Goal: Transaction & Acquisition: Purchase product/service

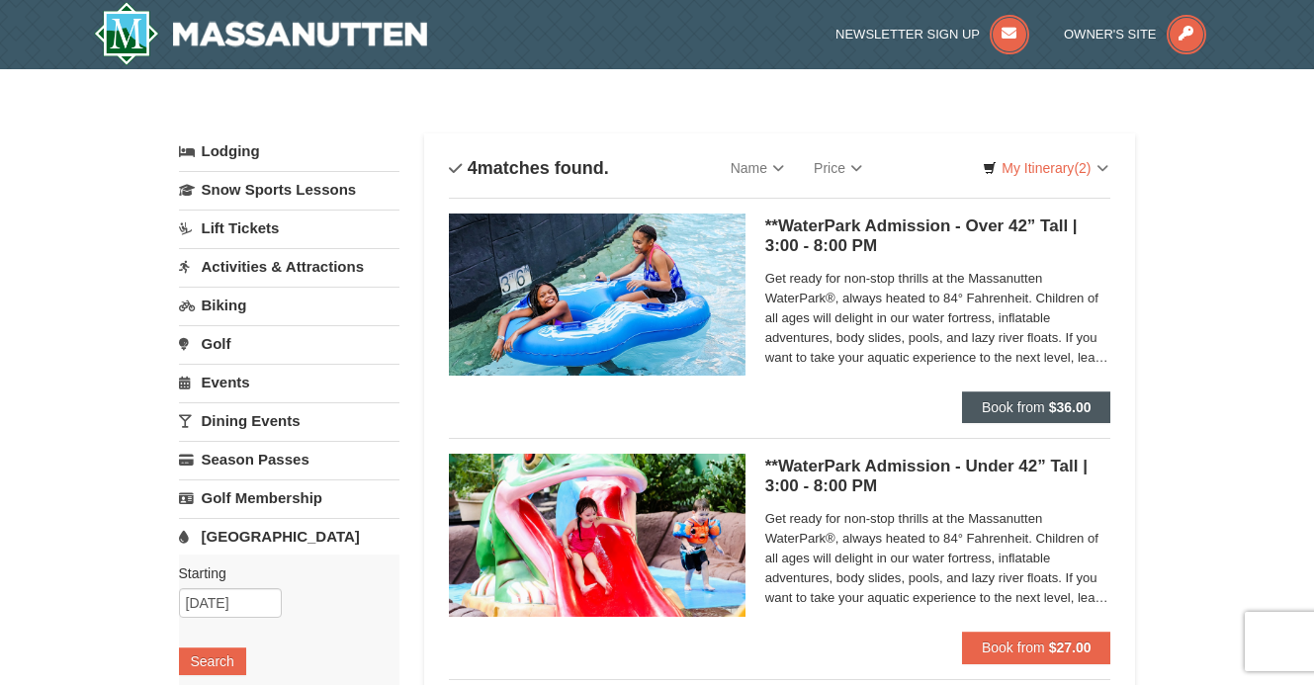
click at [983, 404] on span "Book from" at bounding box center [1013, 407] width 63 height 16
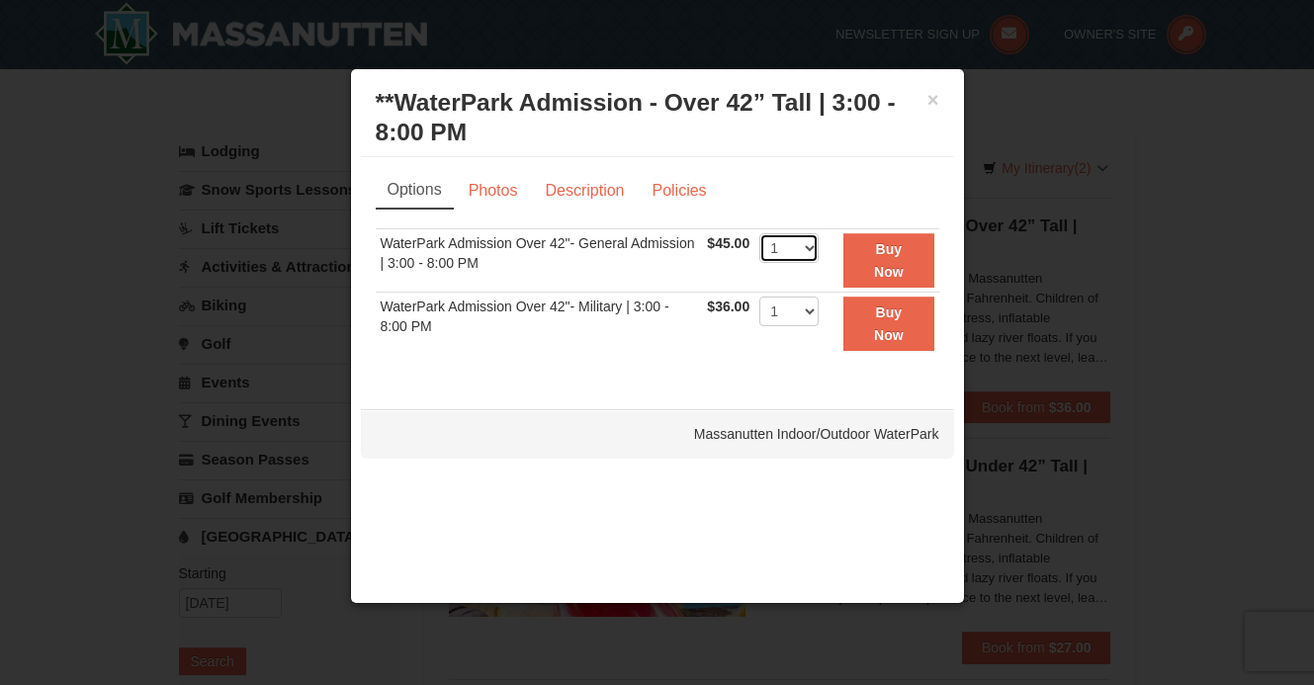
select select "2"
click at [892, 261] on button "Buy Now" at bounding box center [888, 260] width 90 height 54
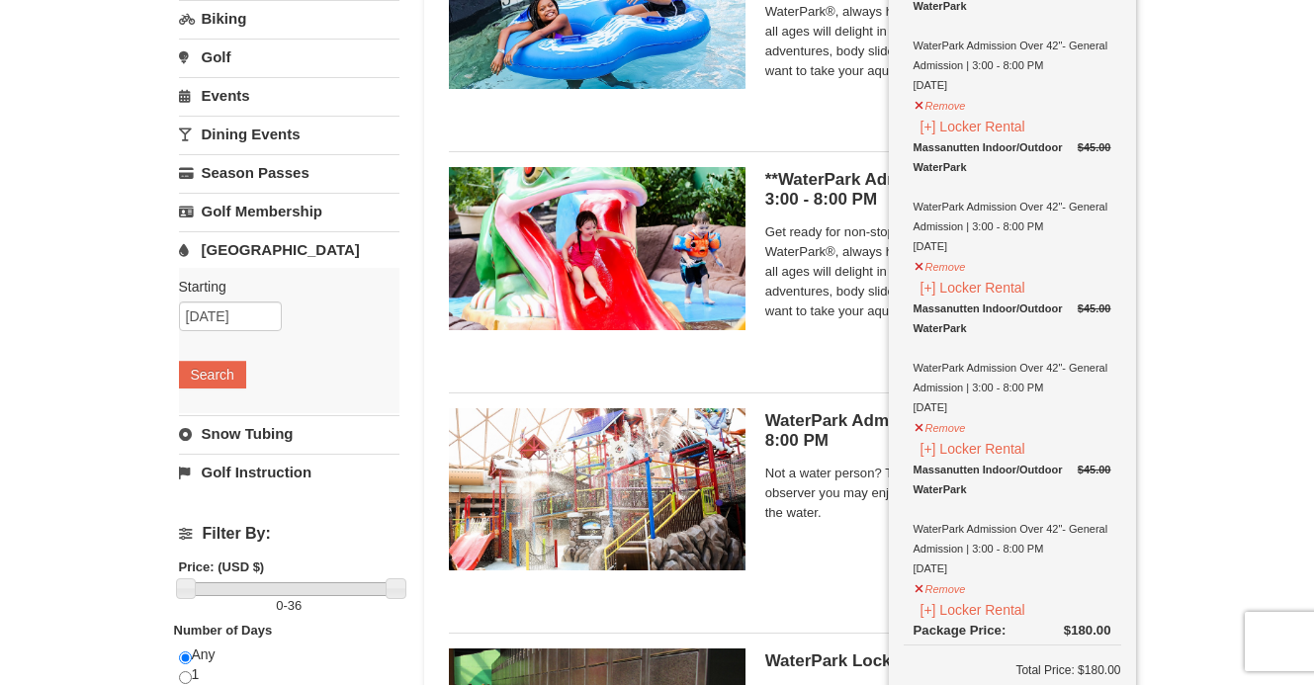
scroll to position [374, 0]
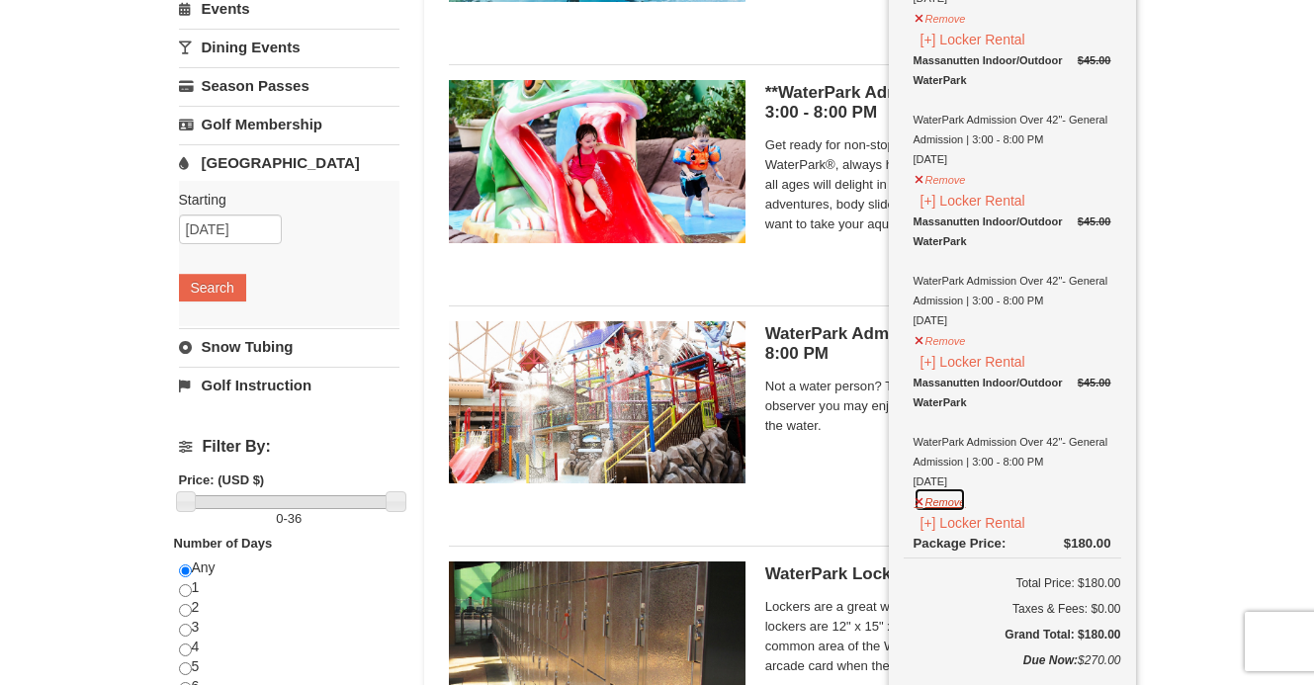
click at [937, 500] on button "Remove" at bounding box center [940, 499] width 53 height 25
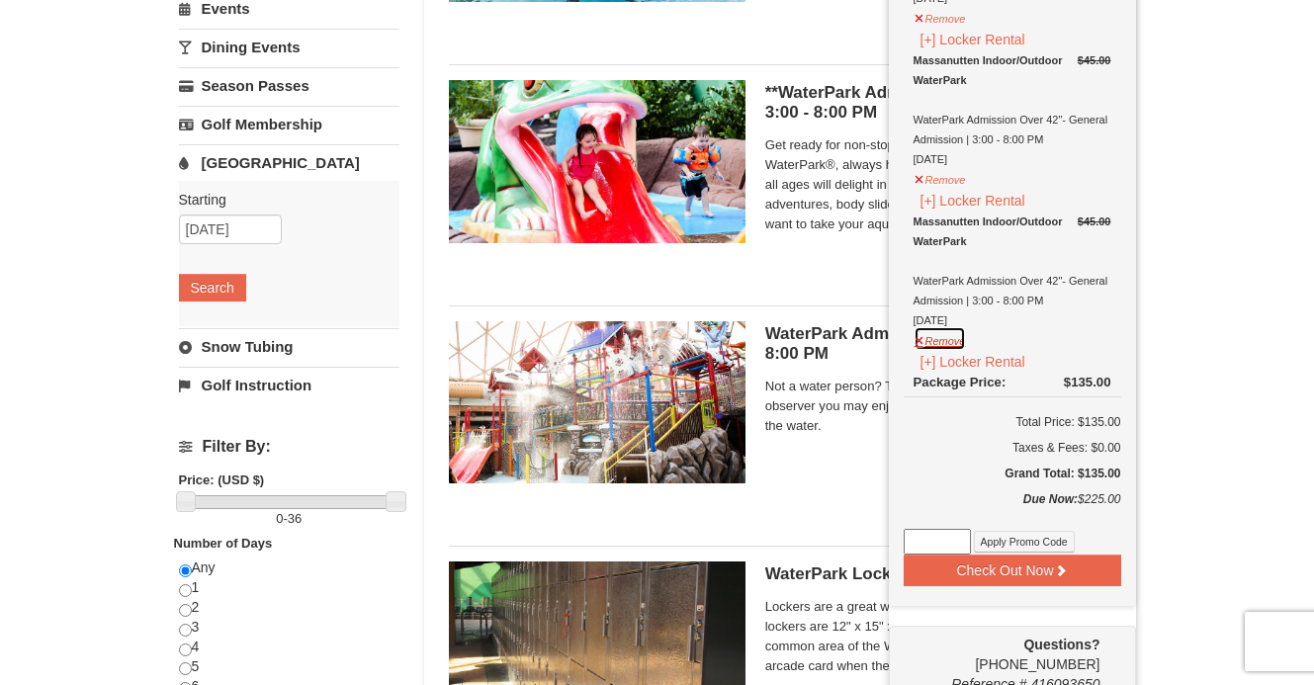
click at [935, 339] on button "Remove" at bounding box center [940, 338] width 53 height 25
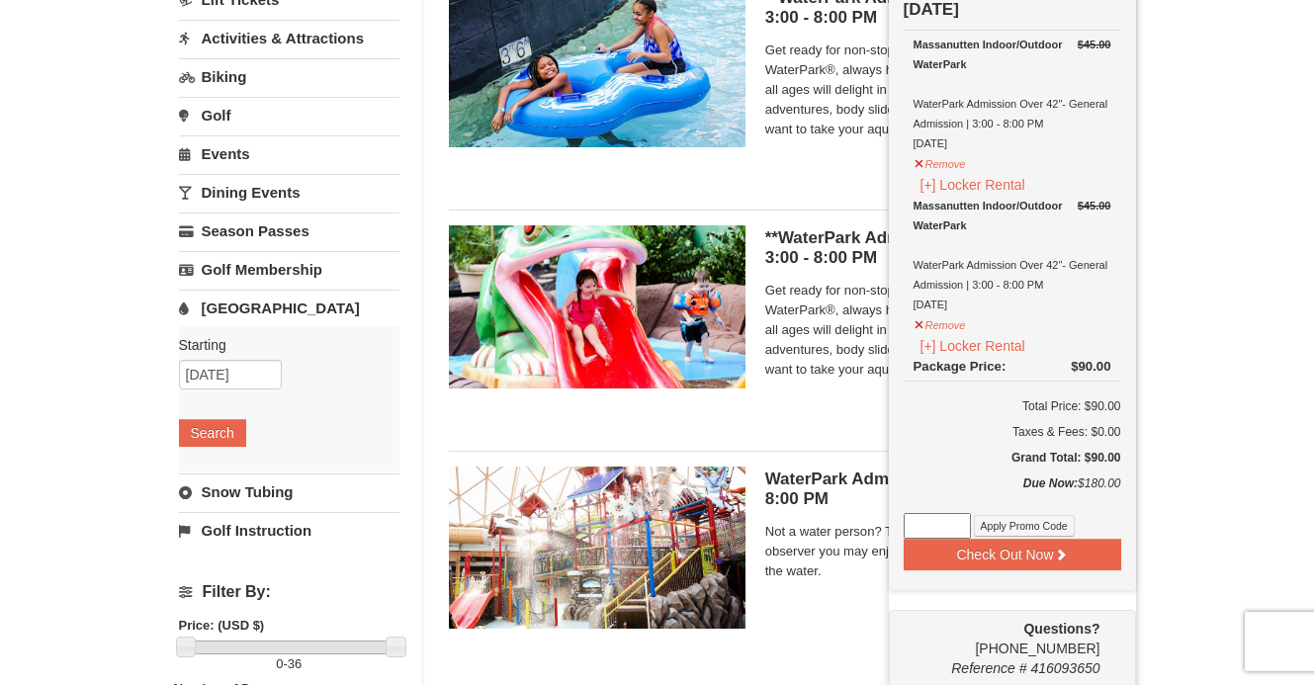
scroll to position [263, 0]
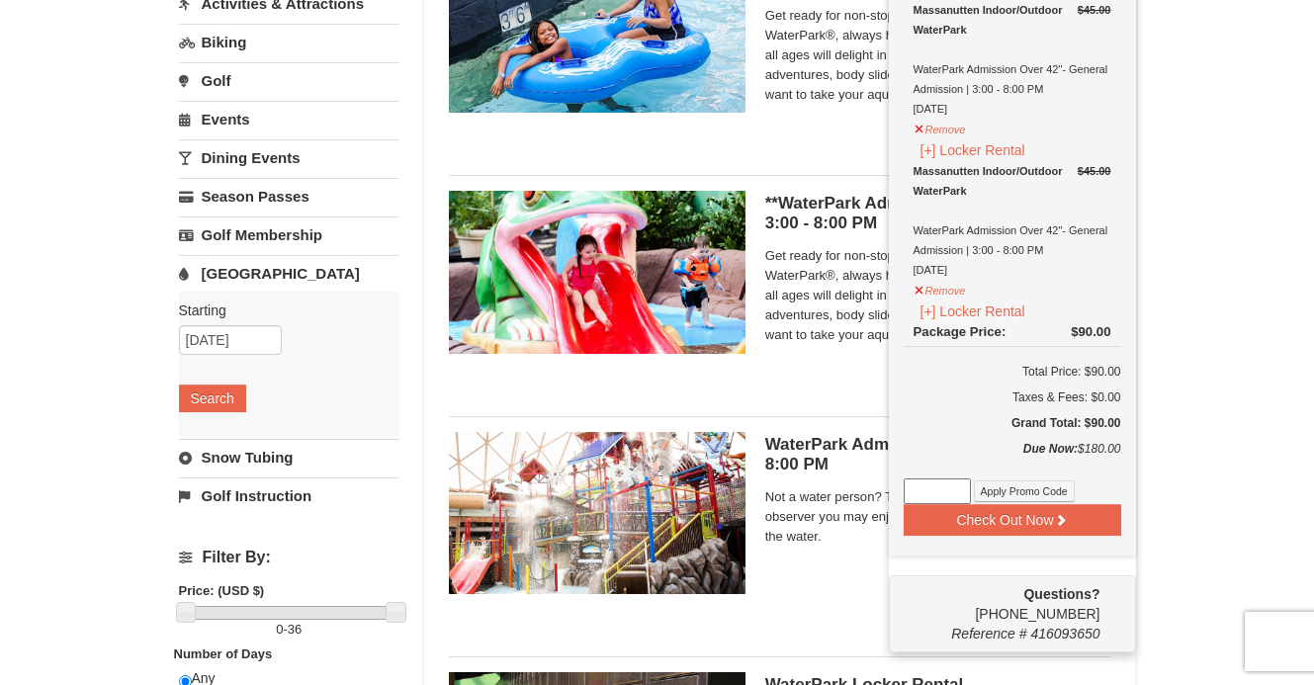
click at [934, 490] on input at bounding box center [937, 492] width 67 height 26
paste input "WPHarvestMonThurs25"
type input "WPHarvestMonThurs25"
click at [1013, 491] on button "Apply Promo Code" at bounding box center [1024, 492] width 101 height 22
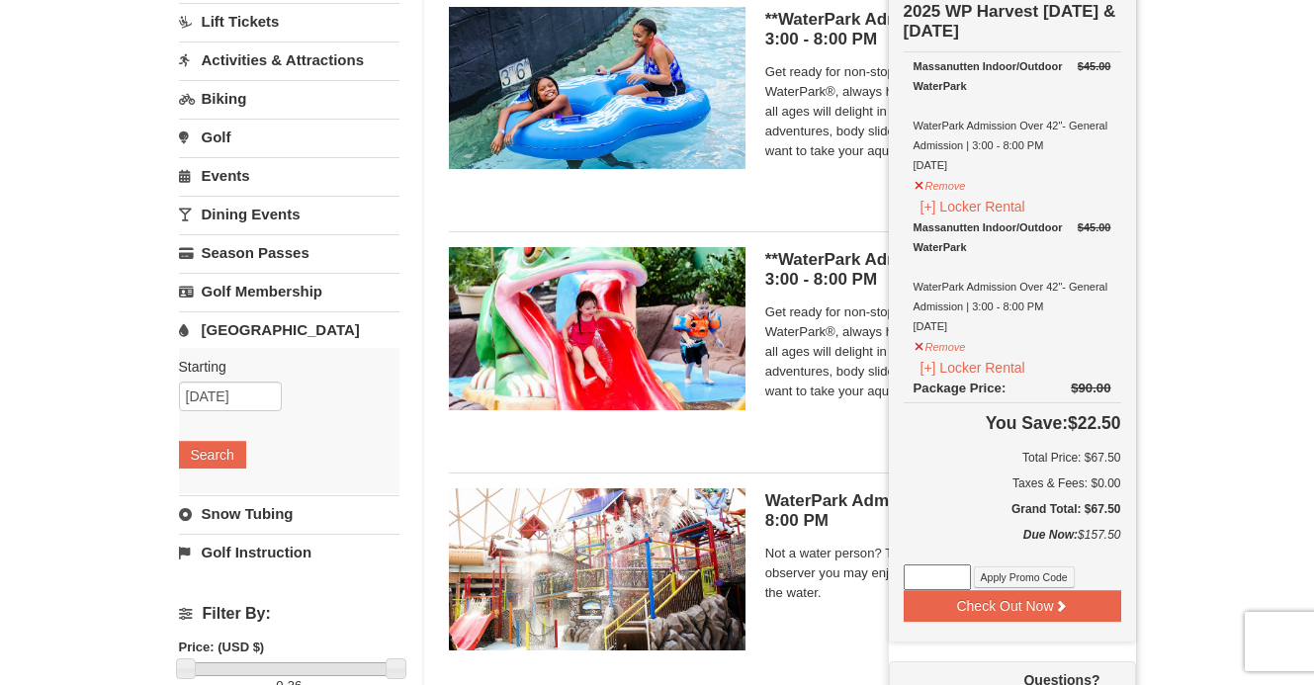
scroll to position [0, 0]
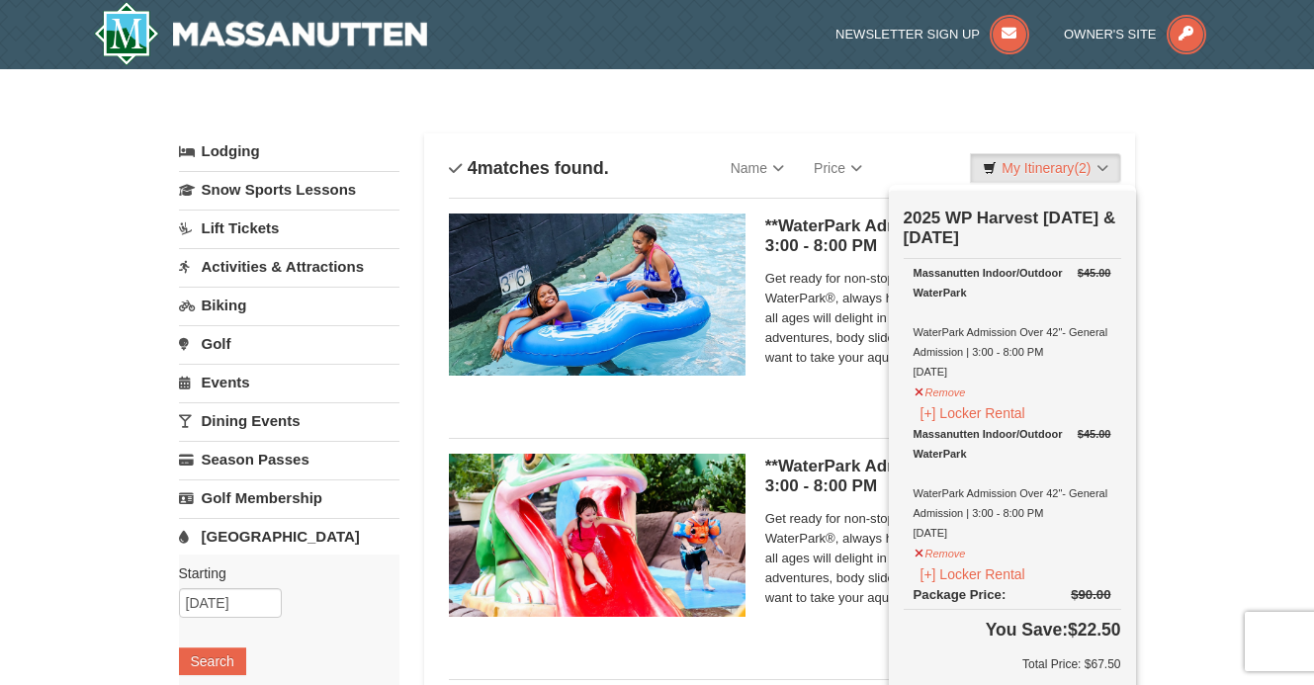
click at [1174, 417] on div "× Categories List Filter My Itinerary (2) Check Out Now 2025 WP Harvest Monday …" at bounding box center [657, 660] width 1314 height 1183
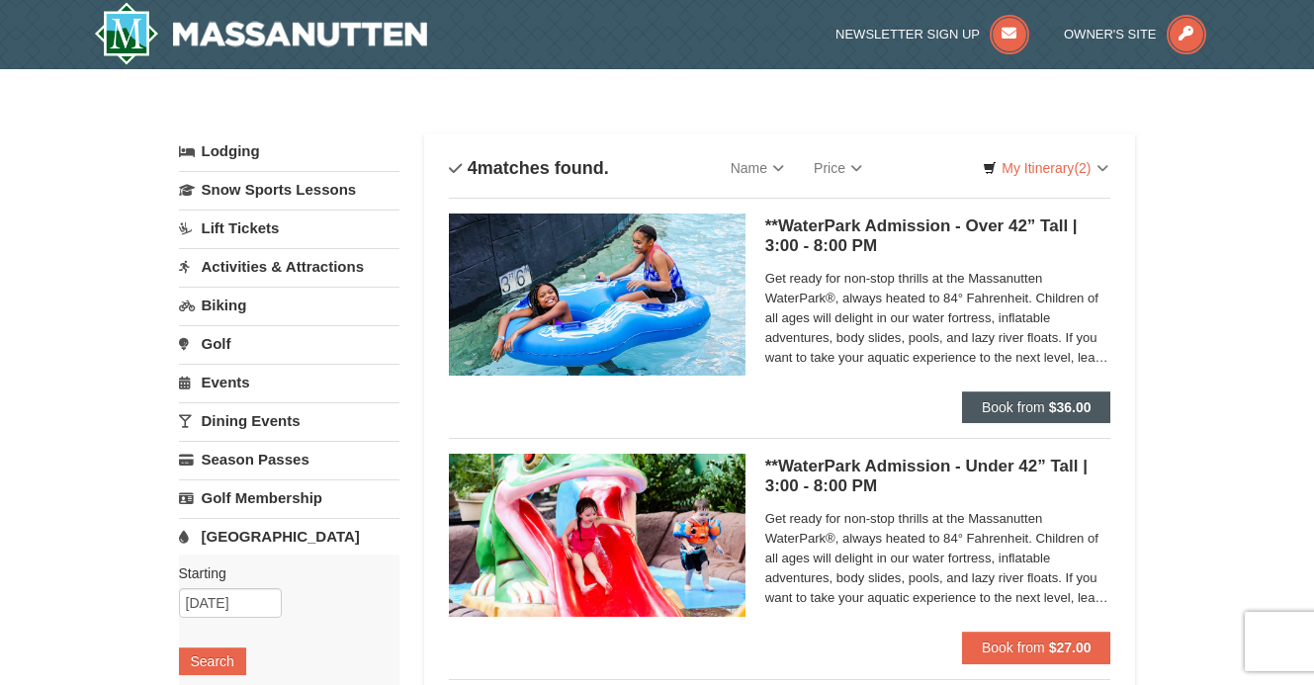
click at [1065, 404] on strong "$36.00" at bounding box center [1070, 407] width 43 height 16
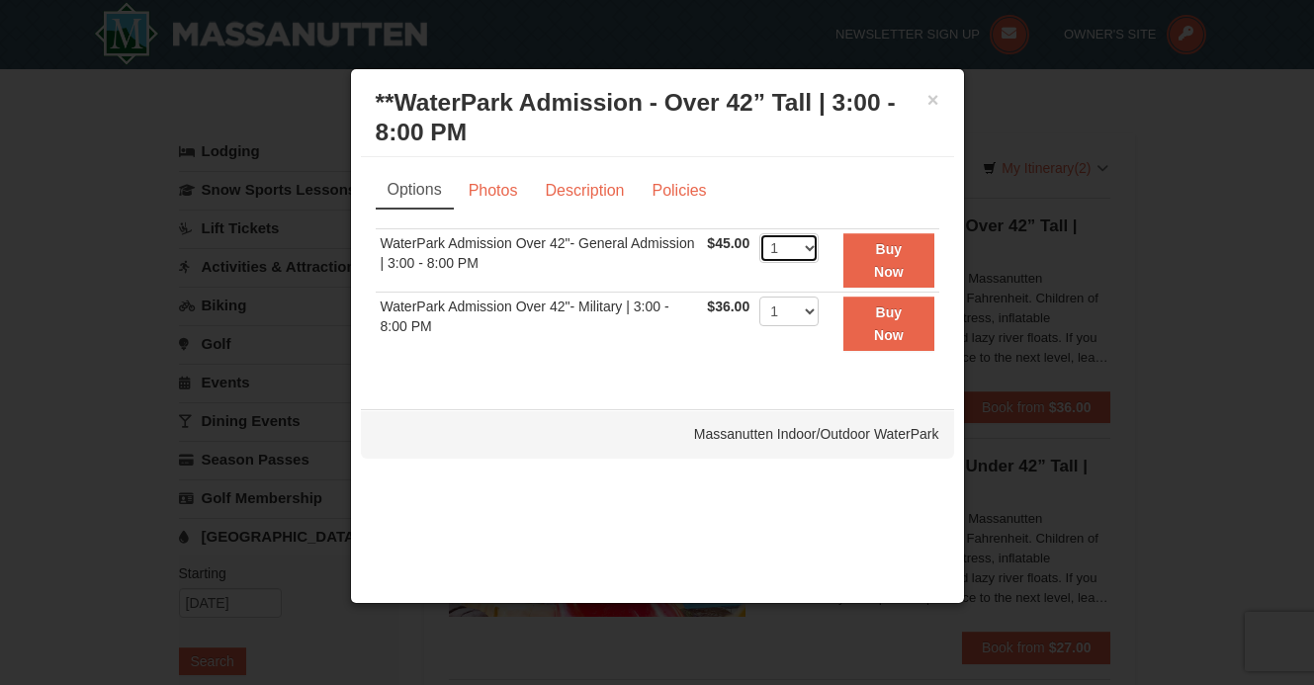
select select "2"
click at [900, 256] on strong "Buy Now" at bounding box center [889, 260] width 30 height 38
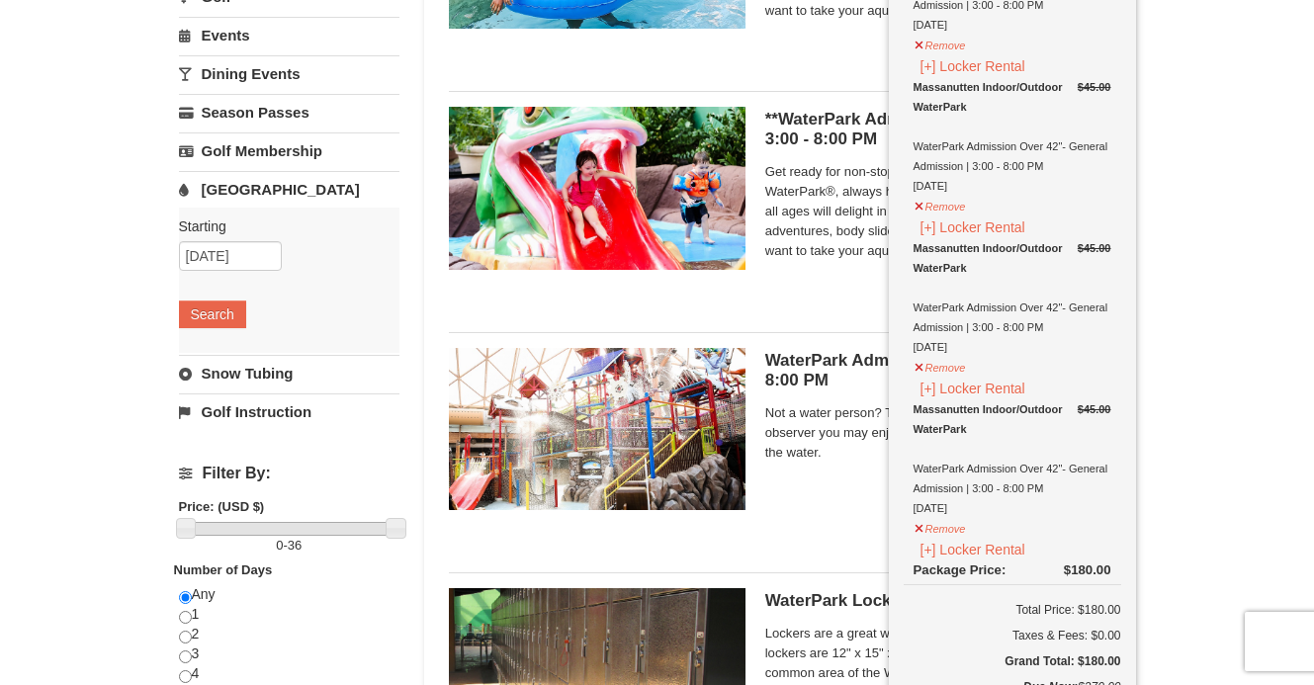
scroll to position [588, 0]
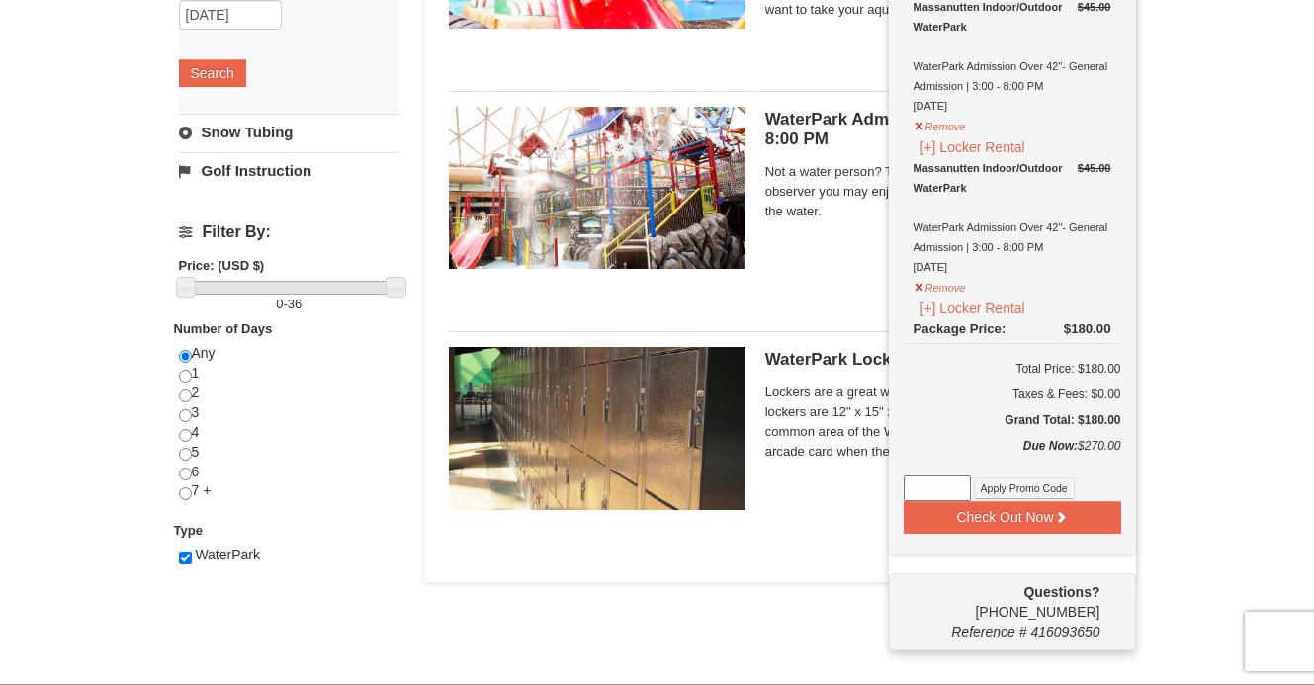
click at [942, 488] on input at bounding box center [937, 489] width 67 height 26
paste input "WPHarvestMonThurs25"
type input "WPHarvestMonThurs25"
click at [1038, 495] on button "Apply Promo Code" at bounding box center [1024, 489] width 101 height 22
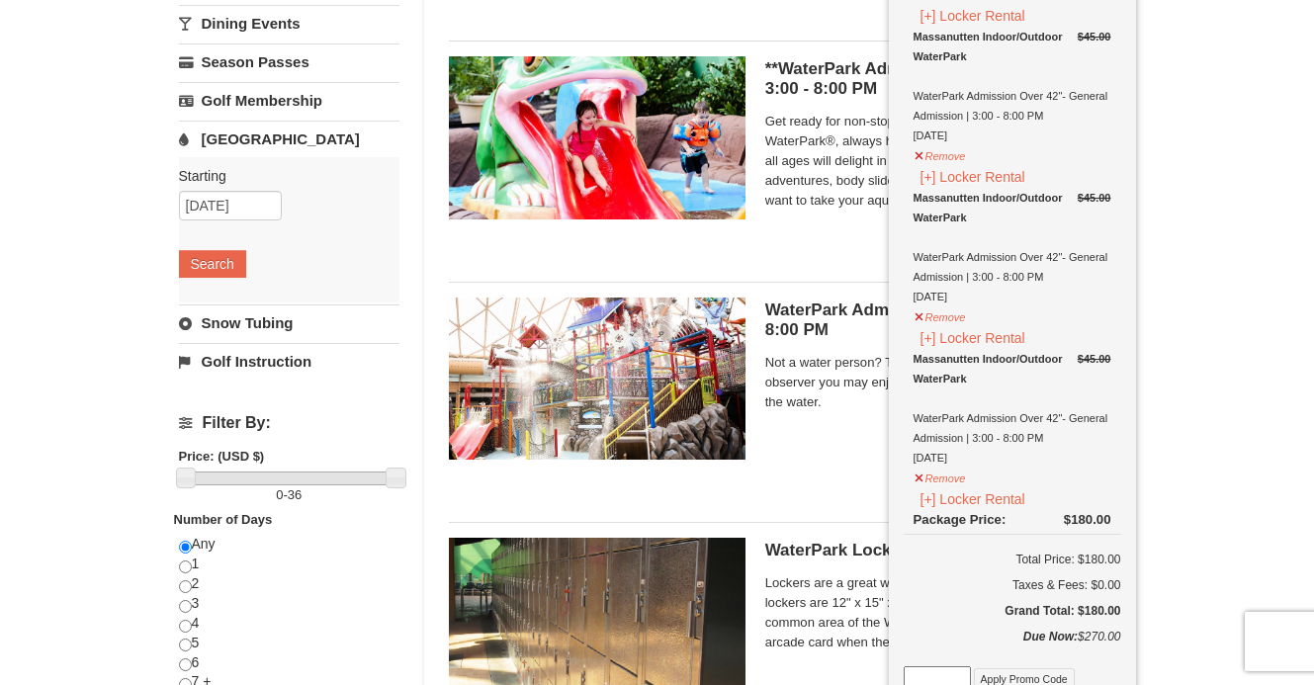
scroll to position [626, 0]
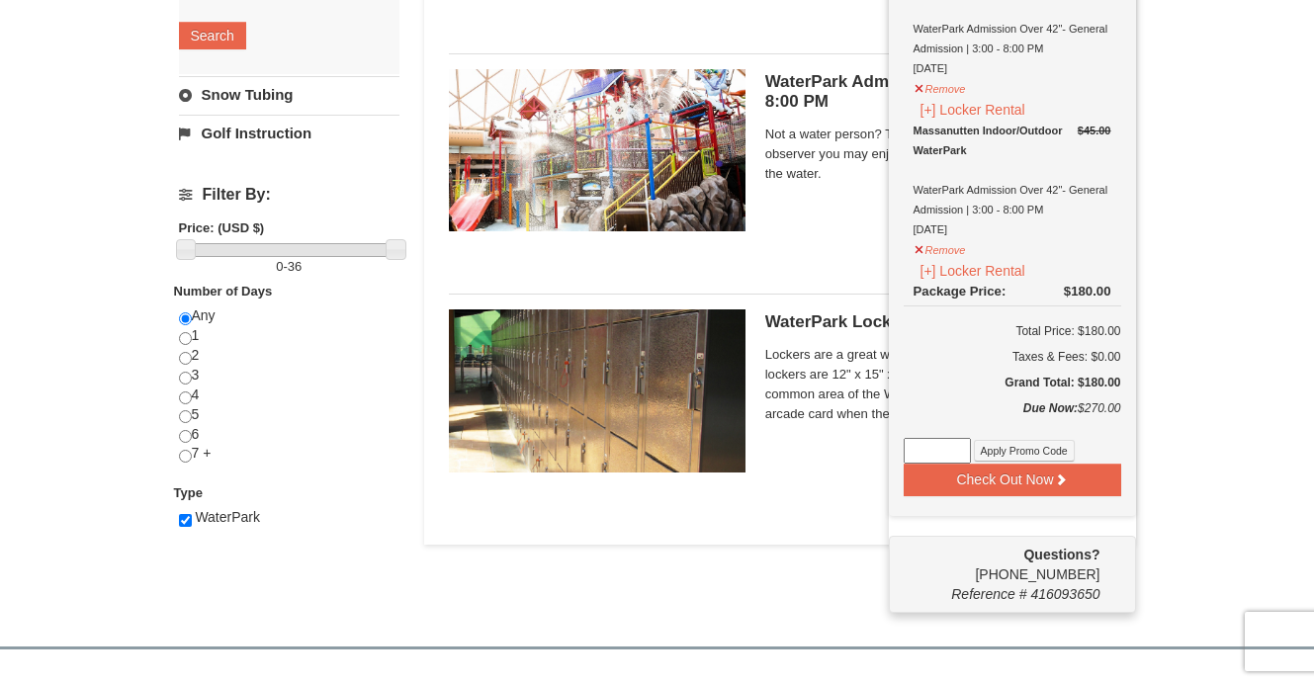
paste input "WPHarvestMonThurs25"
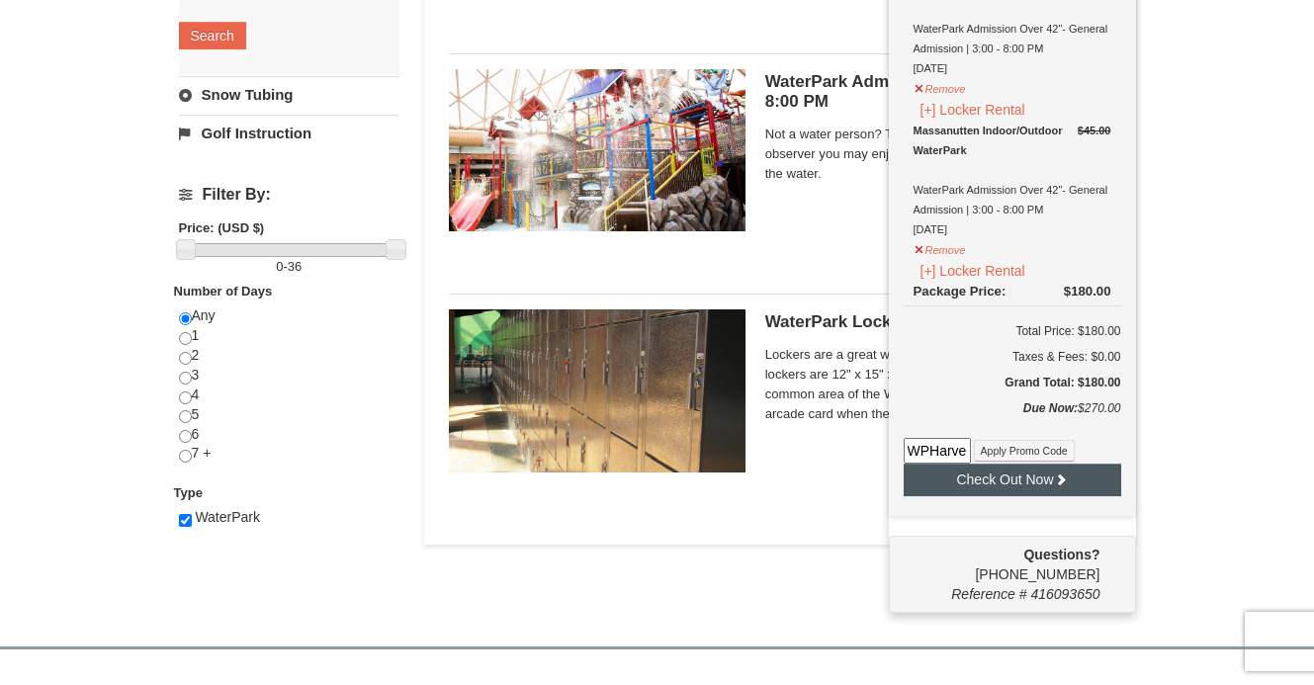
type input "WPHarvestMonThurs25"
click at [998, 486] on button "Check Out Now" at bounding box center [1013, 480] width 218 height 32
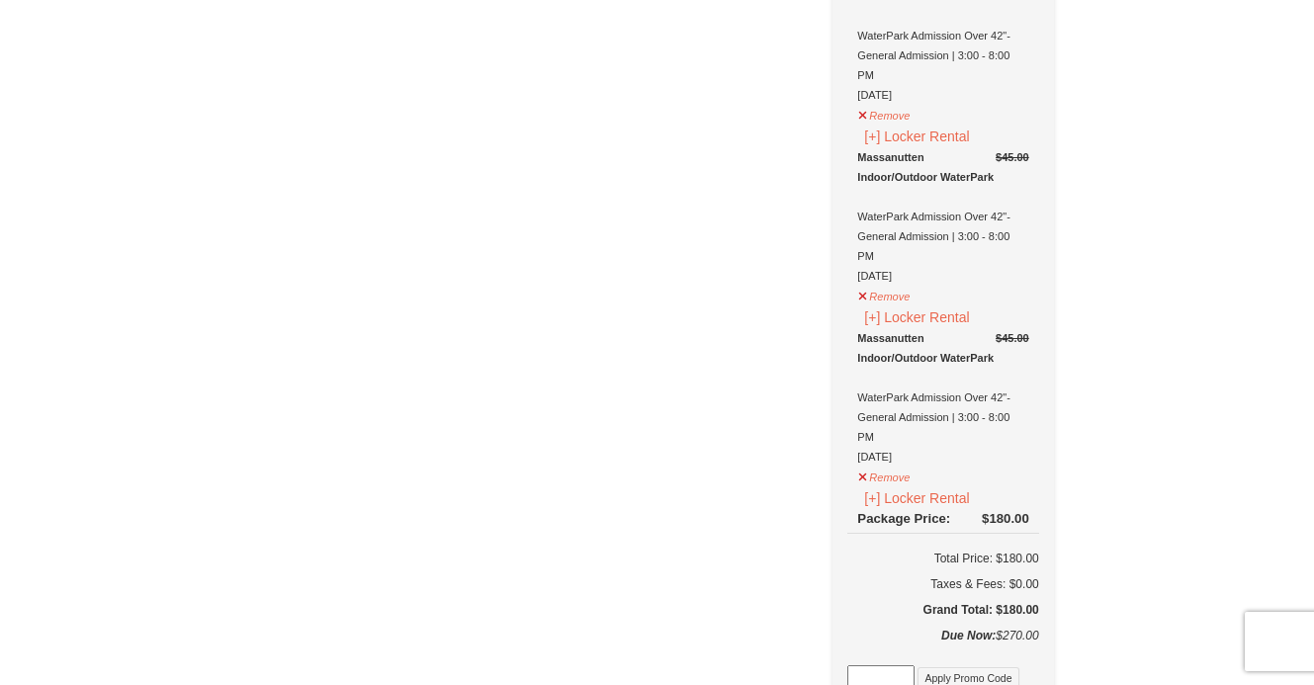
scroll to position [596, 0]
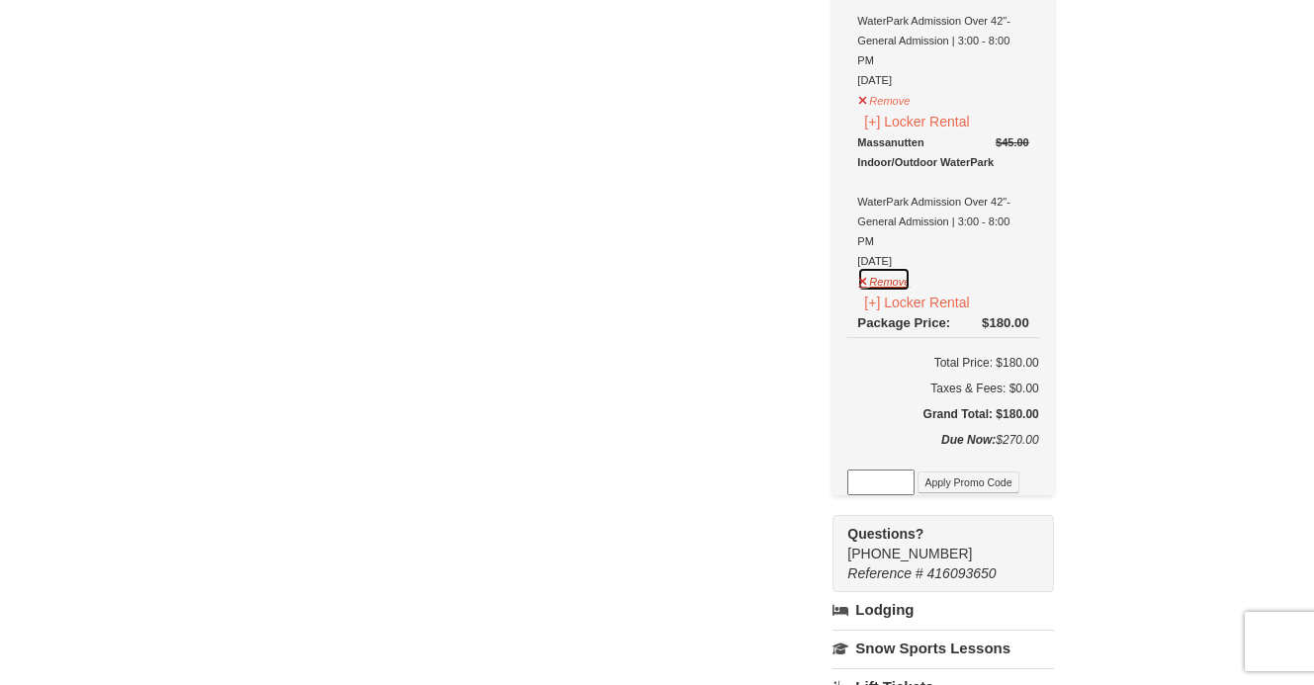
click at [880, 280] on button "Remove" at bounding box center [883, 279] width 53 height 25
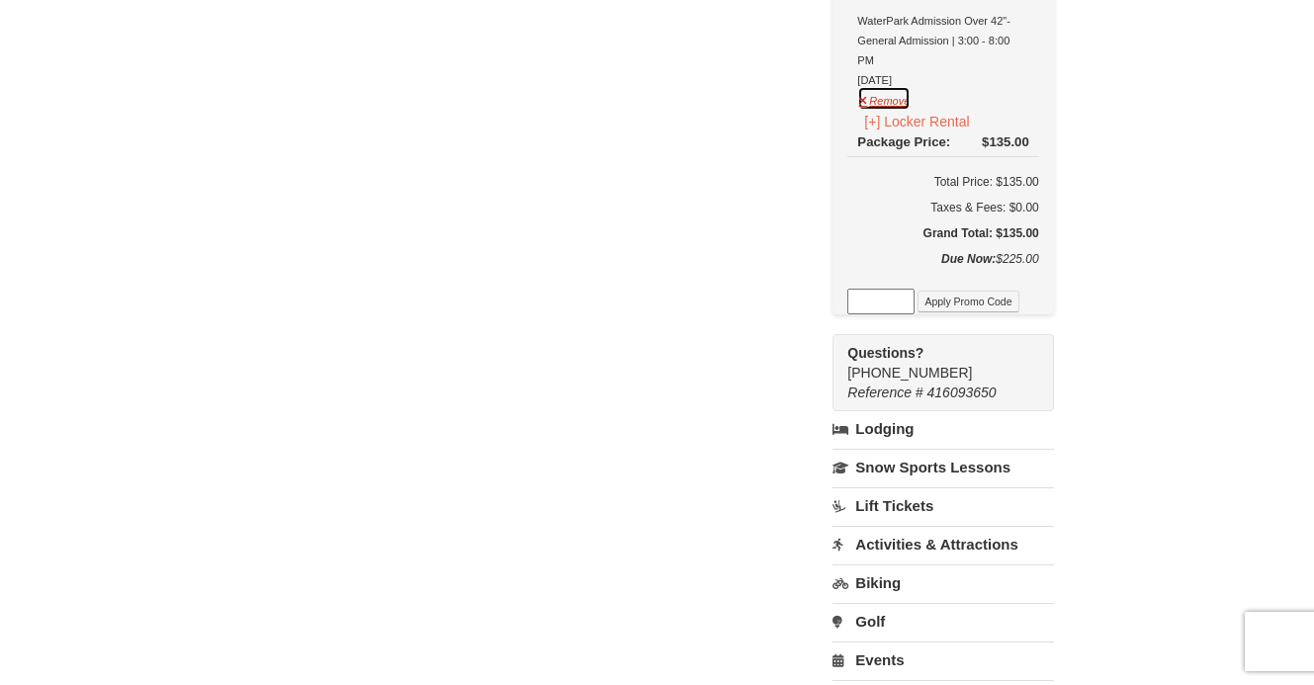
click at [883, 100] on button "Remove" at bounding box center [883, 98] width 53 height 25
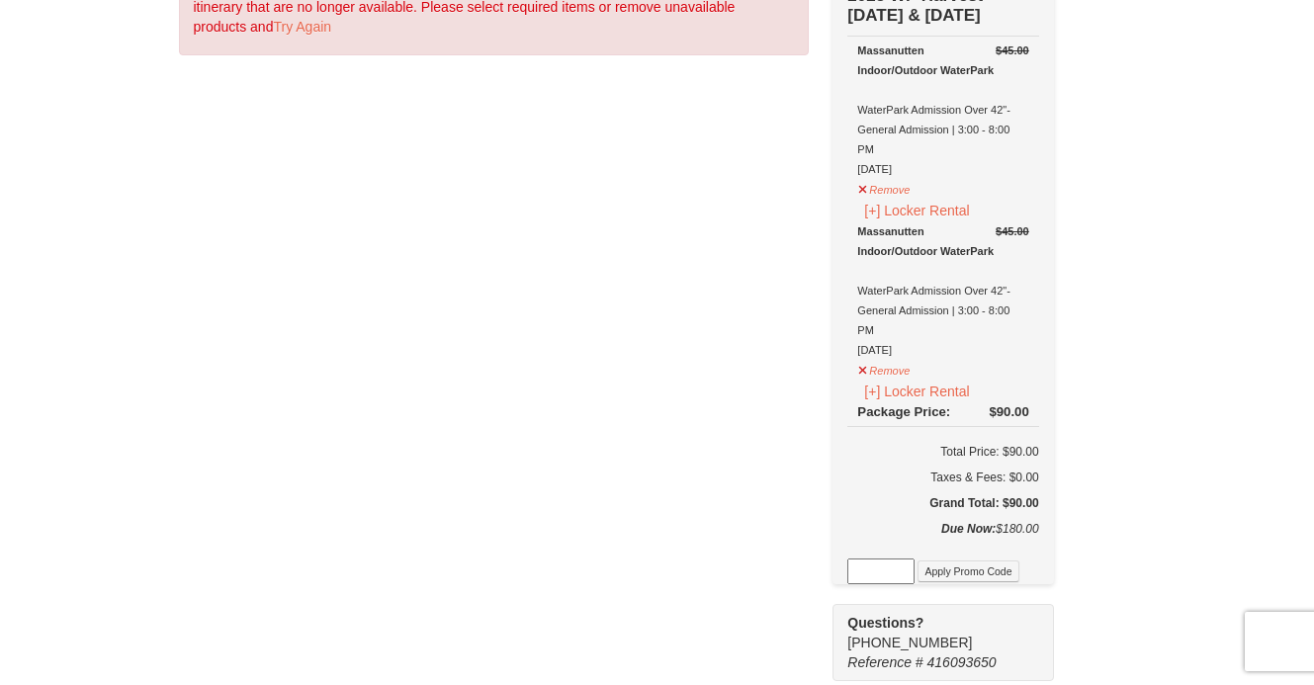
scroll to position [206, 0]
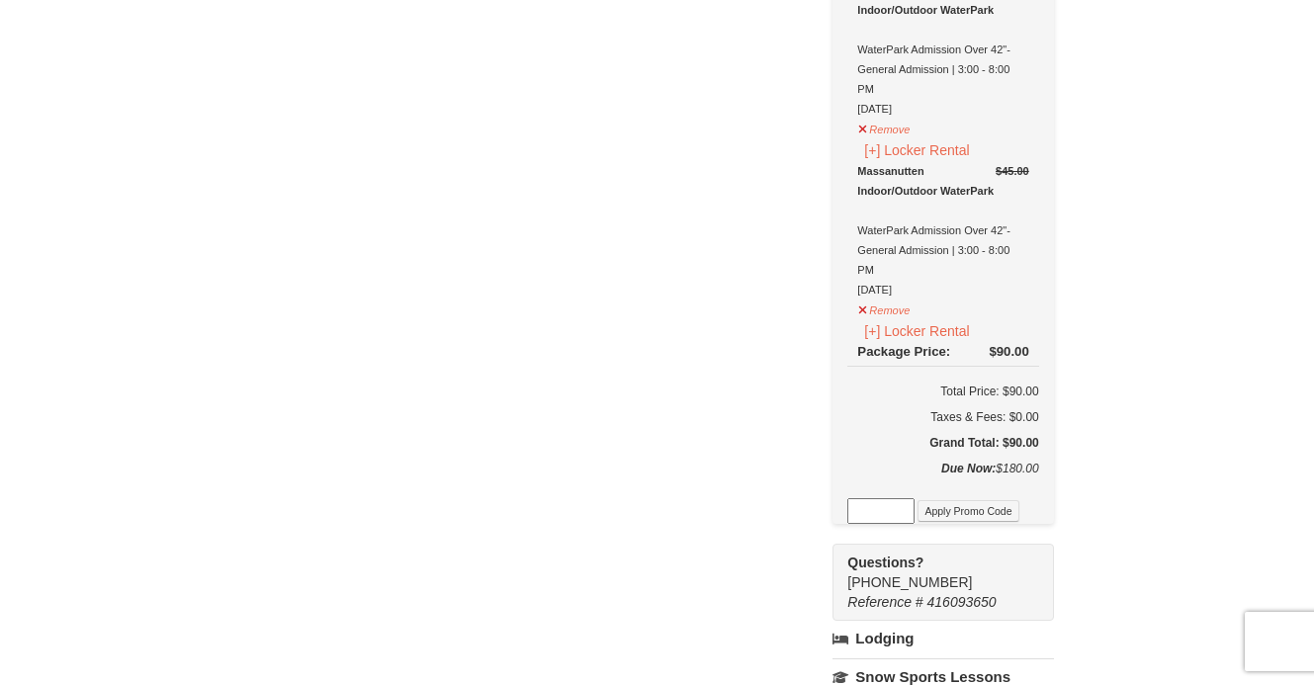
paste input "WPHarvestMonThurs25"
type input "WPHarvestMonThurs25"
click at [970, 511] on button "Apply Promo Code" at bounding box center [968, 511] width 101 height 22
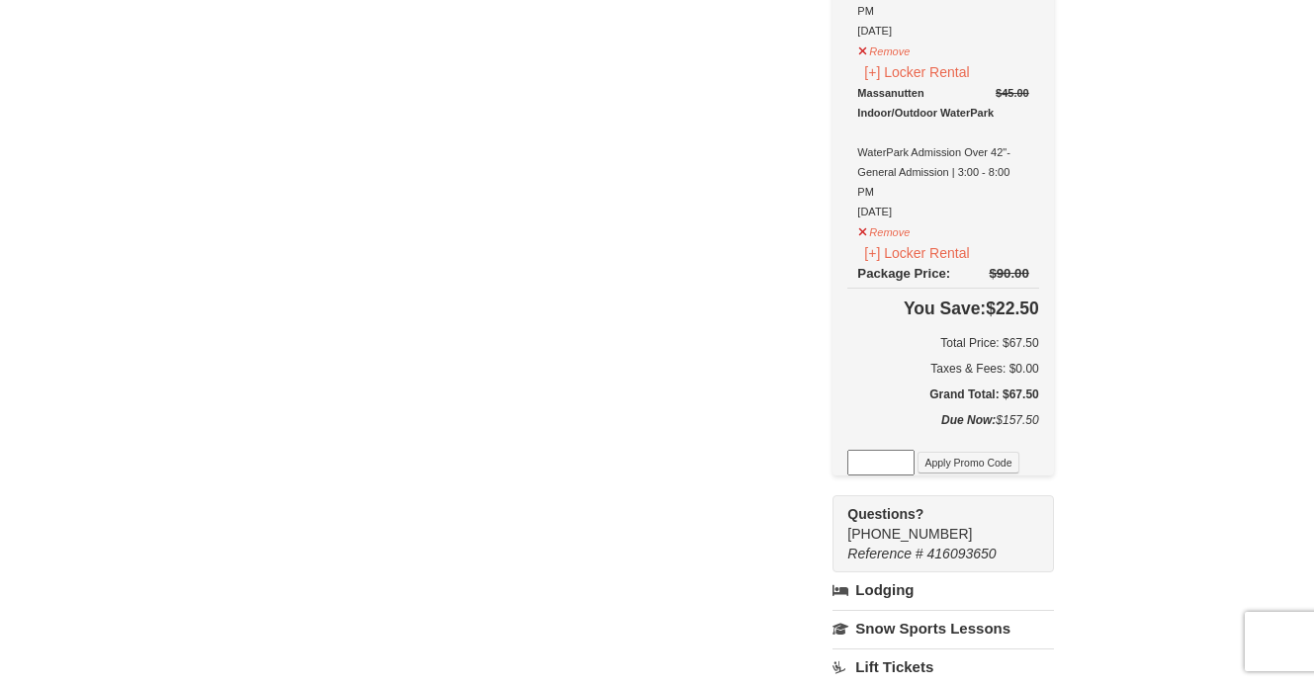
scroll to position [0, 0]
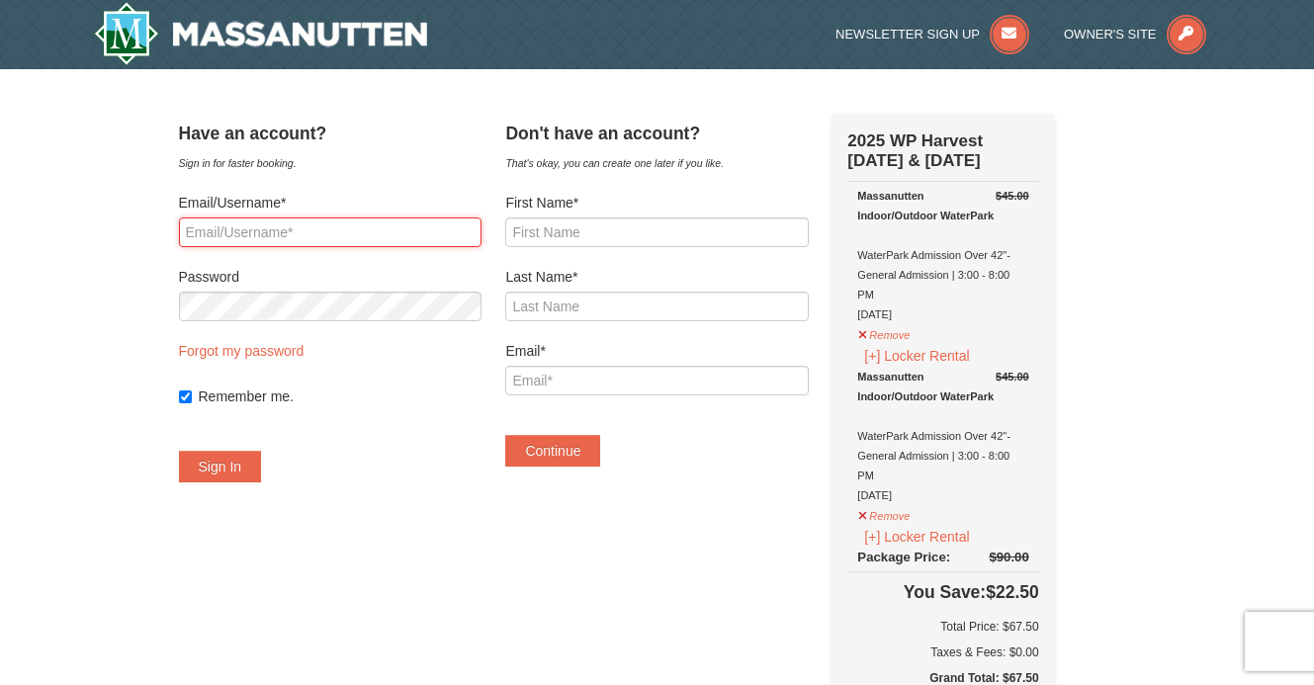
click at [407, 224] on input "Email/Username*" at bounding box center [330, 233] width 303 height 30
type input "tpalm27@gmail.com"
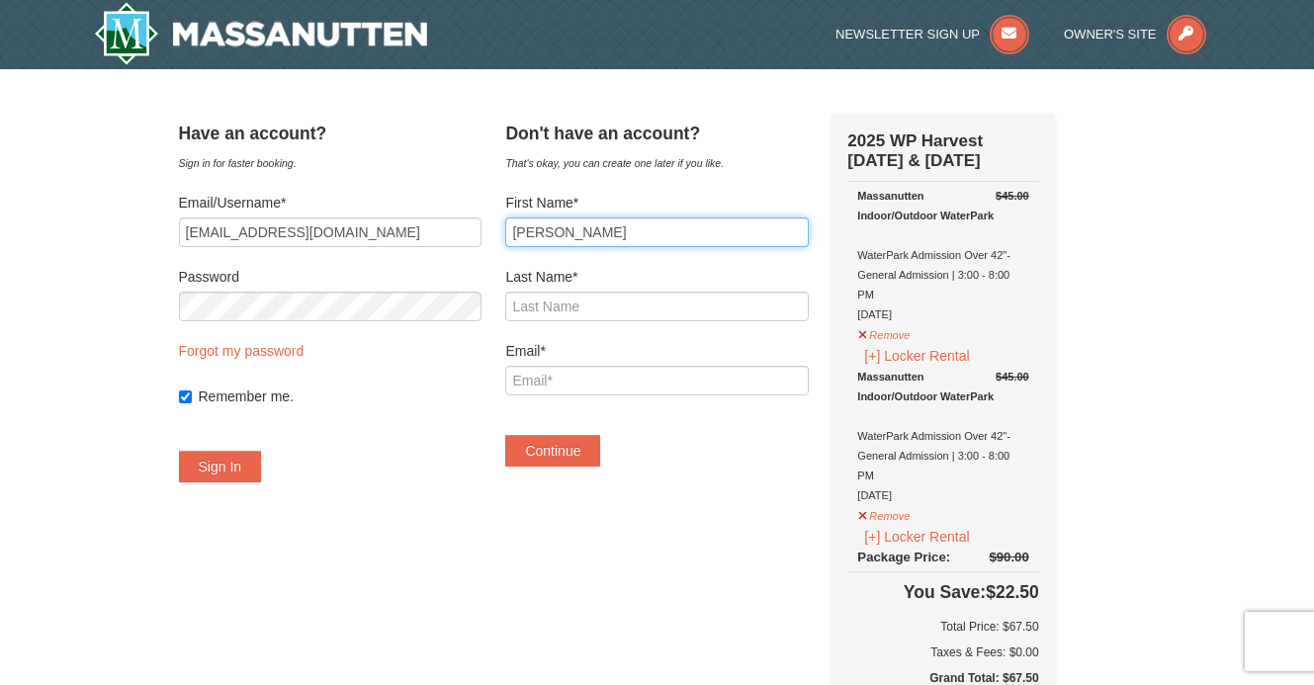
type input "Tabitha"
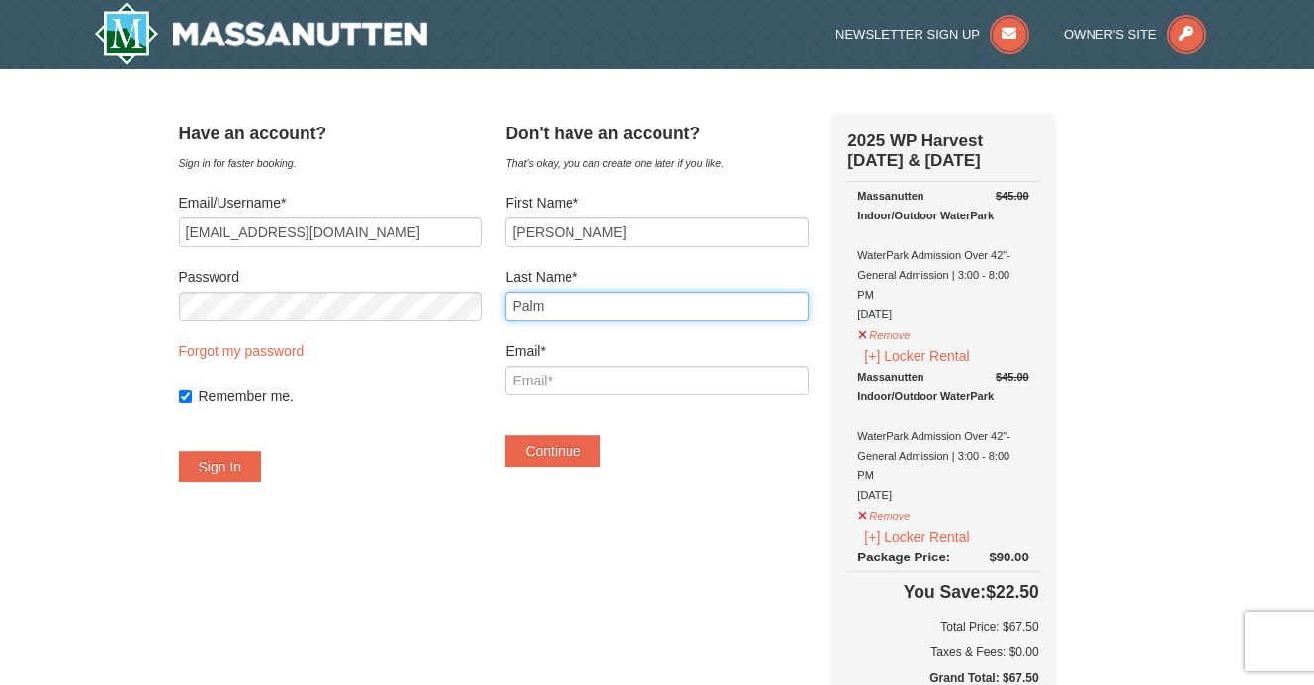
type input "Palm"
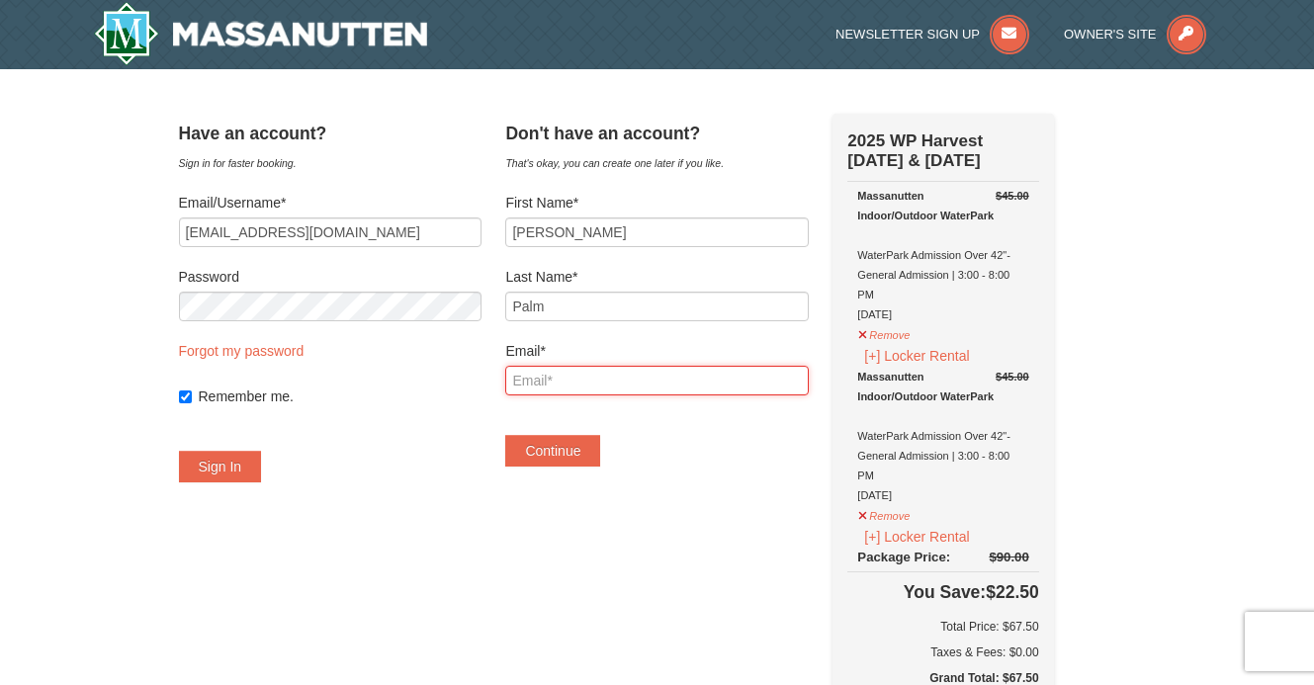
type input "tpalm27@gmail.com"
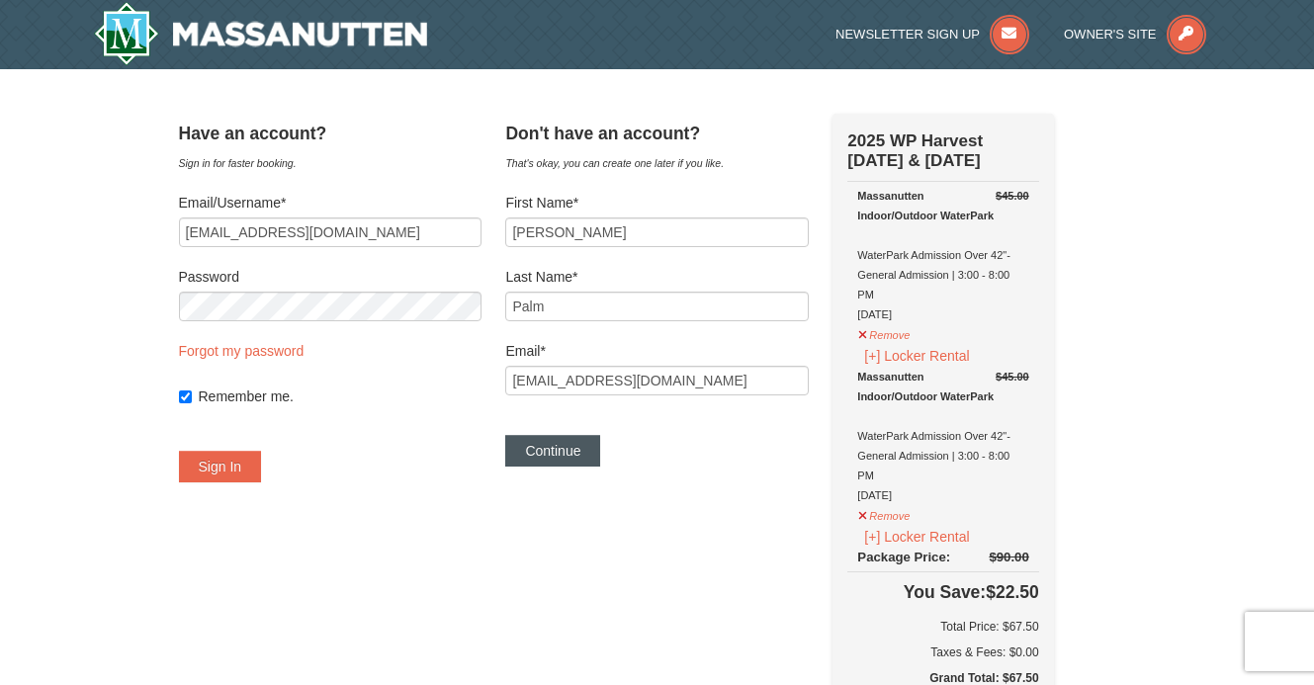
click at [586, 449] on button "Continue" at bounding box center [552, 451] width 95 height 32
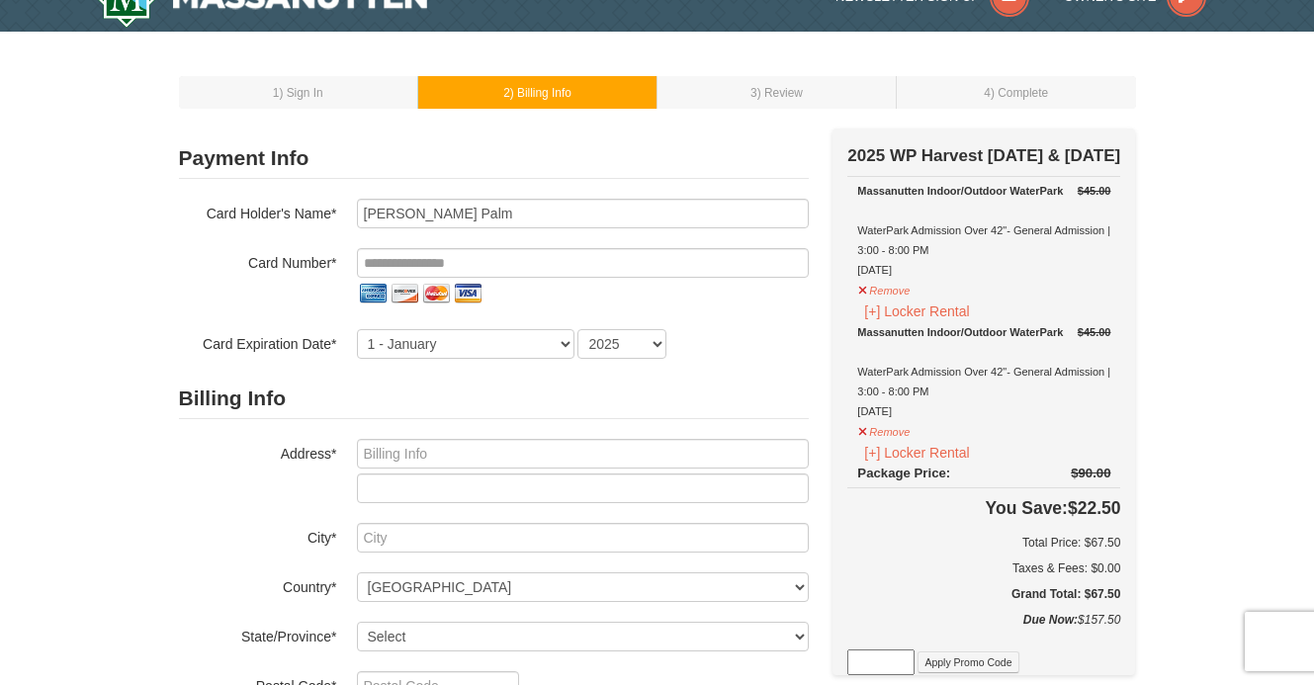
scroll to position [85, 0]
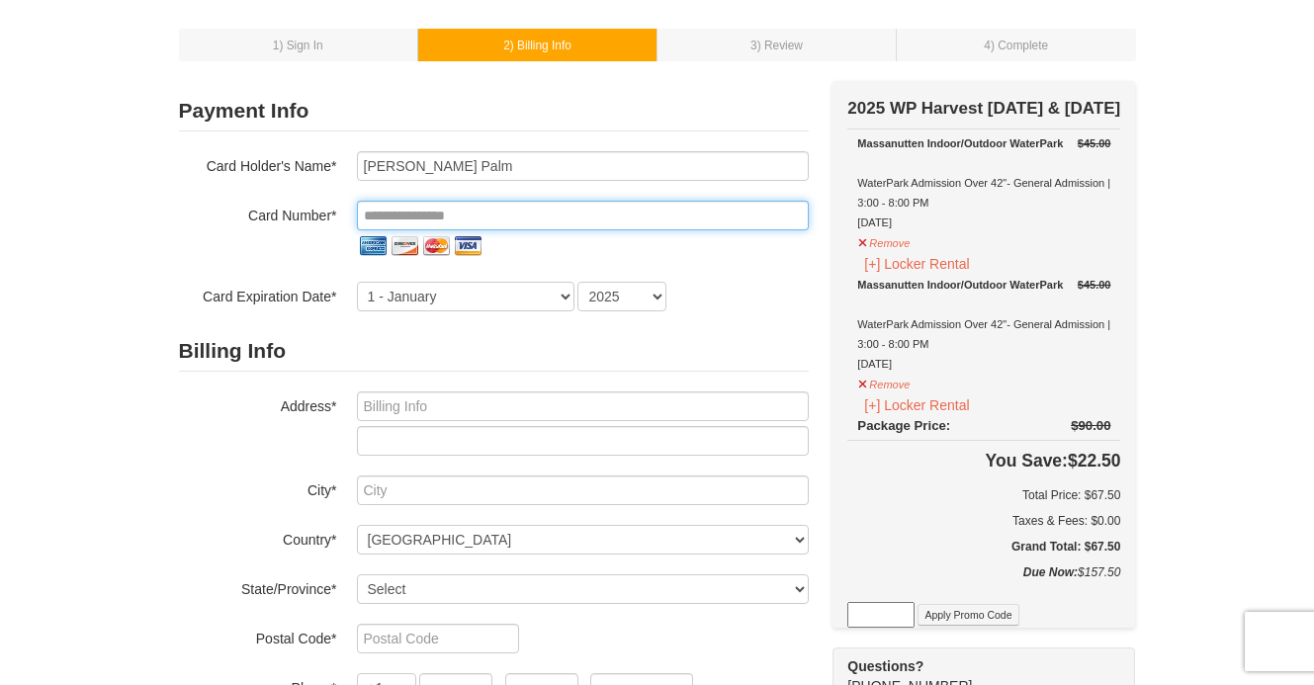
click at [556, 212] on input "tel" at bounding box center [583, 216] width 452 height 30
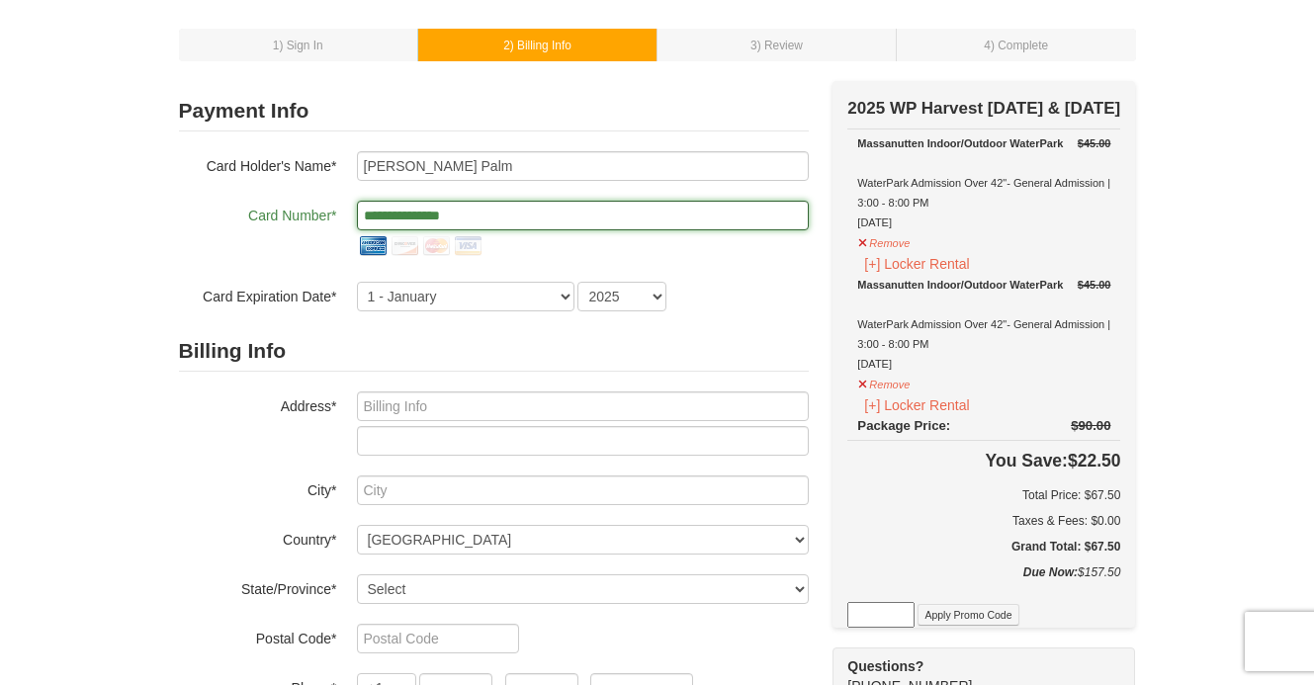
type input "**********"
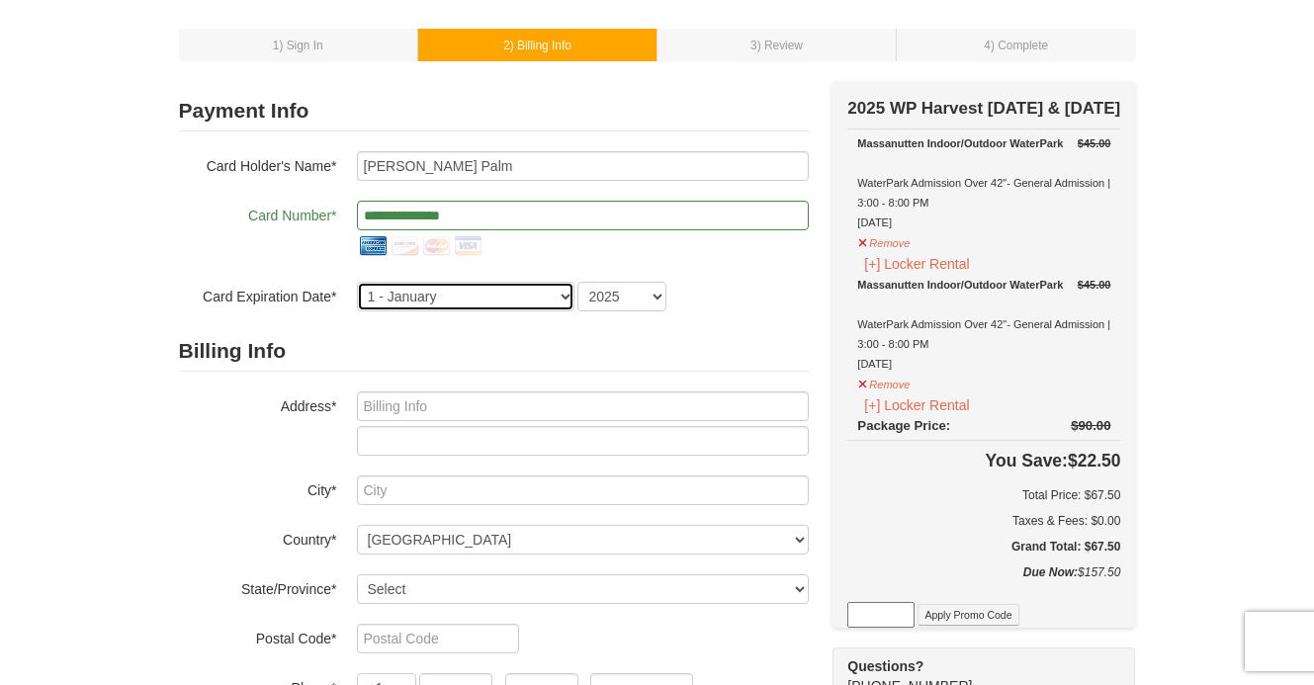
select select "5"
select select "2030"
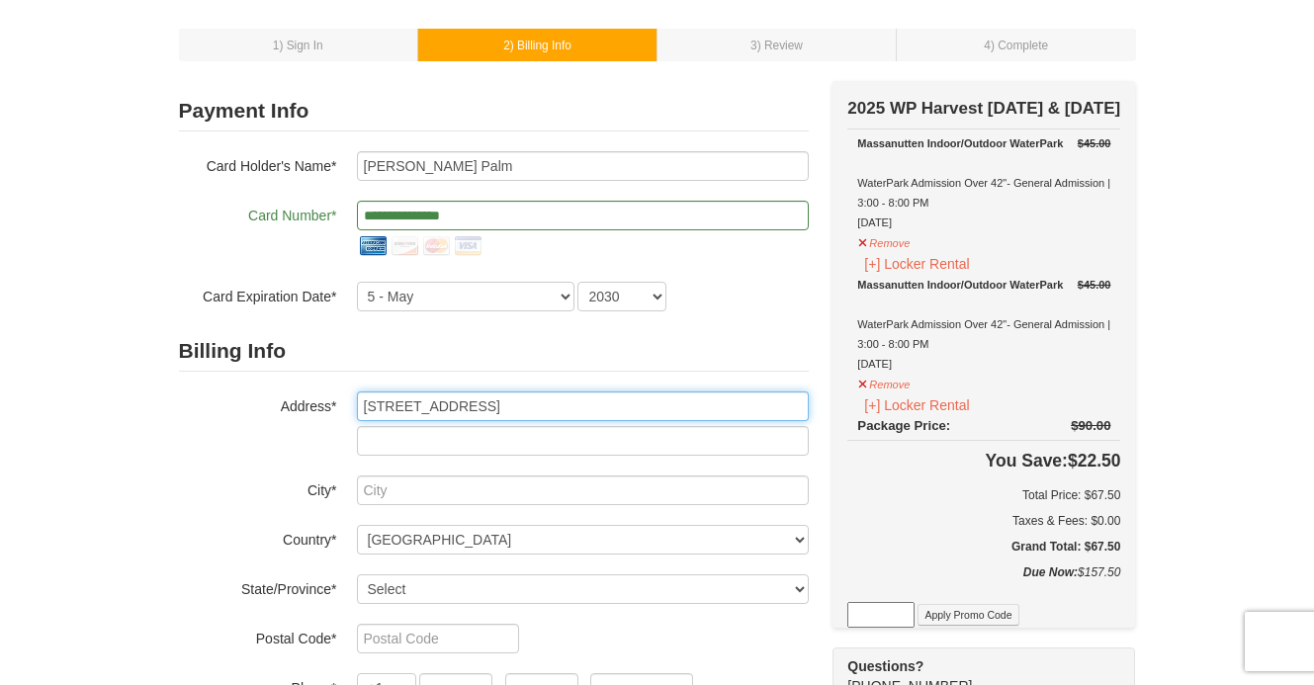
type input "[STREET_ADDRESS]"
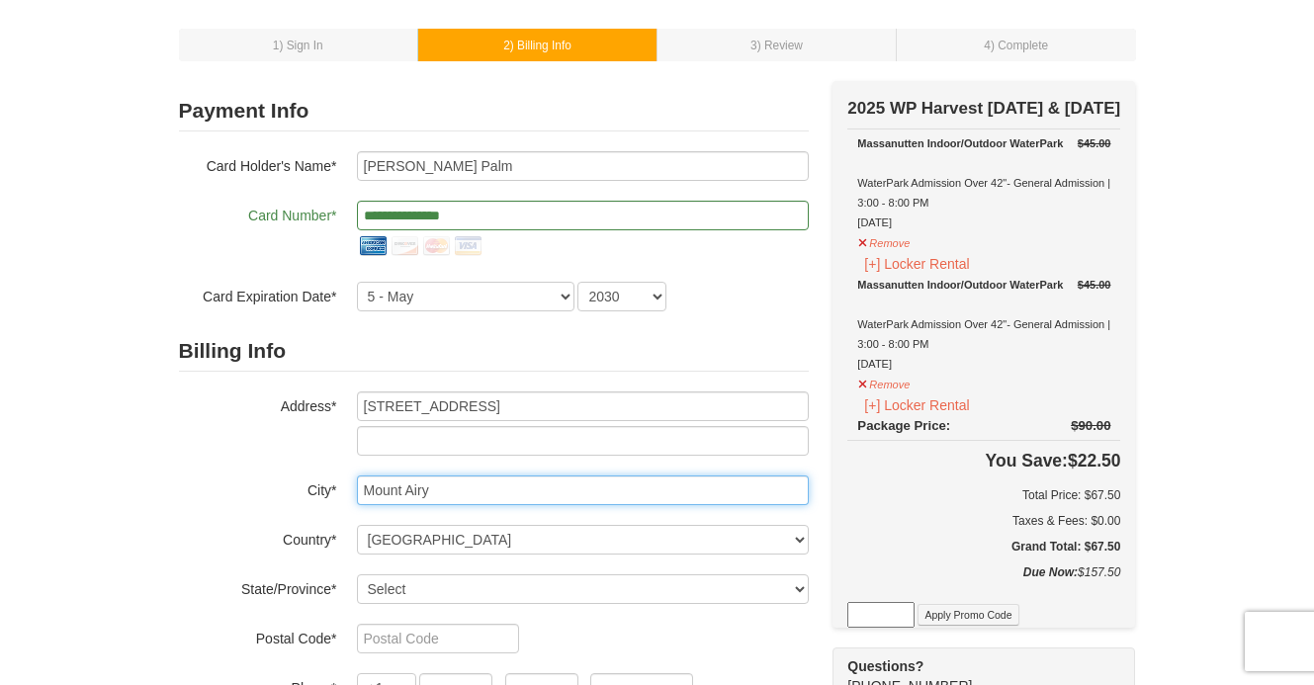
type input "Mount Airy"
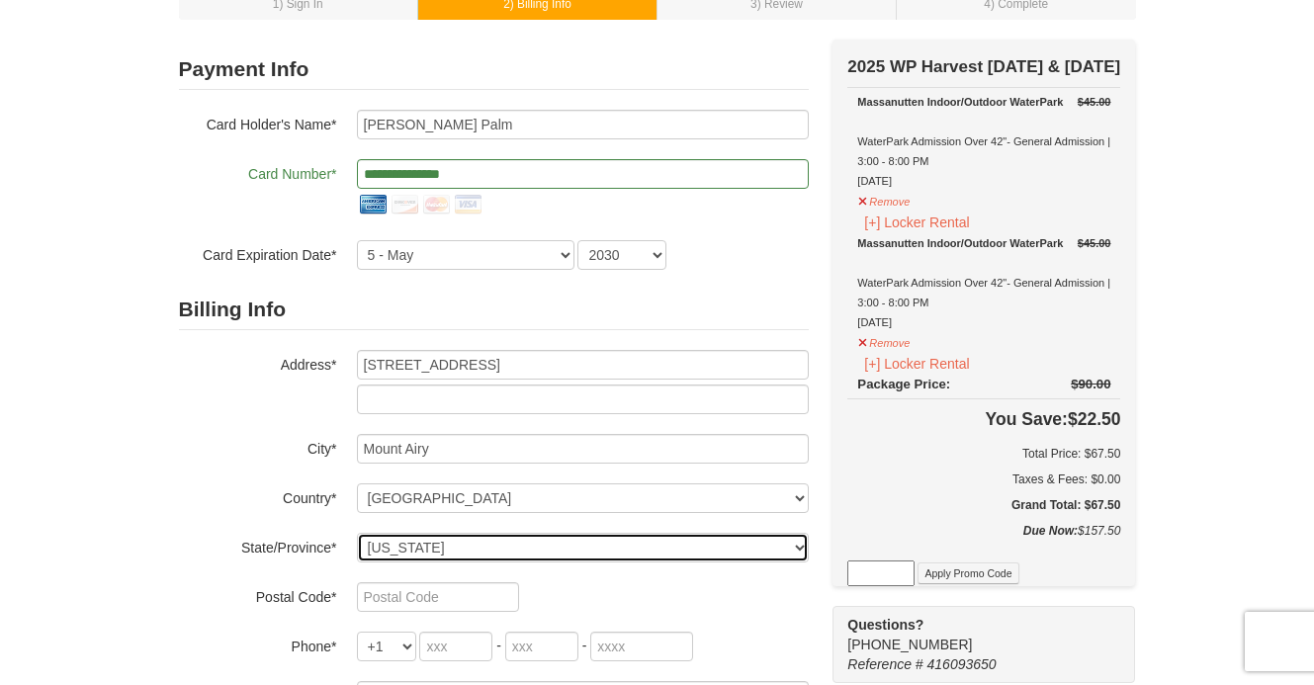
scroll to position [180, 0]
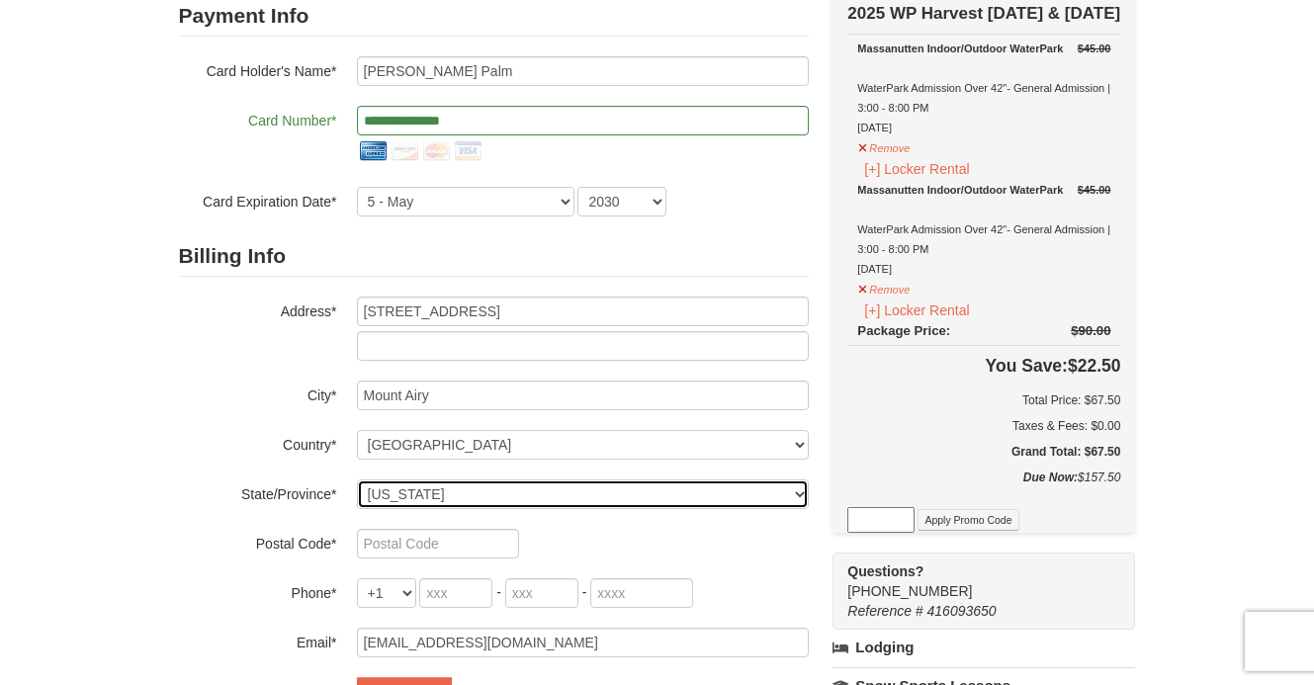
select select "MD"
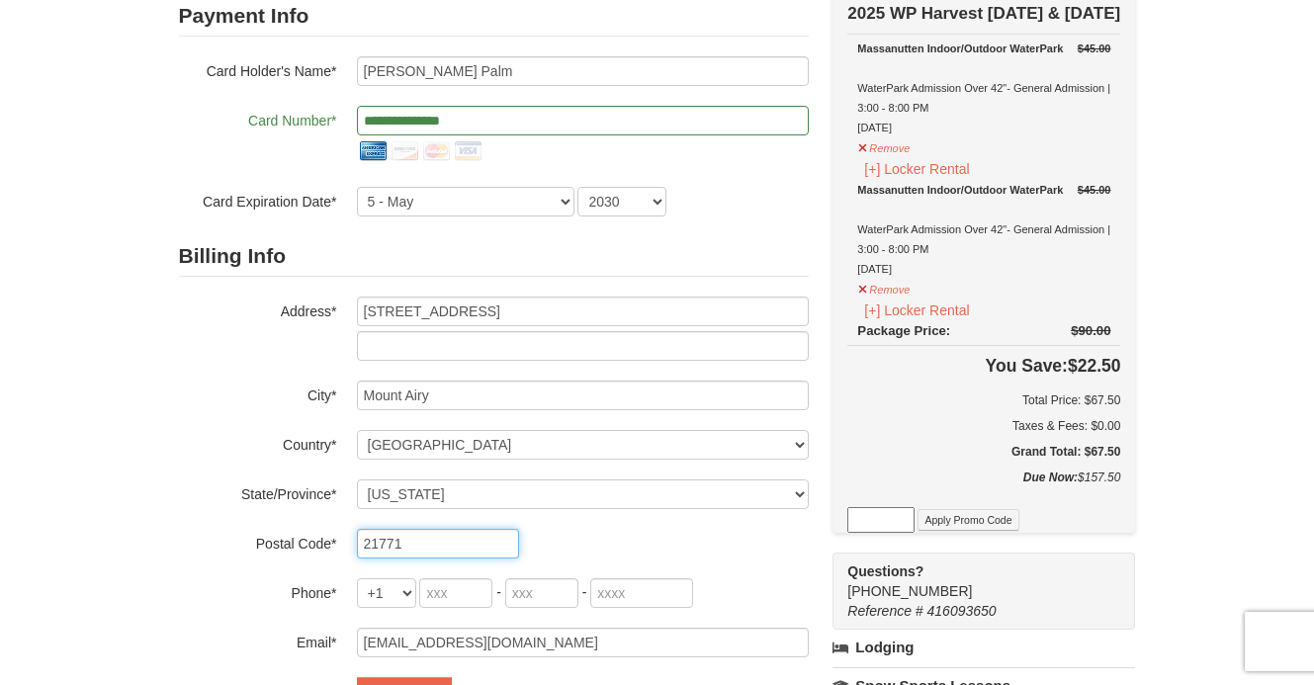
type input "21771"
click at [617, 567] on div "Billing Info Address* 6627 Wind Ridge Rd City* Mount Airy Country* ----- Select…" at bounding box center [494, 446] width 630 height 421
click at [477, 598] on input "tel" at bounding box center [455, 593] width 73 height 30
type input "301"
type input "509"
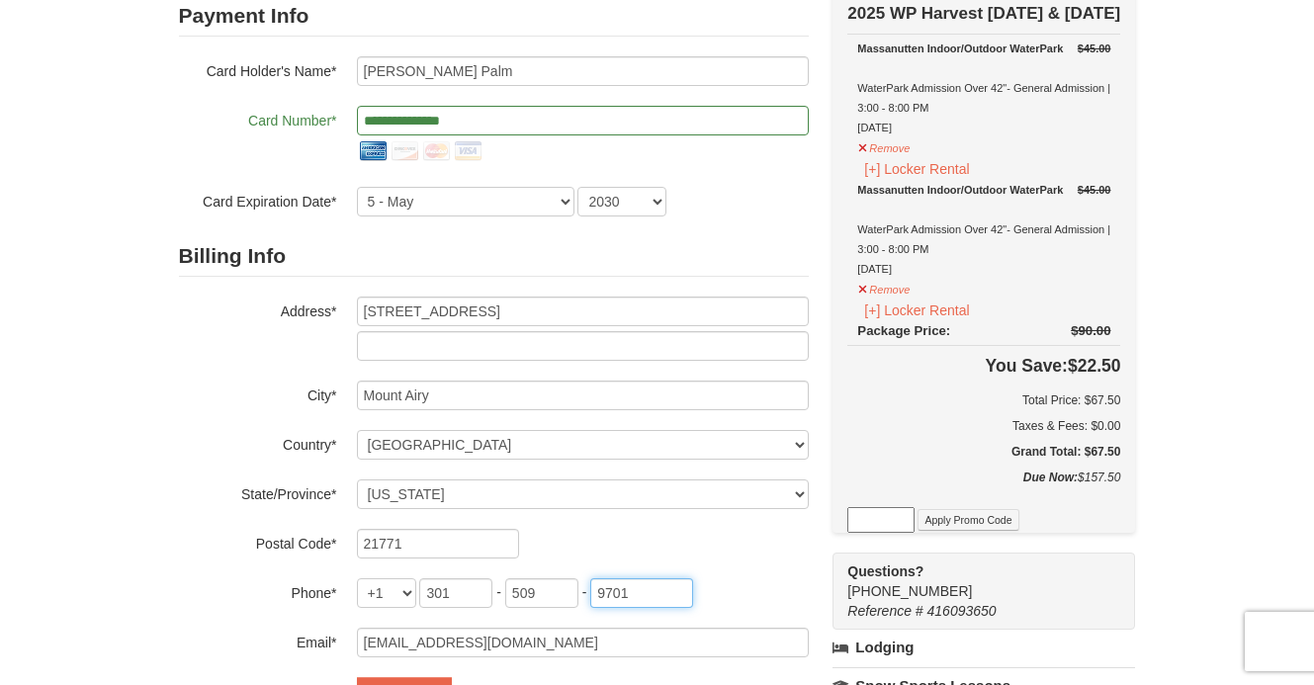
type input "9701"
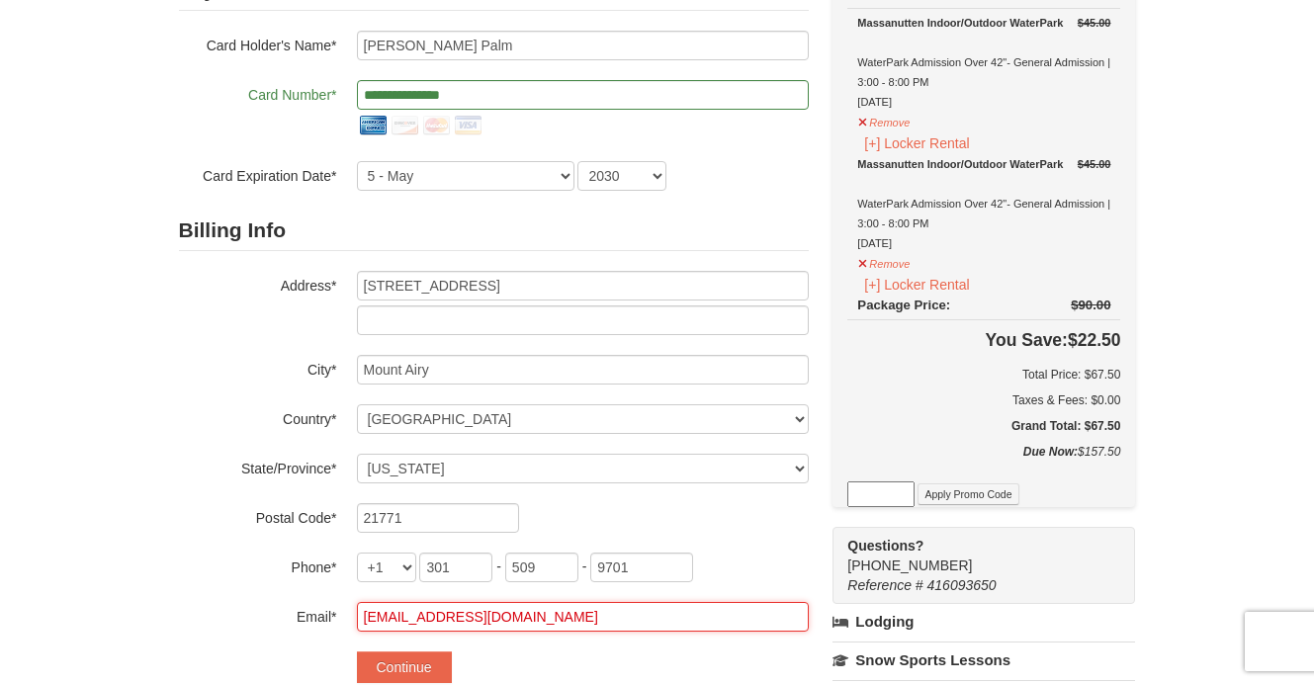
scroll to position [326, 0]
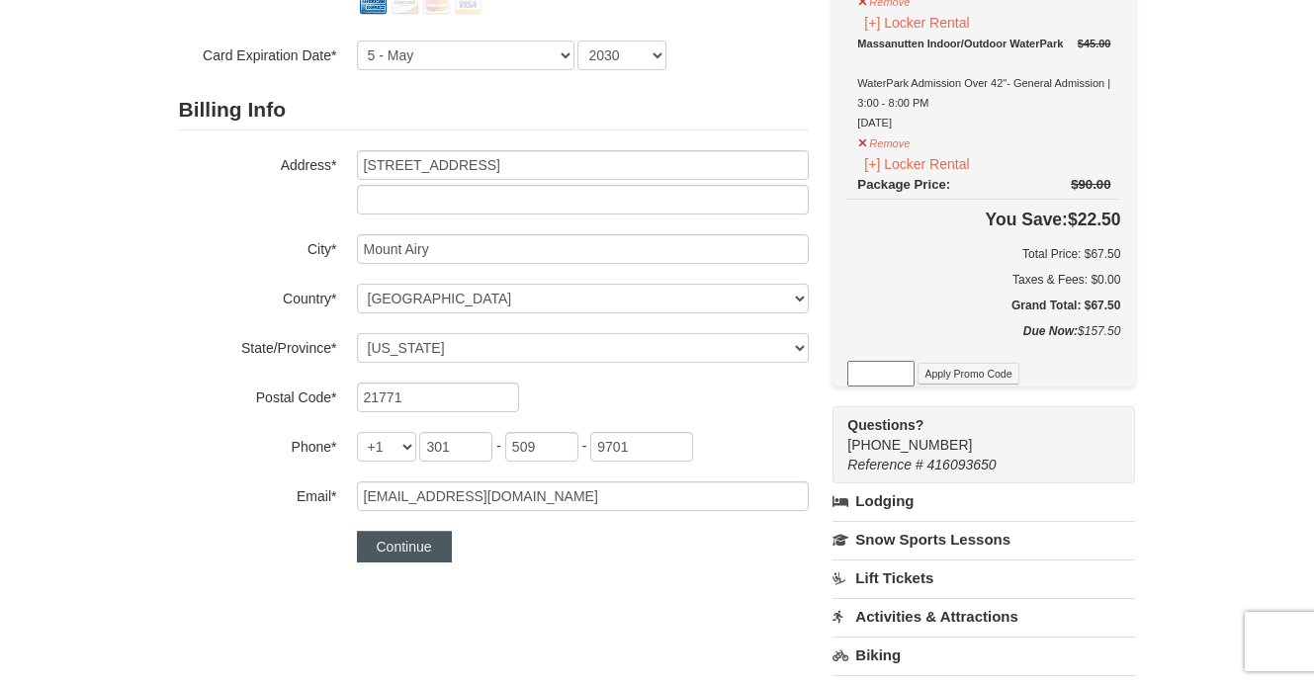
click at [423, 549] on button "Continue" at bounding box center [404, 547] width 95 height 32
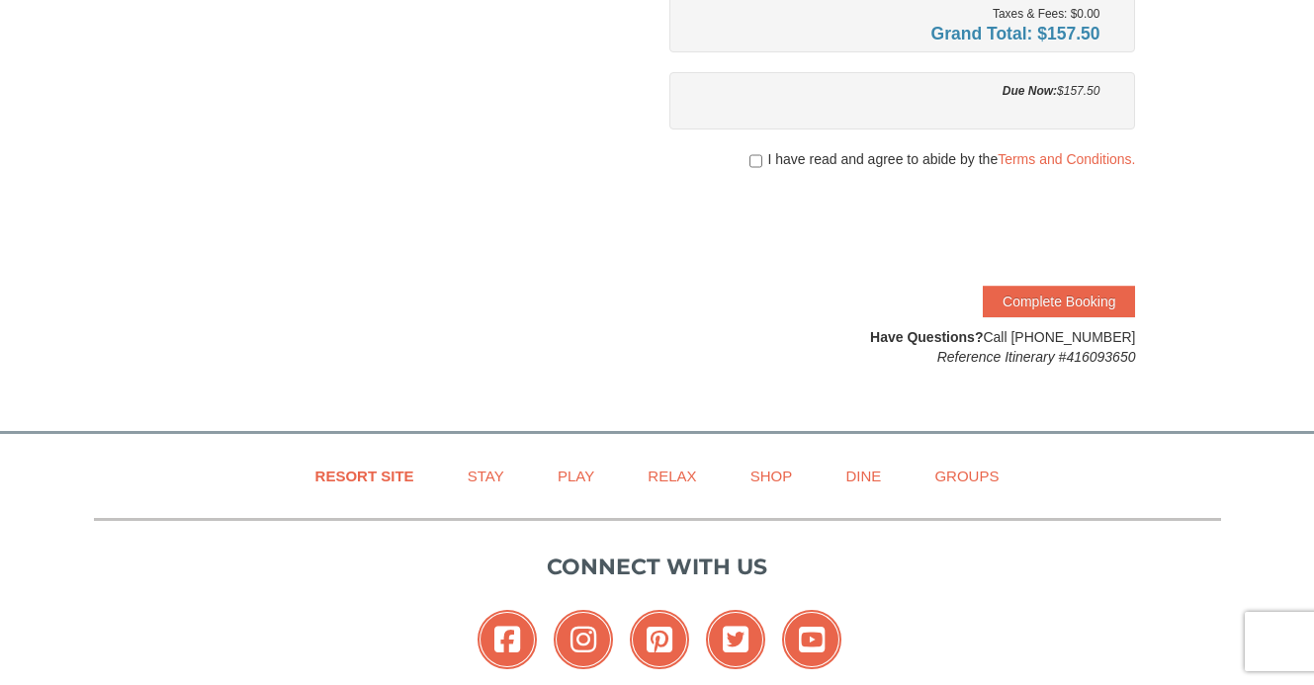
scroll to position [67, 0]
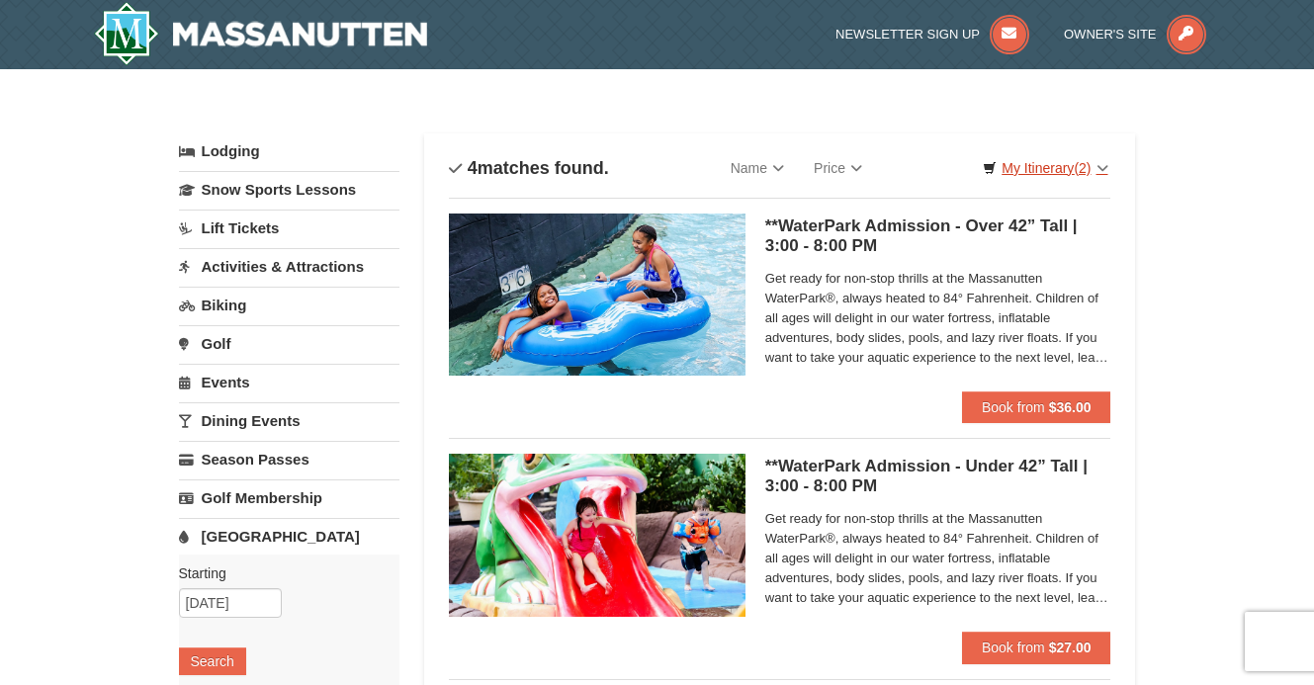
click at [1051, 169] on link "My Itinerary (2)" at bounding box center [1045, 168] width 150 height 30
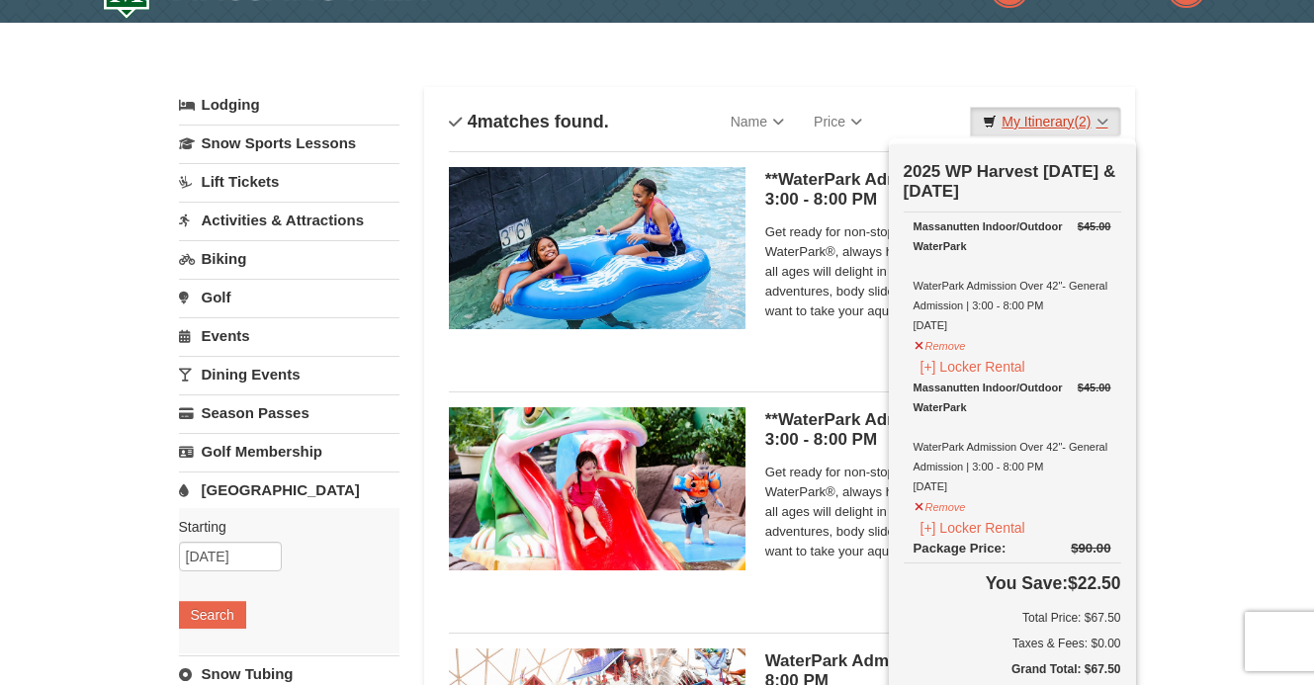
scroll to position [103, 0]
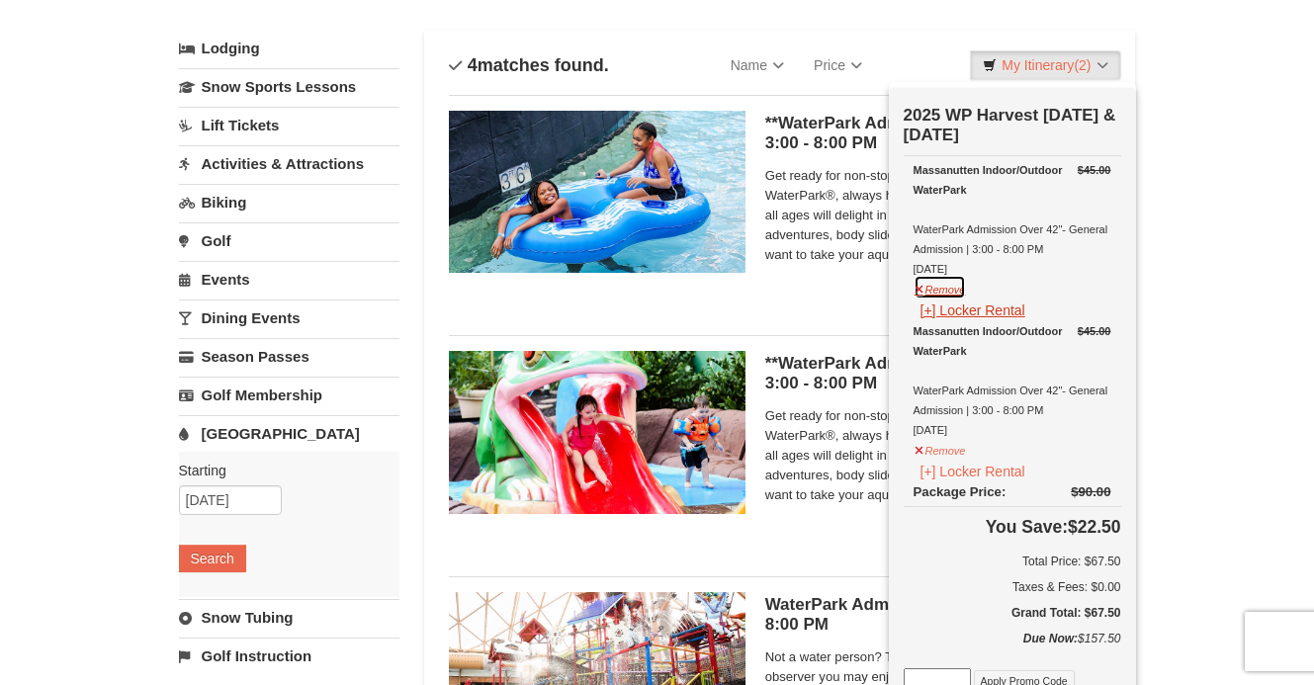
drag, startPoint x: 939, startPoint y: 288, endPoint x: 991, endPoint y: 301, distance: 53.0
click at [939, 288] on button "Remove" at bounding box center [940, 287] width 53 height 25
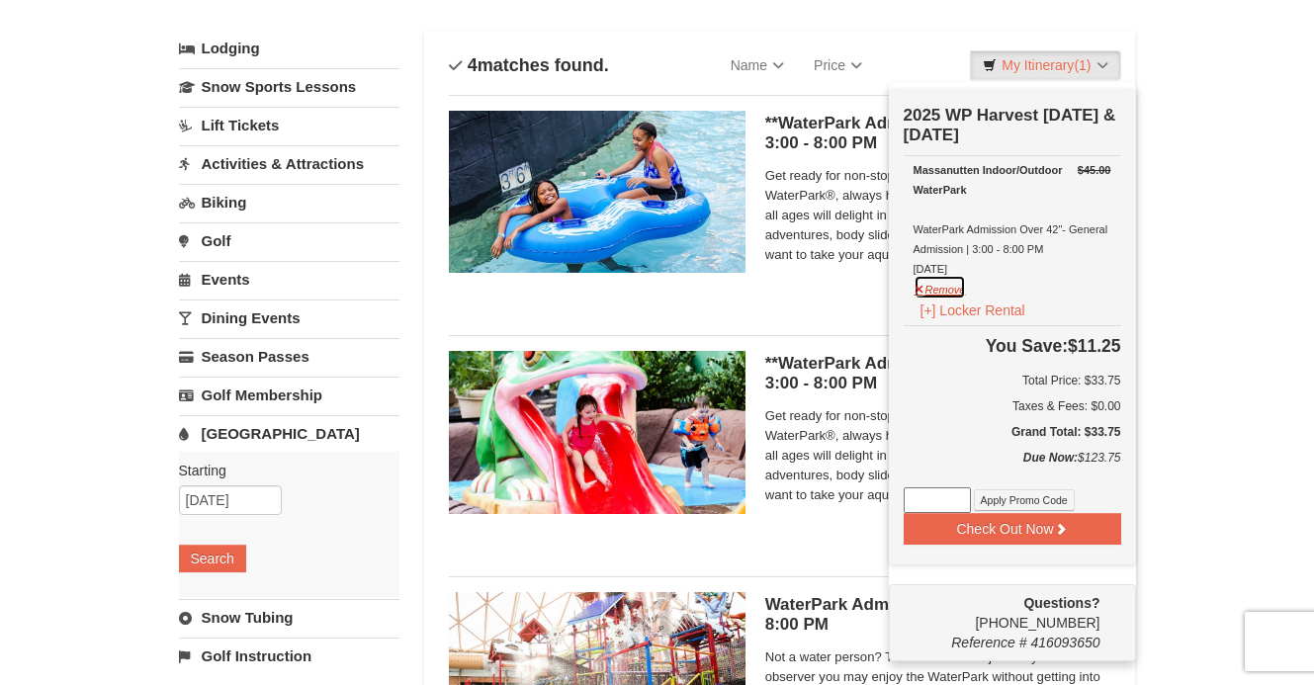
click at [945, 287] on button "Remove" at bounding box center [940, 287] width 53 height 25
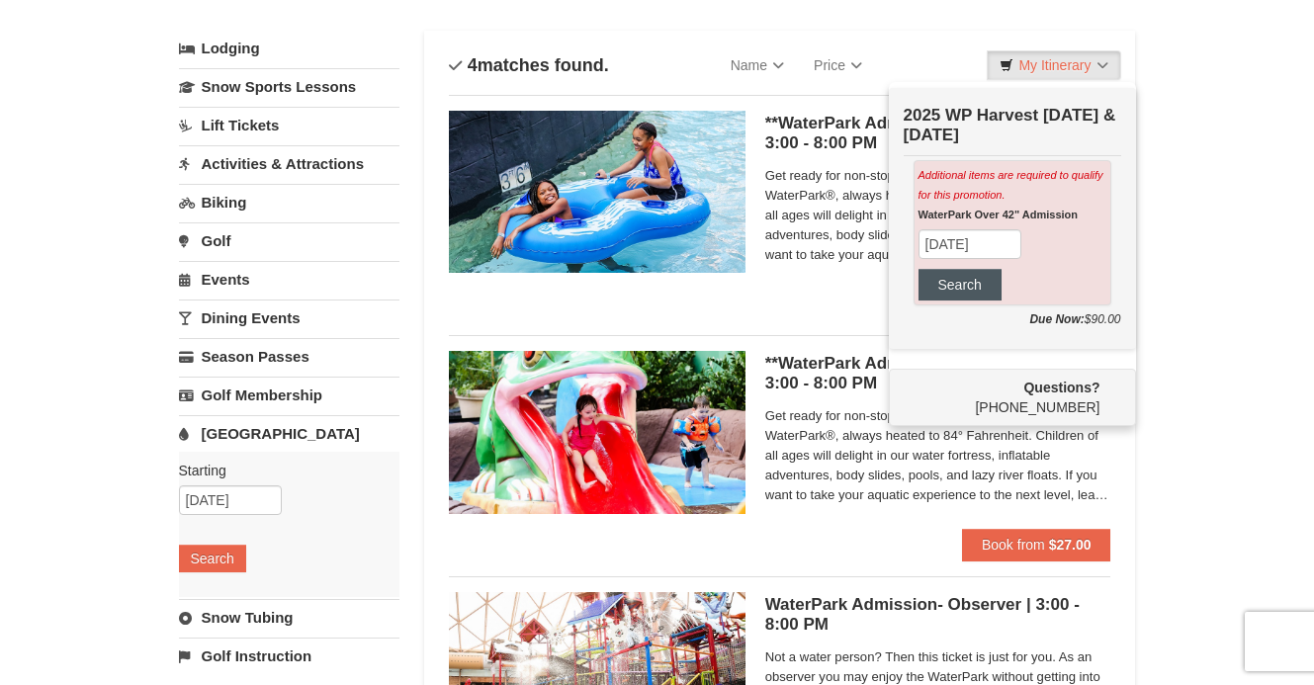
click at [991, 289] on button "Search" at bounding box center [959, 285] width 83 height 32
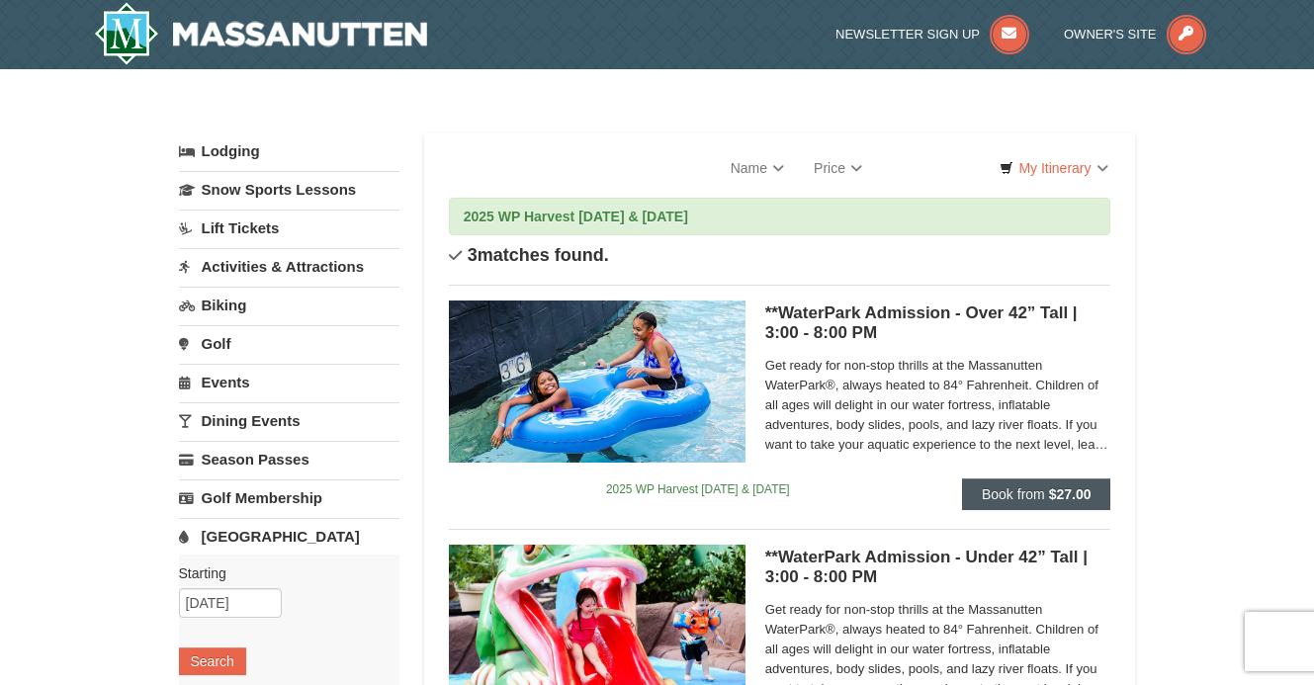
click at [1064, 495] on strong "$27.00" at bounding box center [1070, 494] width 43 height 16
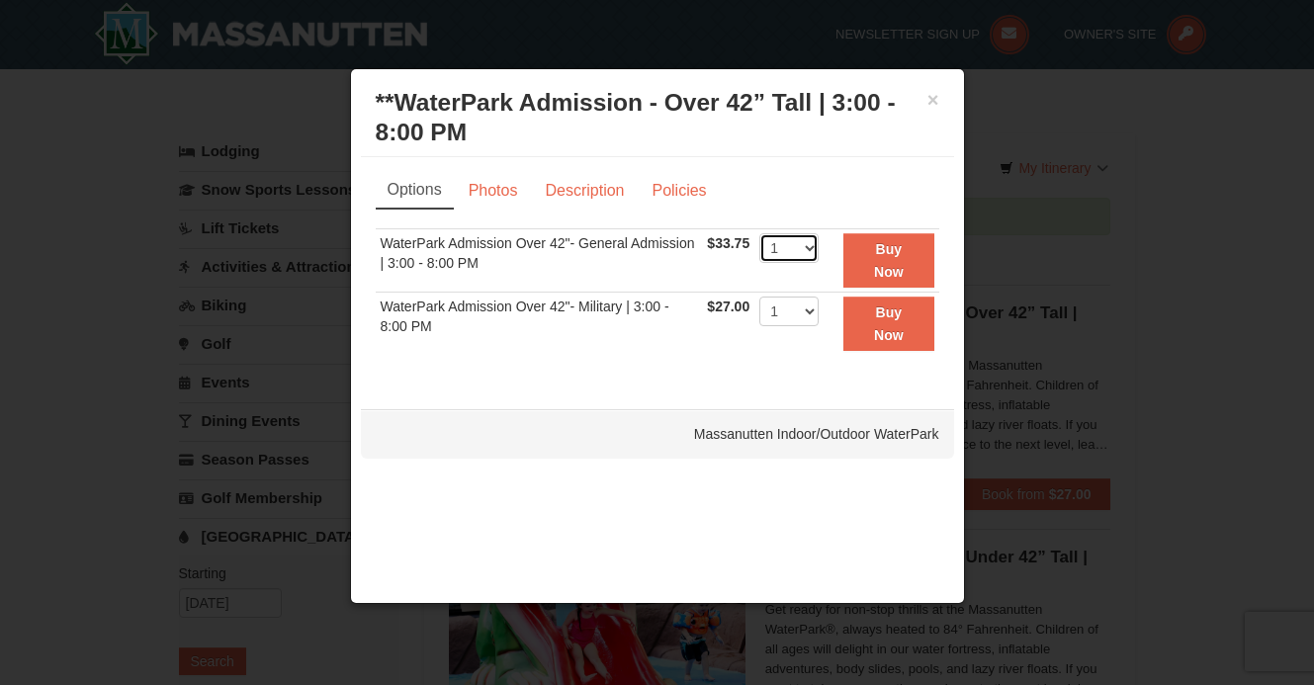
select select "2"
click at [884, 250] on button "Buy Now" at bounding box center [888, 260] width 90 height 54
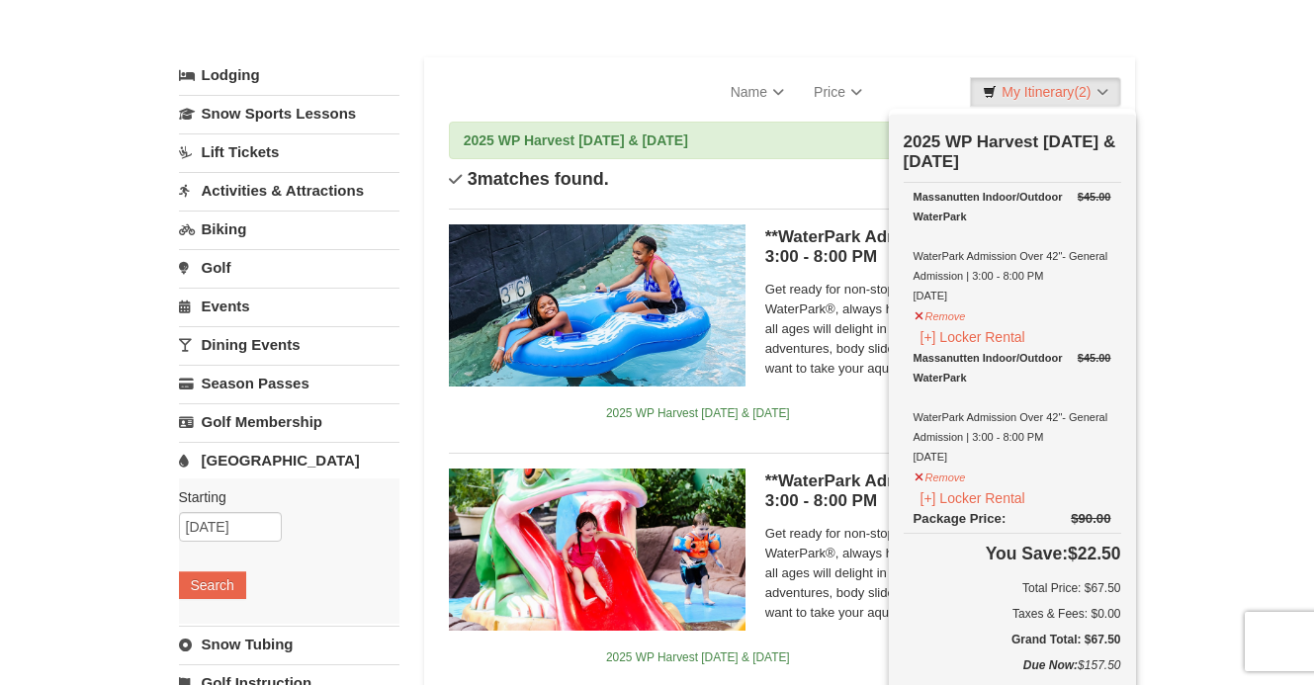
scroll to position [135, 0]
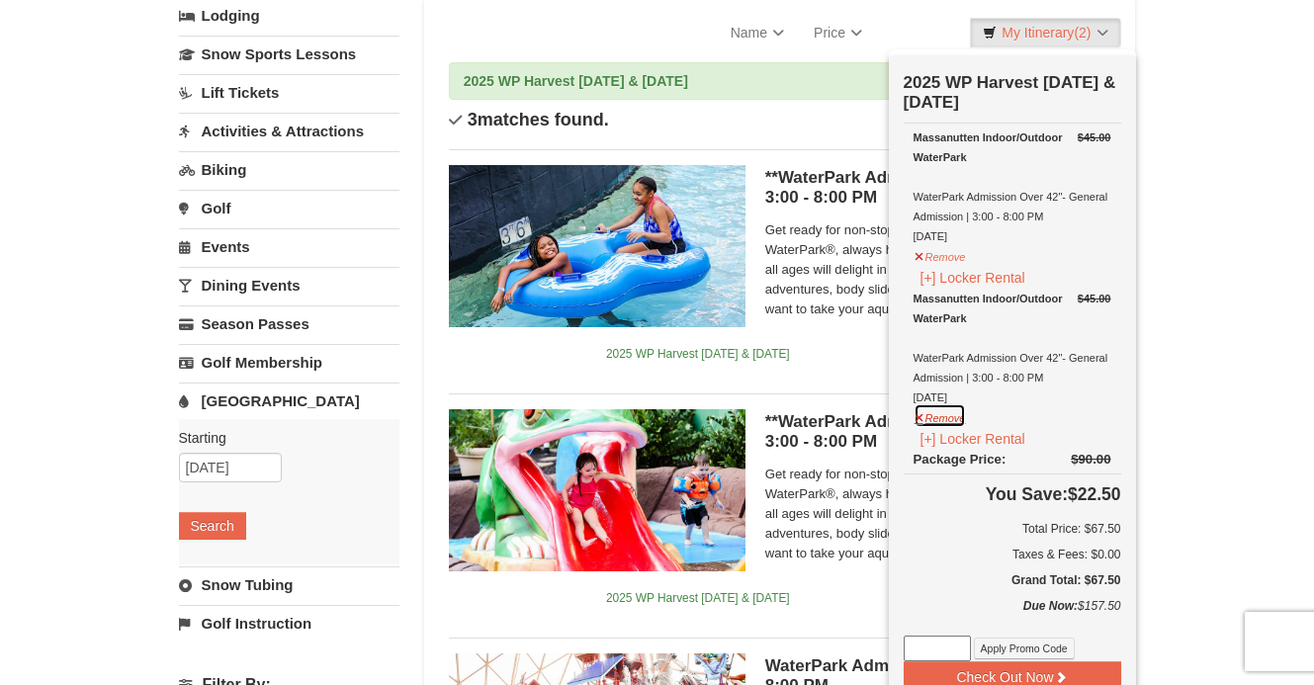
click at [937, 418] on button "Remove" at bounding box center [940, 415] width 53 height 25
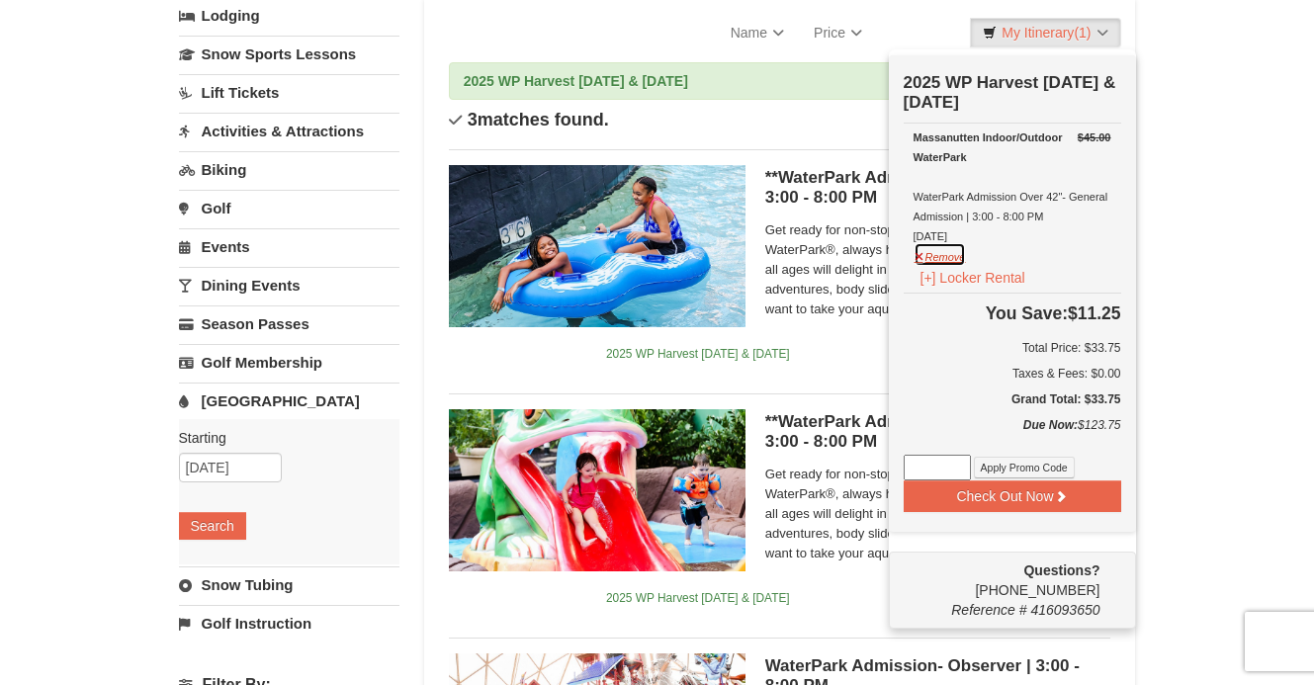
click at [940, 252] on button "Remove" at bounding box center [940, 254] width 53 height 25
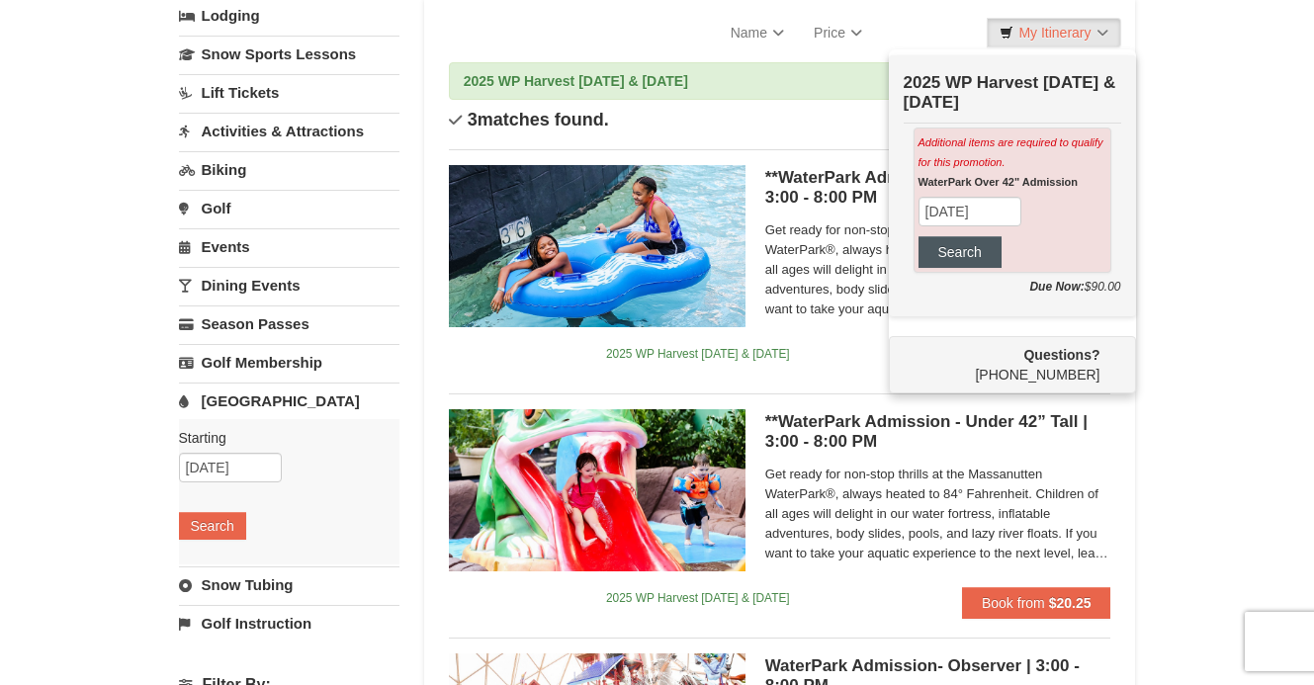
click at [968, 253] on button "Search" at bounding box center [959, 252] width 83 height 32
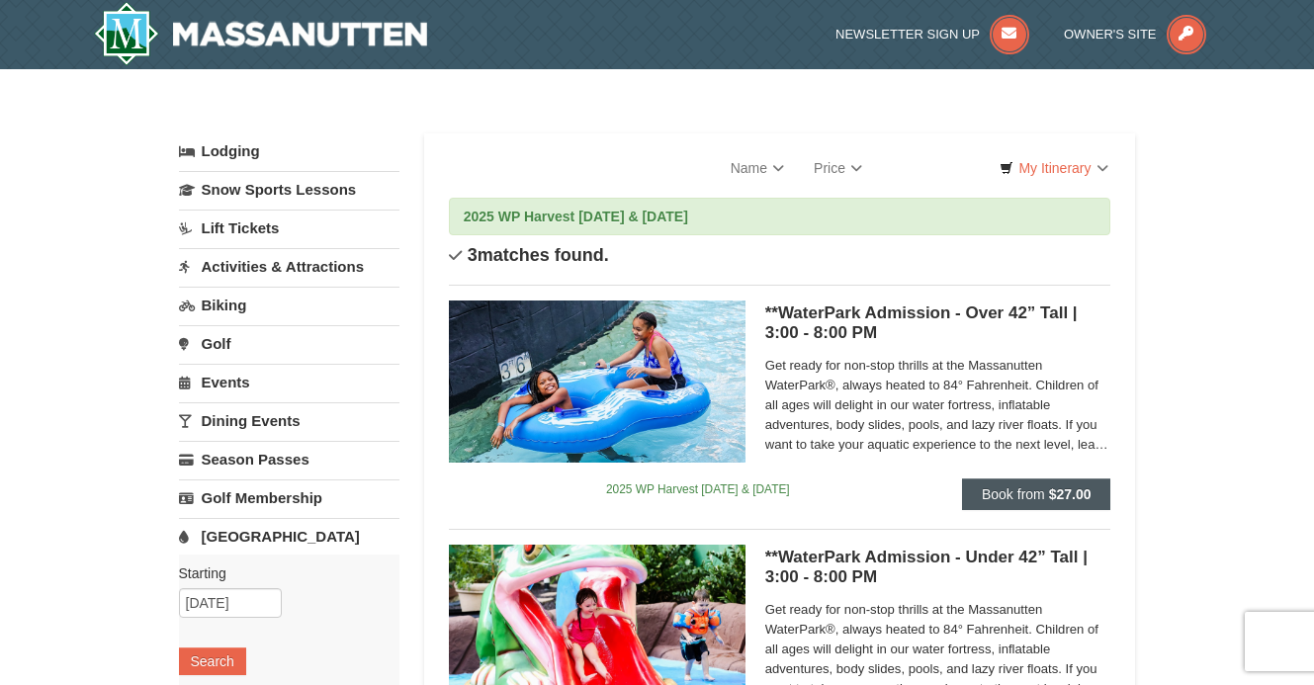
click at [1045, 493] on button "Book from $27.00" at bounding box center [1036, 495] width 149 height 32
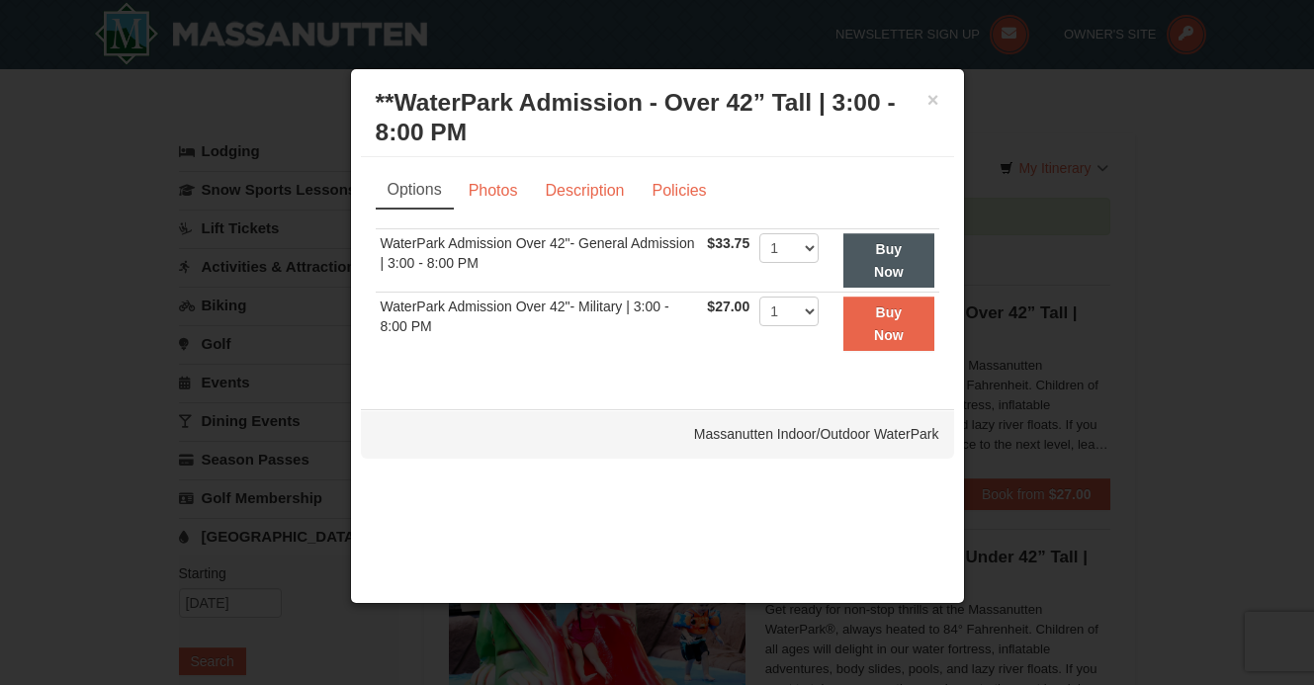
click at [895, 247] on strong "Buy Now" at bounding box center [889, 260] width 30 height 38
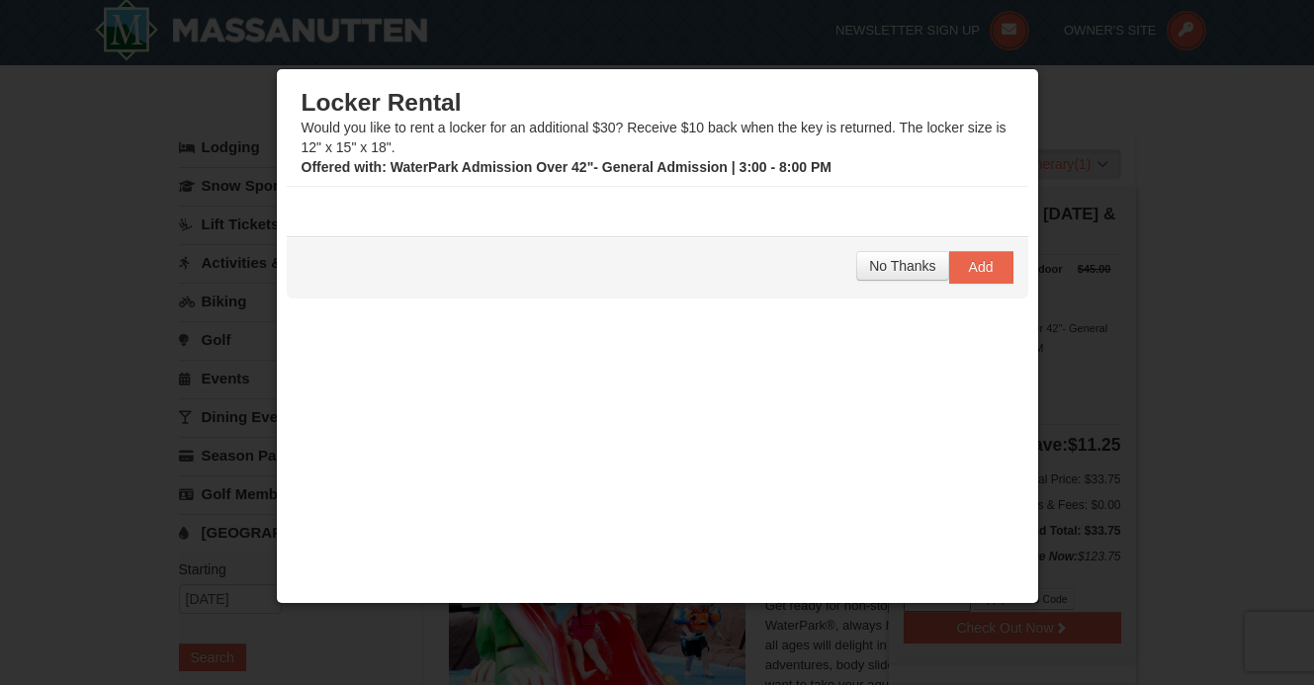
scroll to position [6, 0]
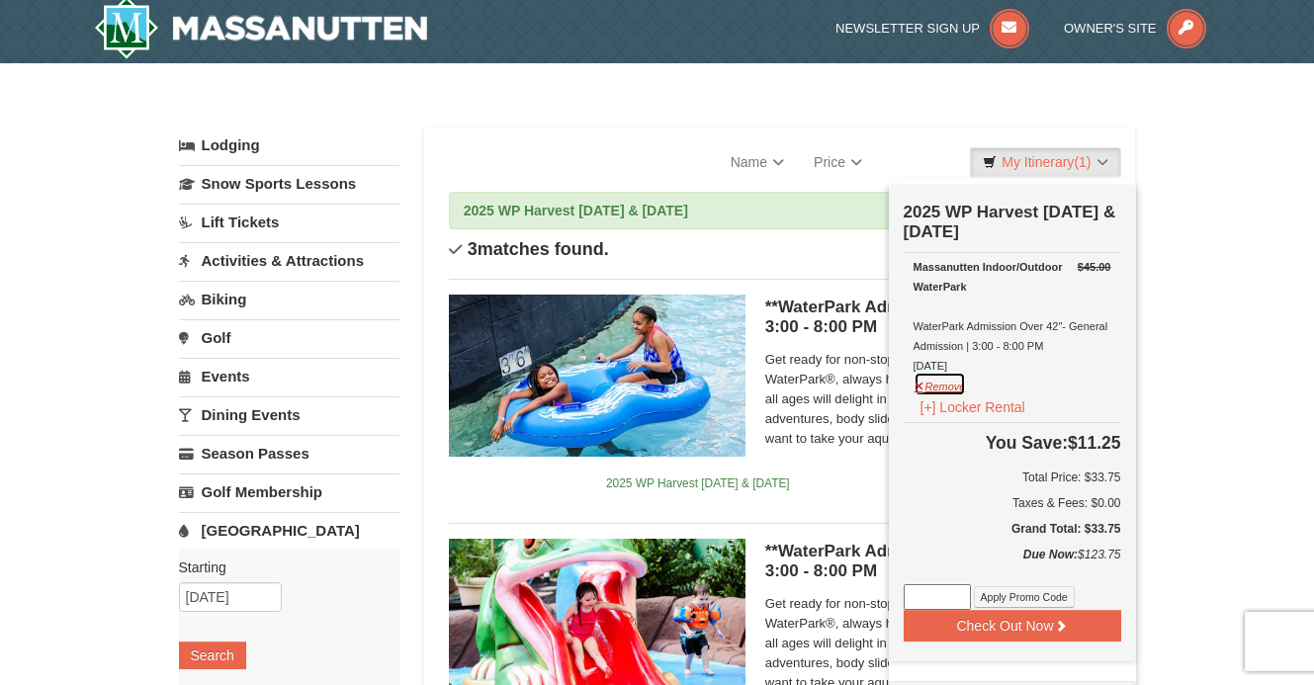
click at [944, 387] on button "Remove" at bounding box center [940, 384] width 53 height 25
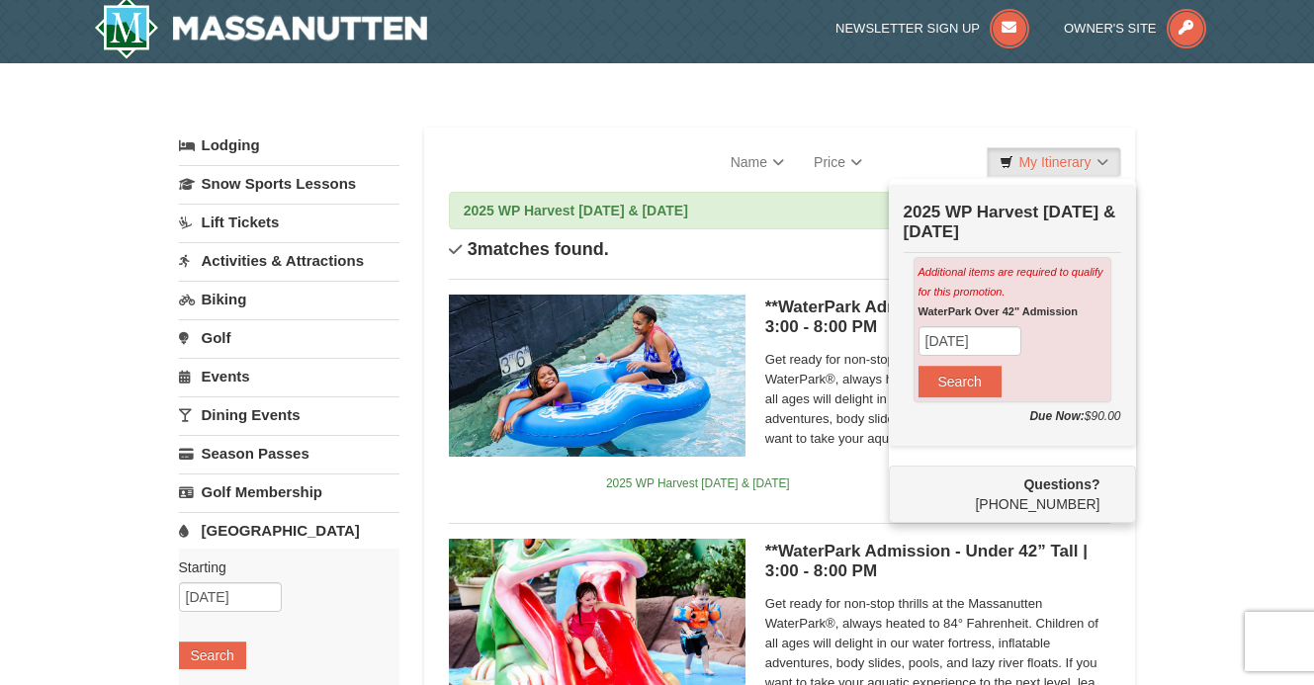
click at [1202, 416] on div "× Categories List Filter My Itinerary Check Out Now 2025 WP Harvest [DATE] & [D…" at bounding box center [657, 654] width 1314 height 1183
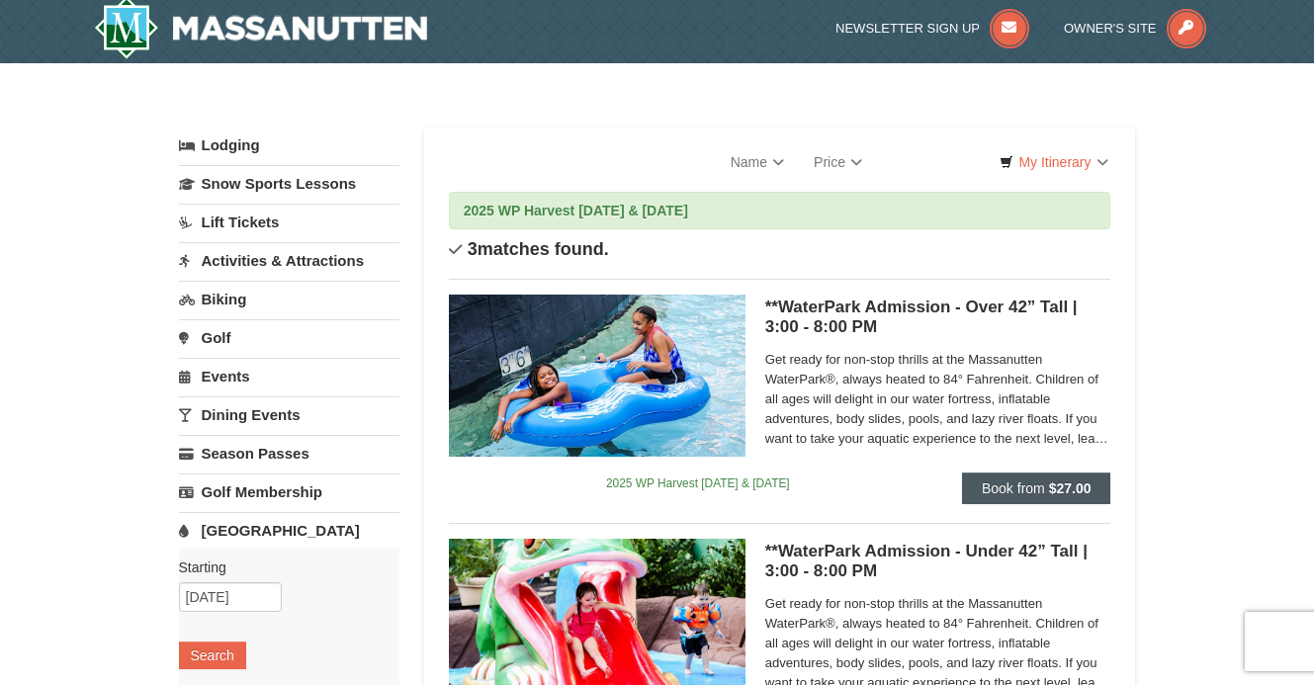
click at [994, 477] on button "Book from $27.00" at bounding box center [1036, 489] width 149 height 32
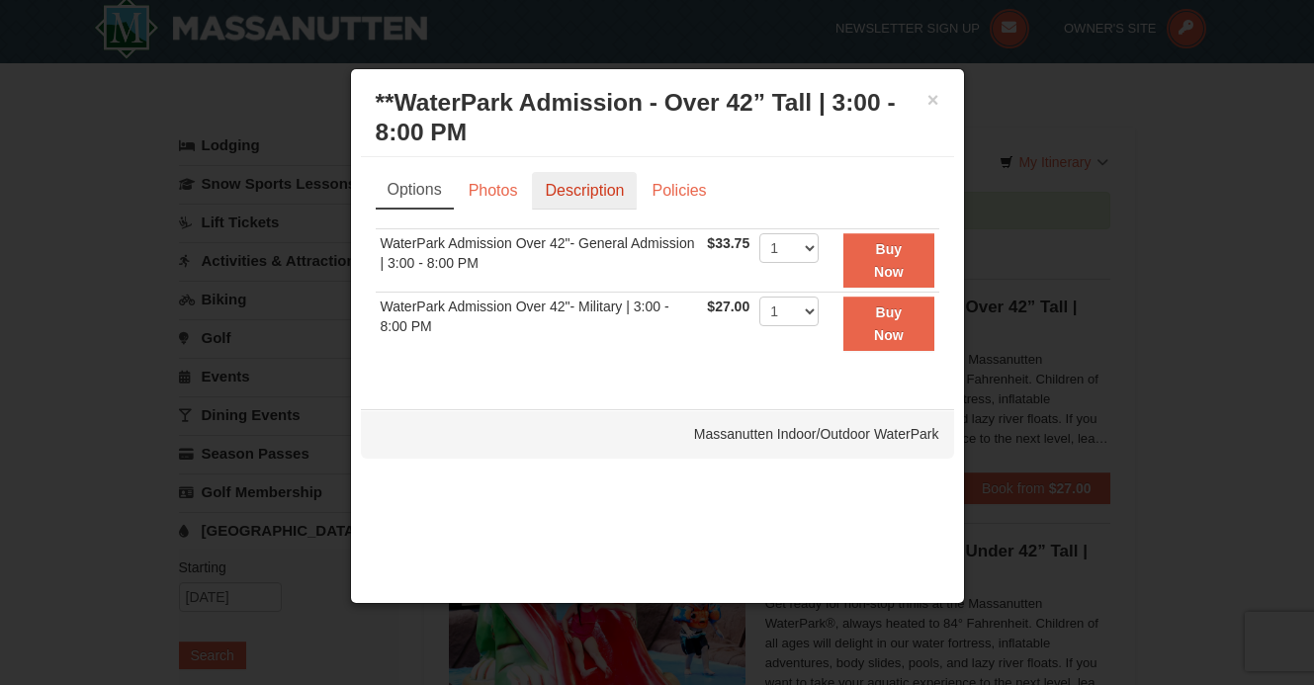
click at [576, 194] on link "Description" at bounding box center [584, 191] width 105 height 38
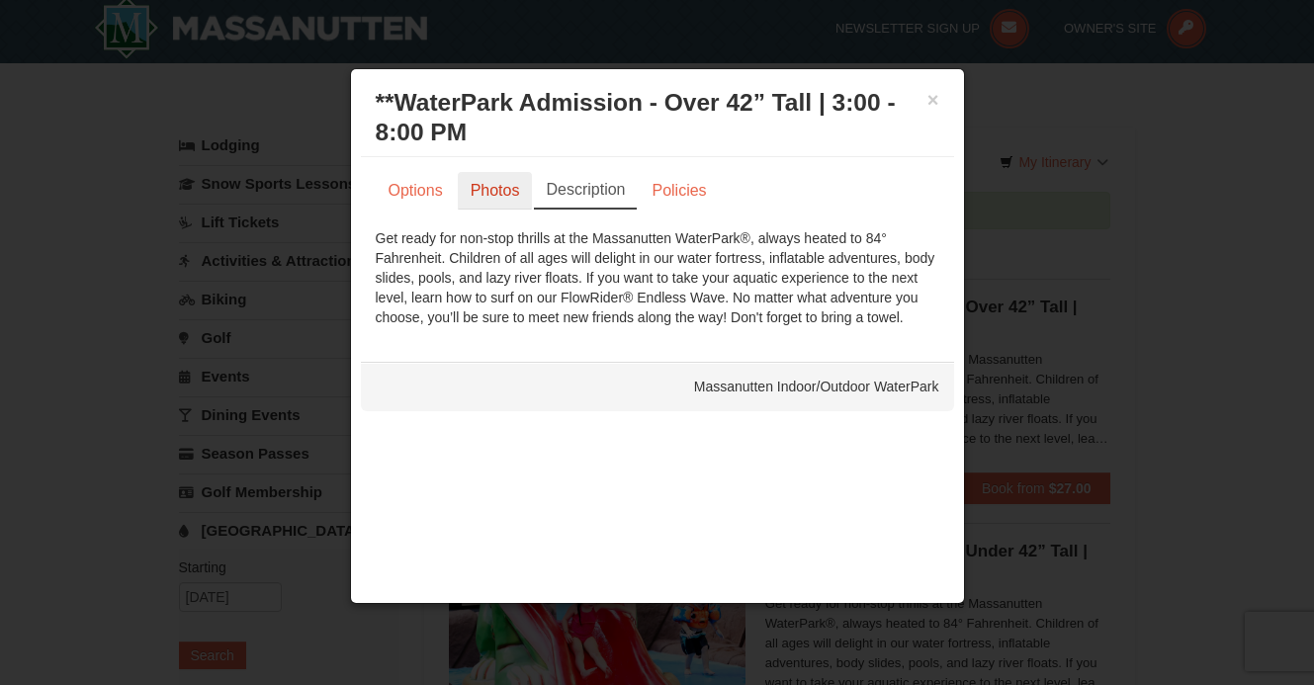
click at [484, 188] on link "Photos" at bounding box center [495, 191] width 75 height 38
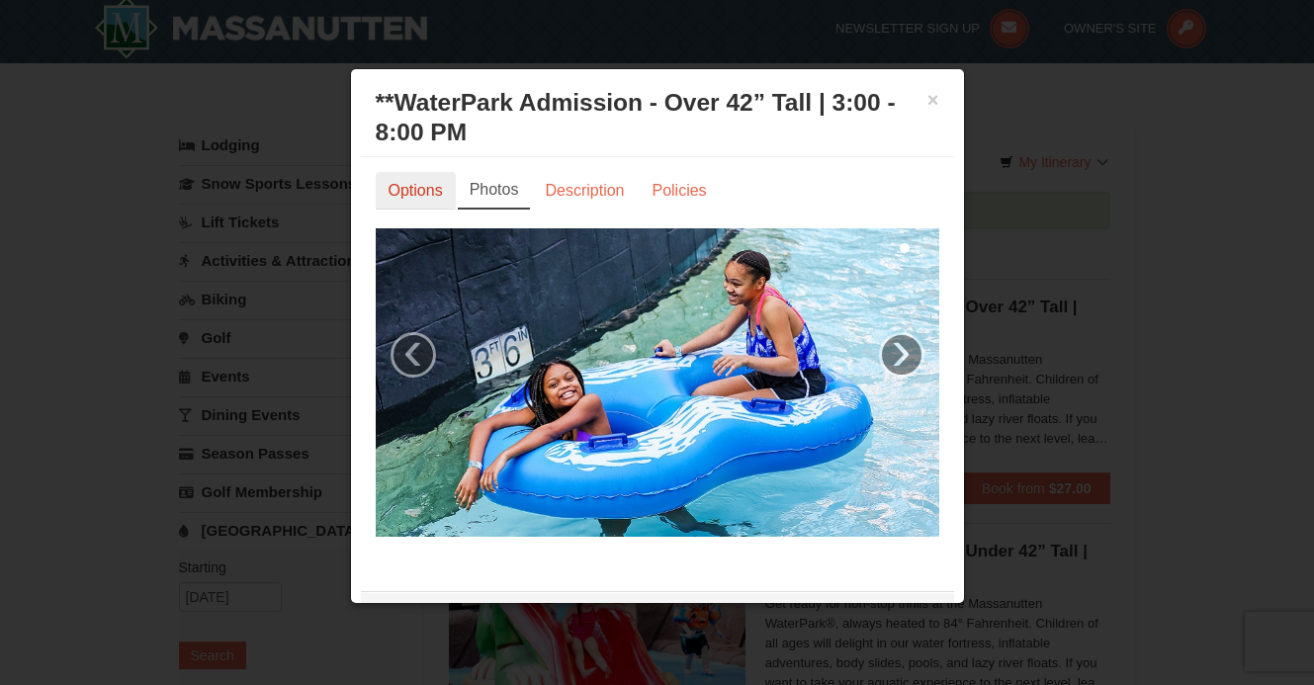
click at [423, 195] on link "Options" at bounding box center [416, 191] width 80 height 38
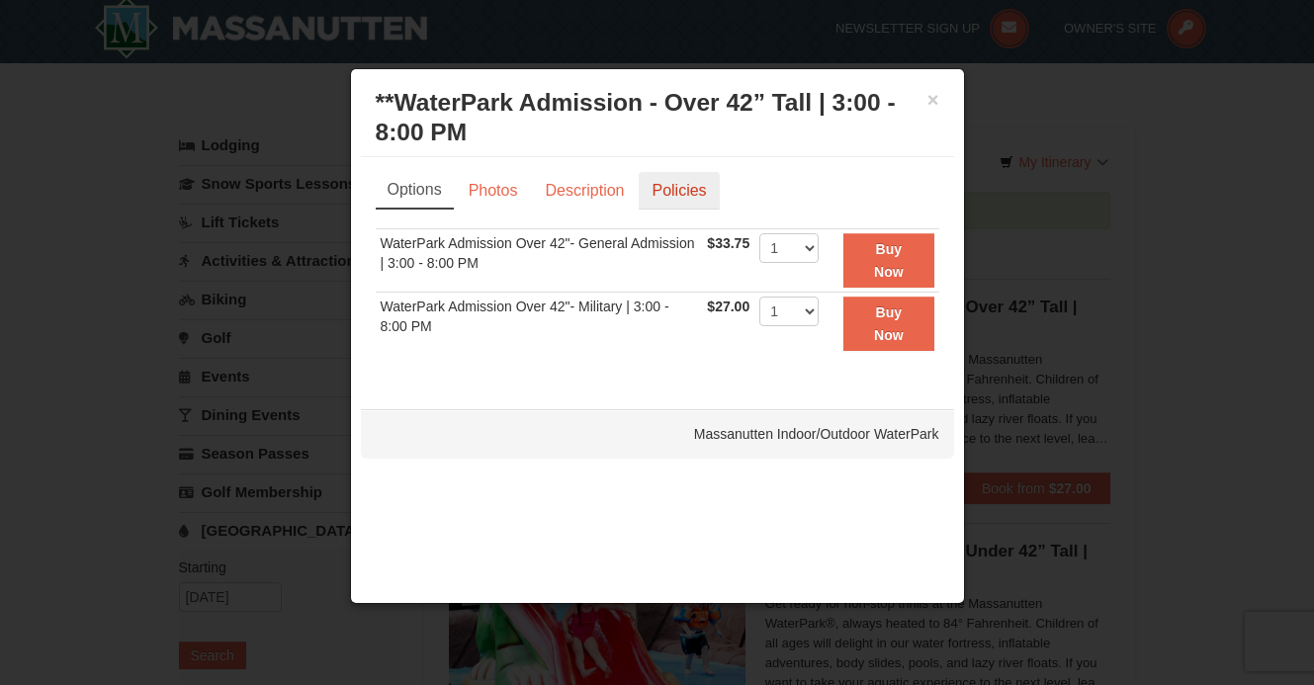
click at [667, 197] on link "Policies" at bounding box center [679, 191] width 80 height 38
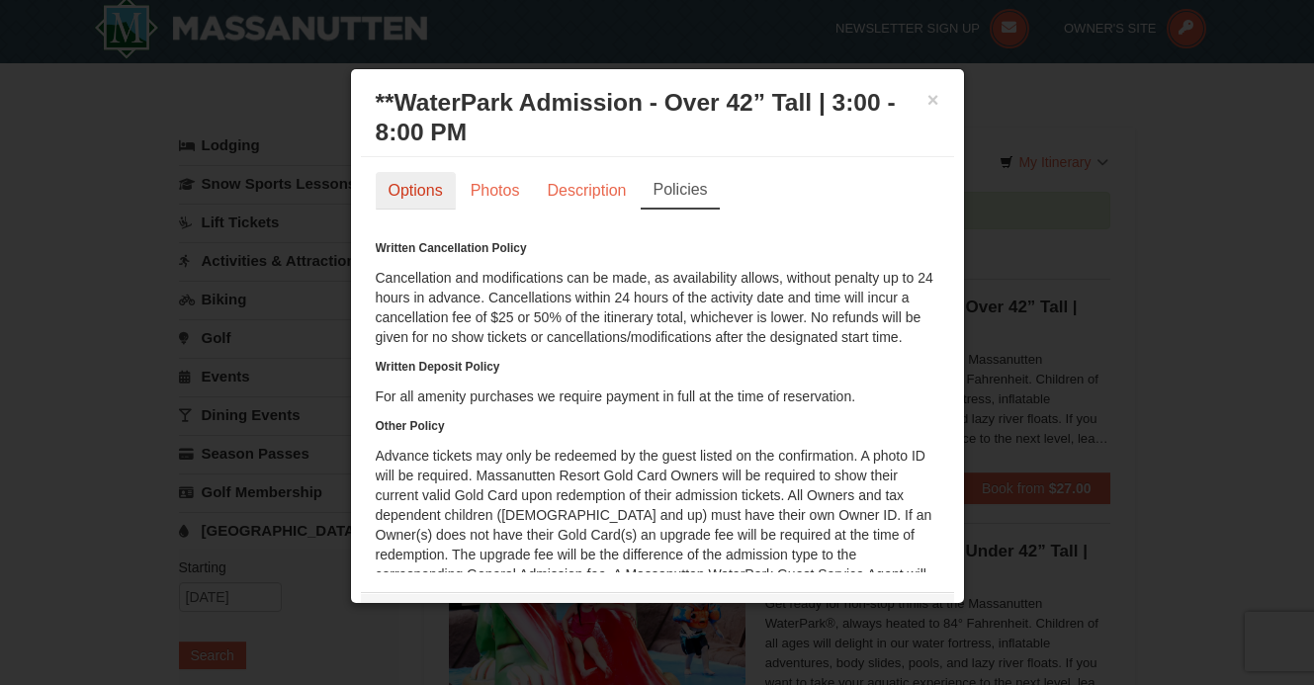
click at [434, 188] on link "Options" at bounding box center [416, 191] width 80 height 38
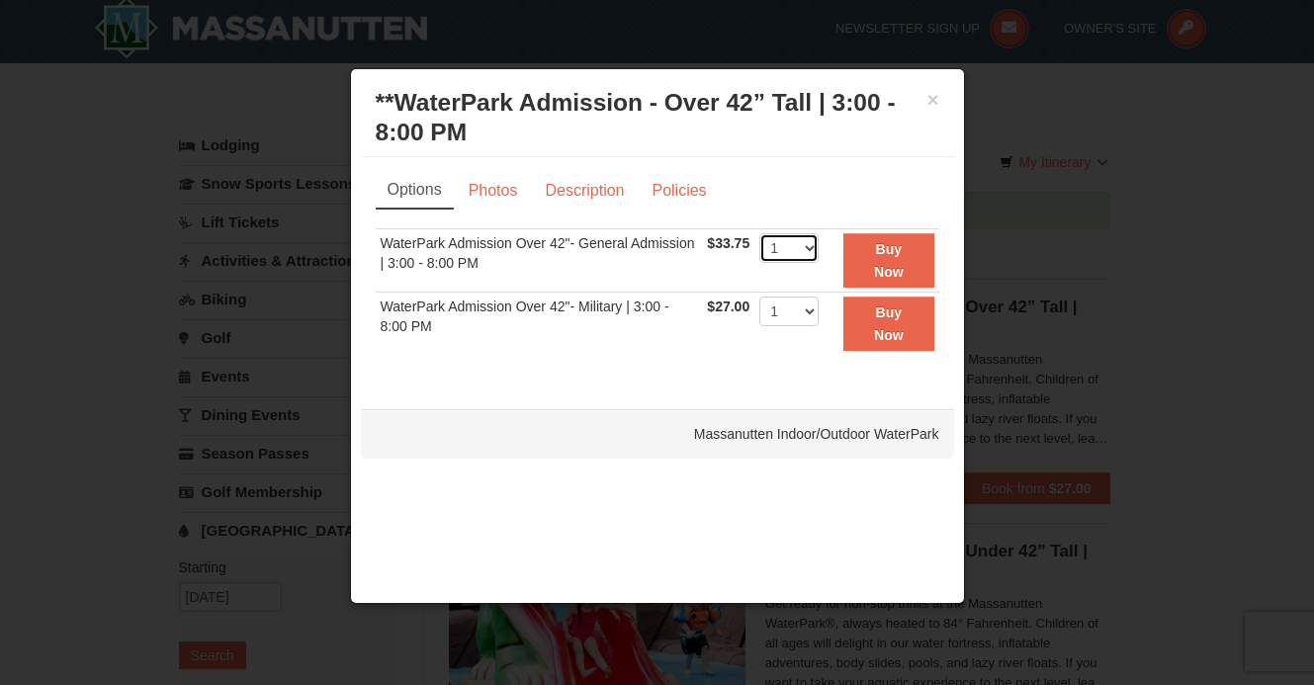
select select "2"
click at [902, 252] on strong "Buy Now" at bounding box center [889, 260] width 30 height 38
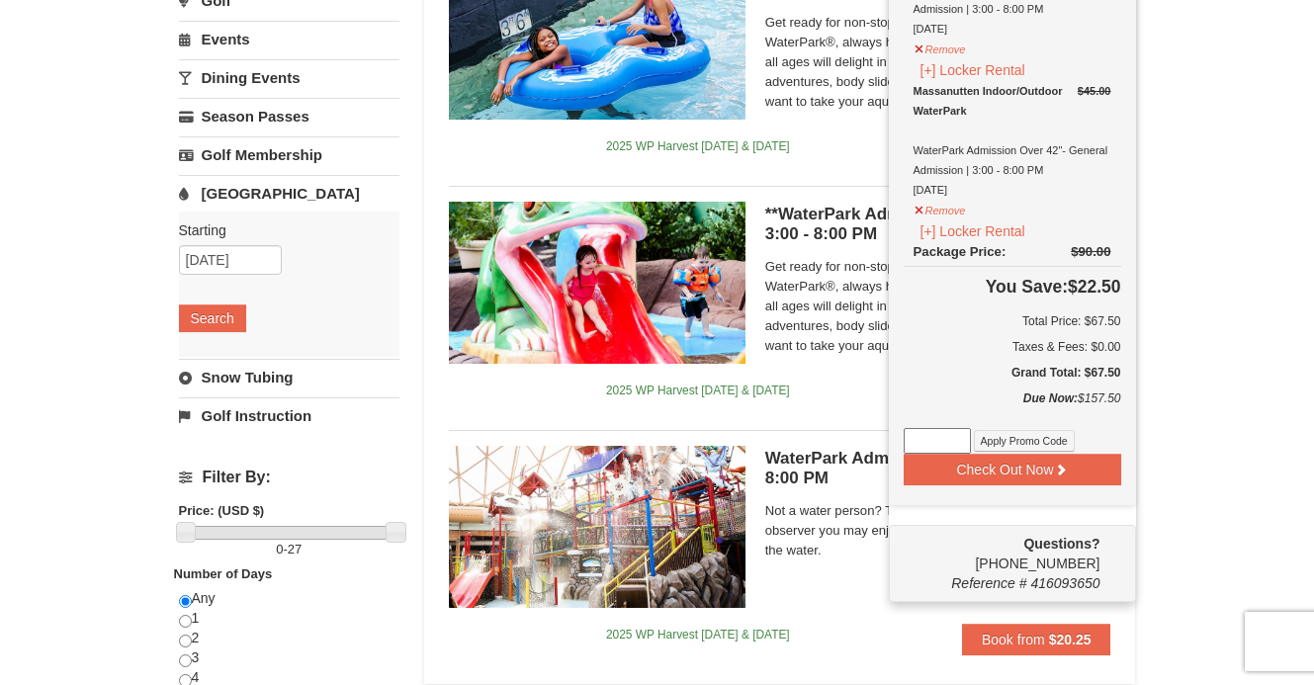
scroll to position [379, 0]
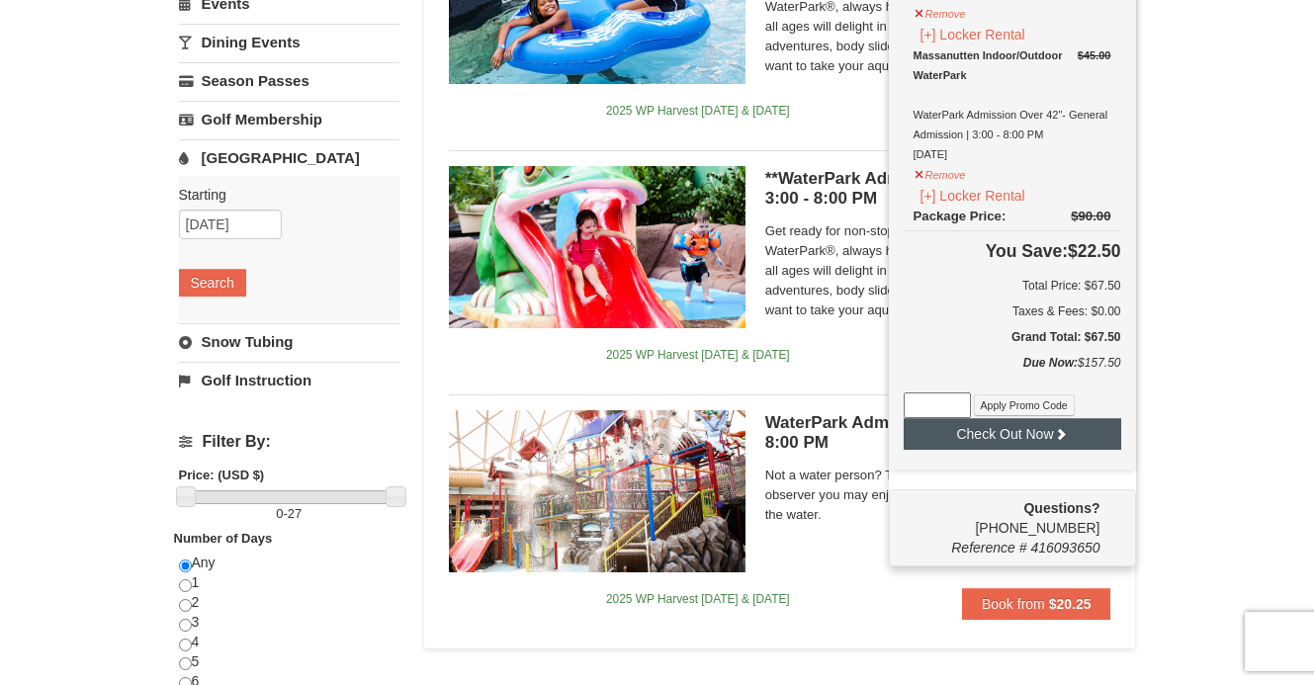
click at [1077, 433] on button "Check Out Now" at bounding box center [1013, 434] width 218 height 32
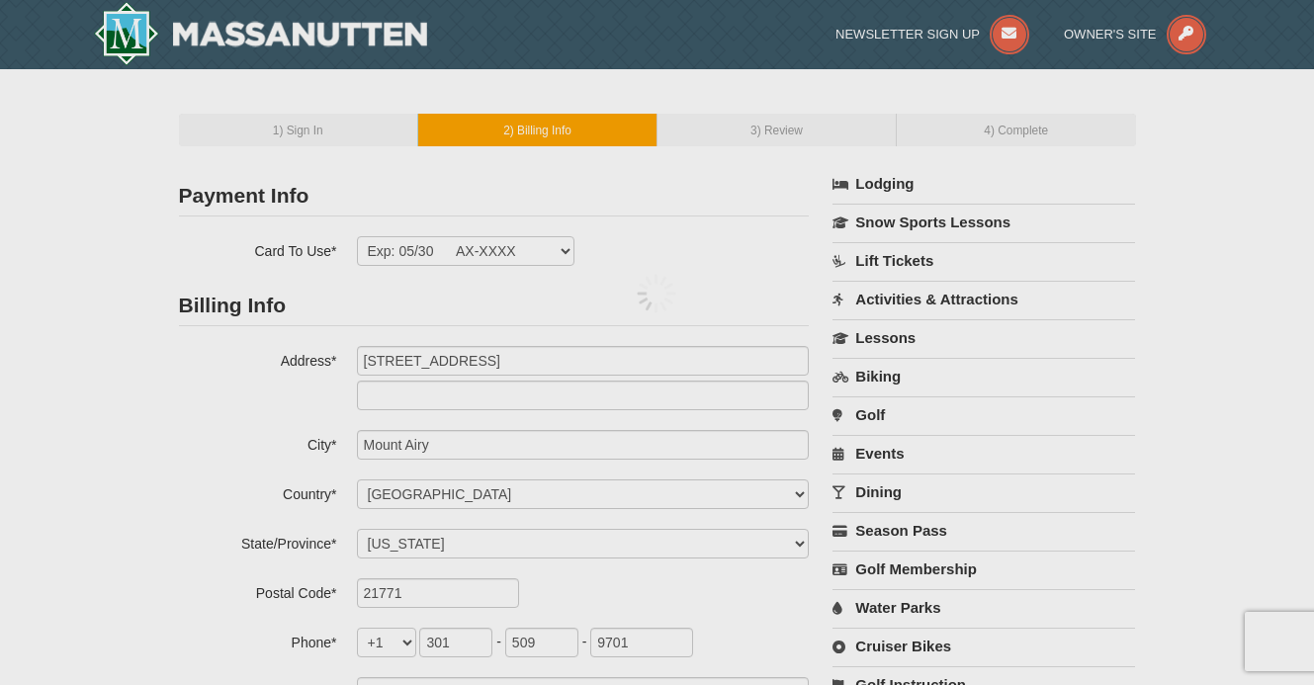
select select "MD"
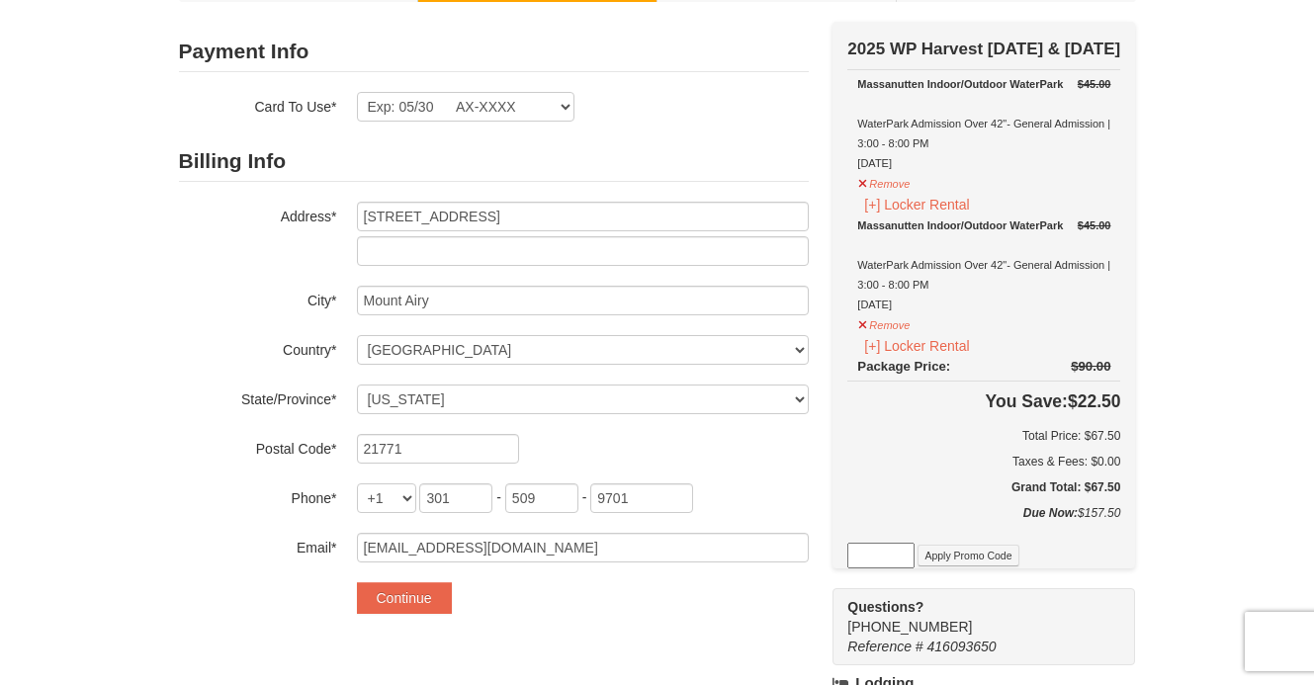
scroll to position [254, 0]
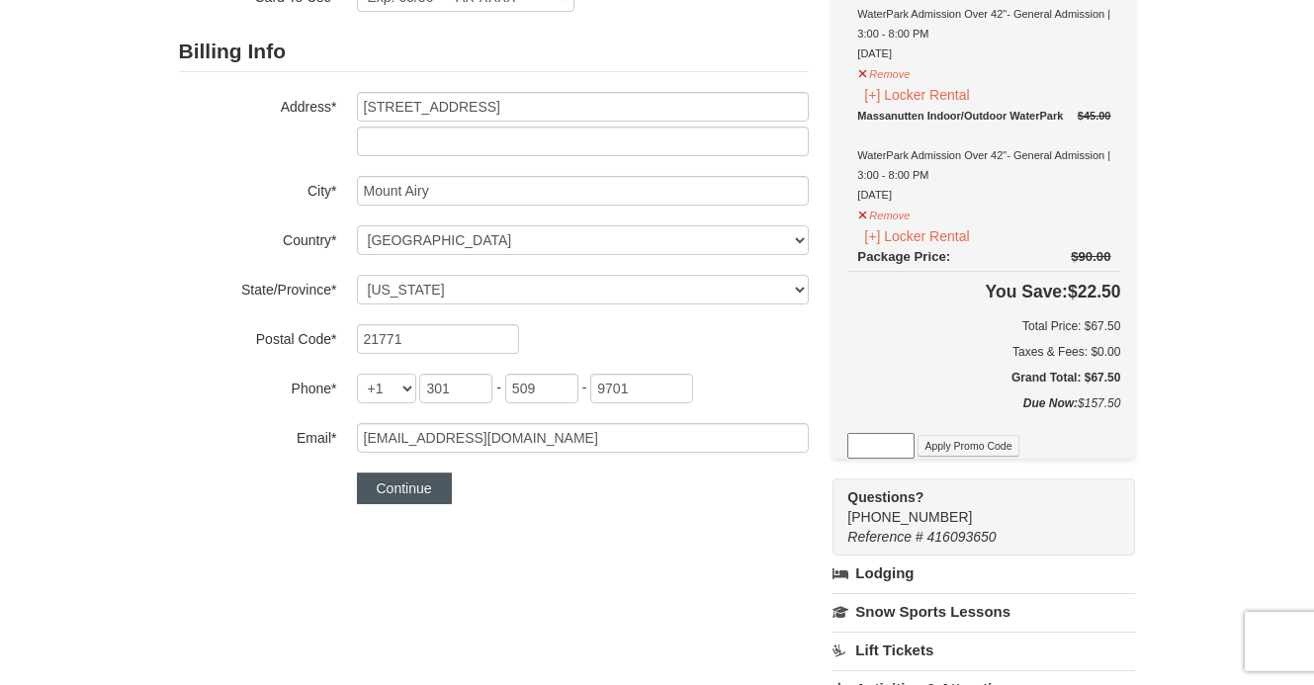
click at [408, 485] on button "Continue" at bounding box center [404, 489] width 95 height 32
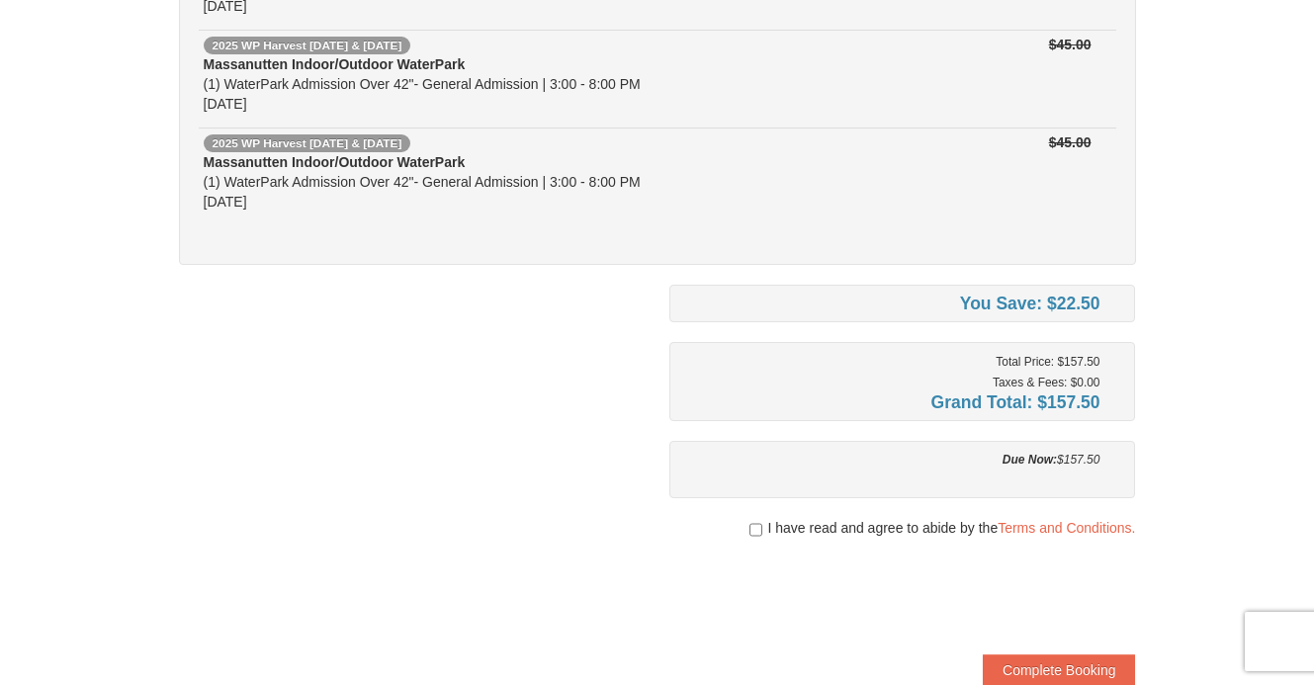
scroll to position [417, 0]
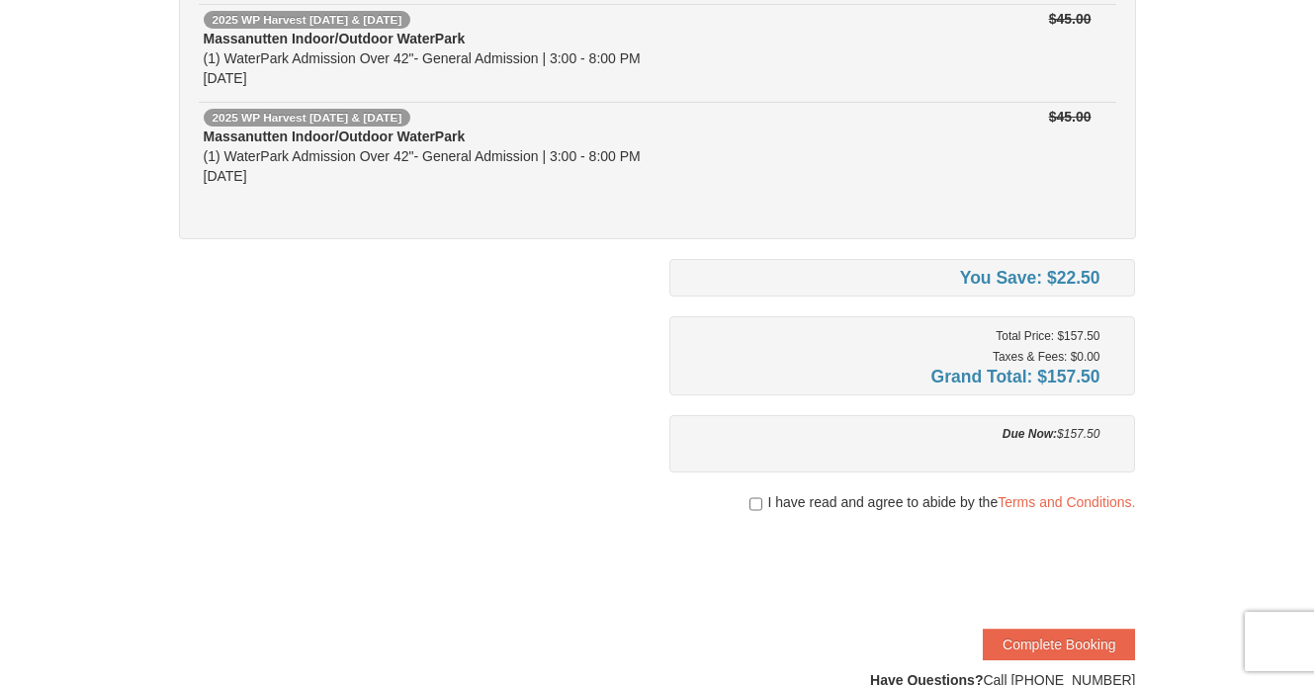
click at [758, 507] on input "checkbox" at bounding box center [755, 504] width 13 height 16
checkbox input "true"
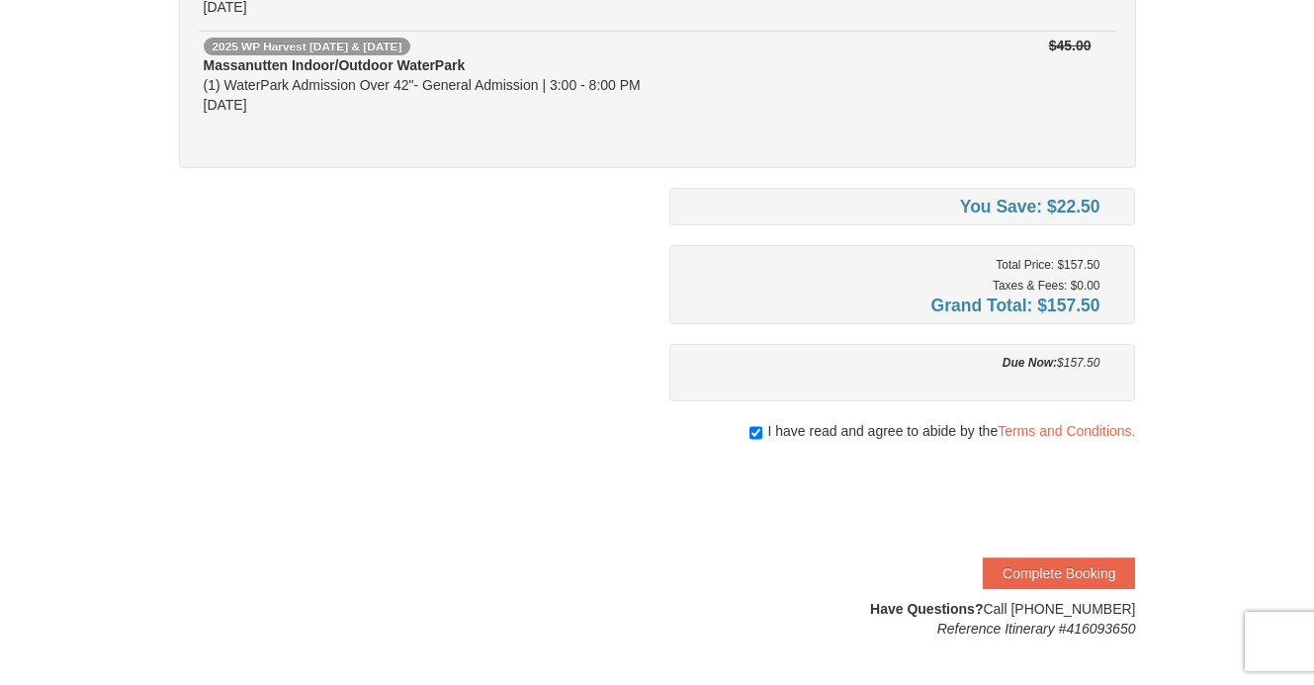
scroll to position [579, 0]
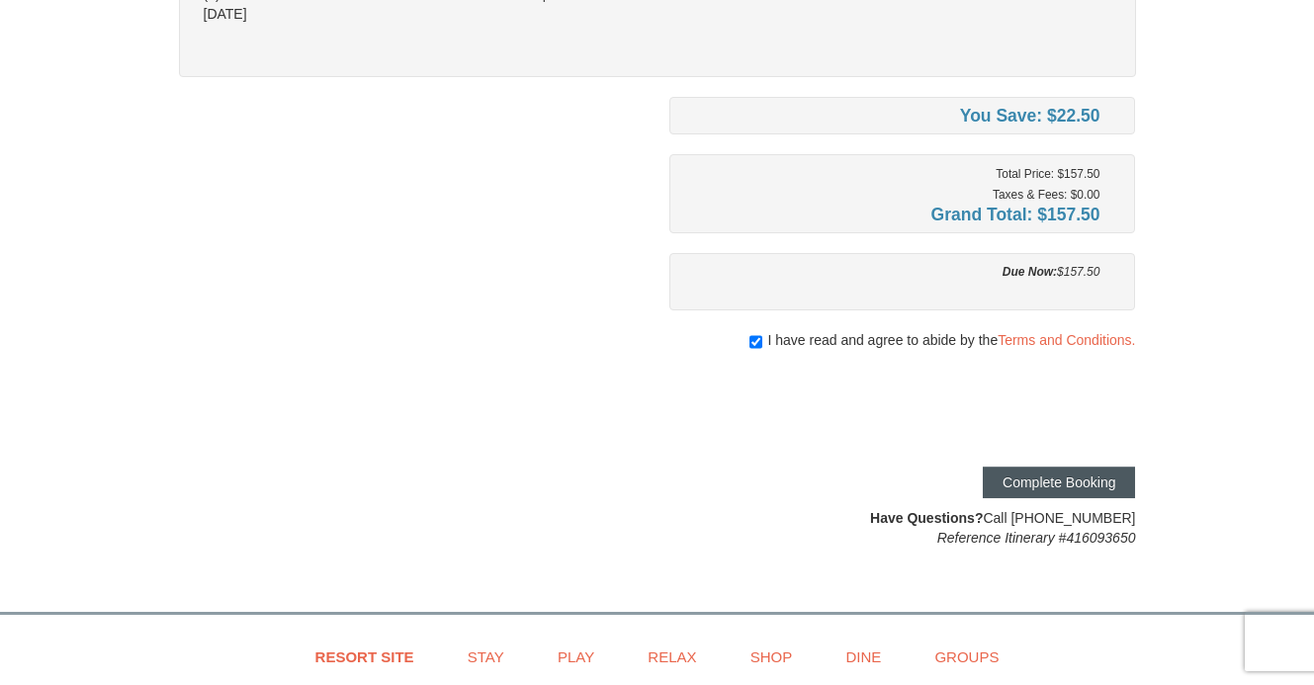
click at [1084, 485] on button "Complete Booking" at bounding box center [1059, 483] width 152 height 32
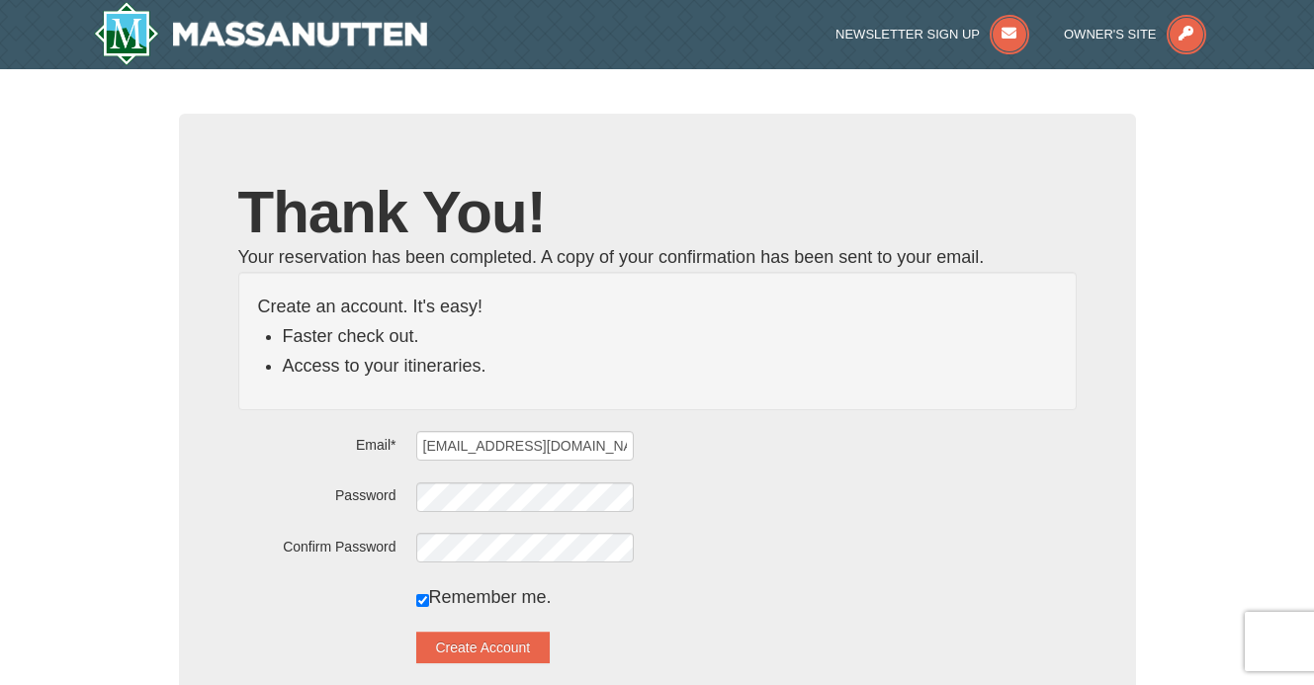
click at [954, 554] on div at bounding box center [746, 547] width 660 height 31
click at [529, 648] on button "Create Account" at bounding box center [483, 648] width 134 height 32
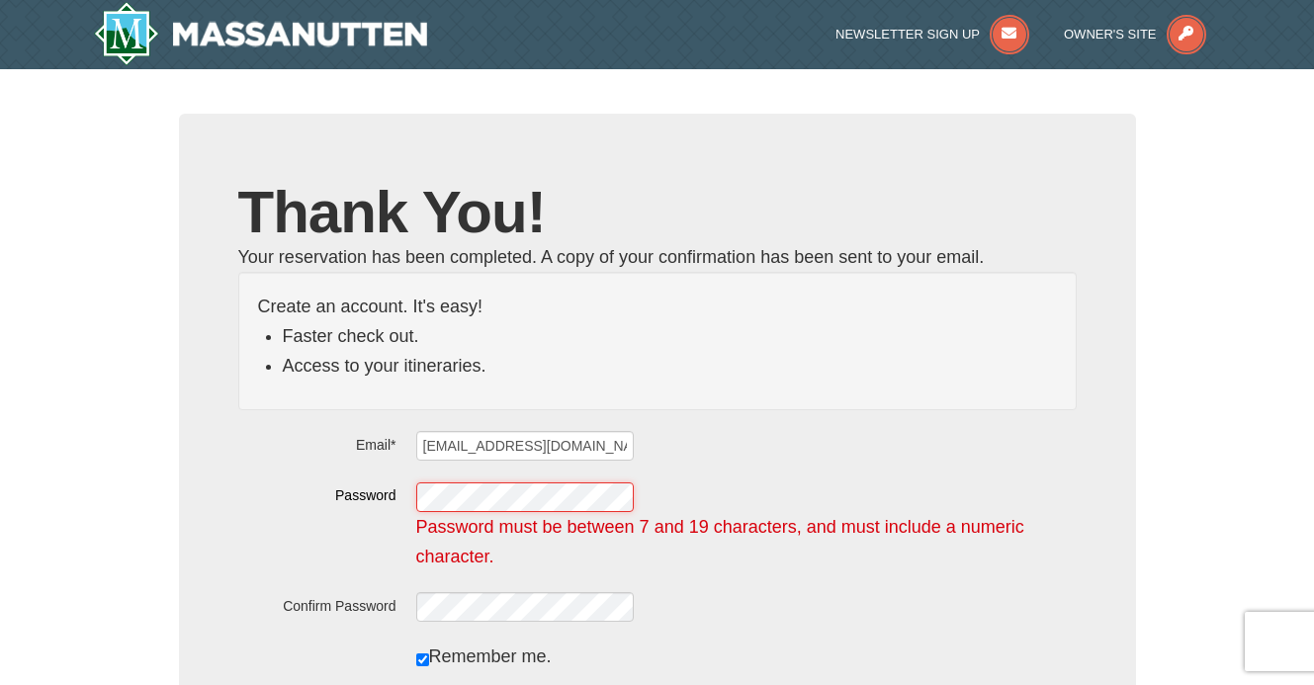
click at [348, 486] on div "Password Password must be between 7 and 19 characters, and must include a numer…" at bounding box center [657, 526] width 838 height 90
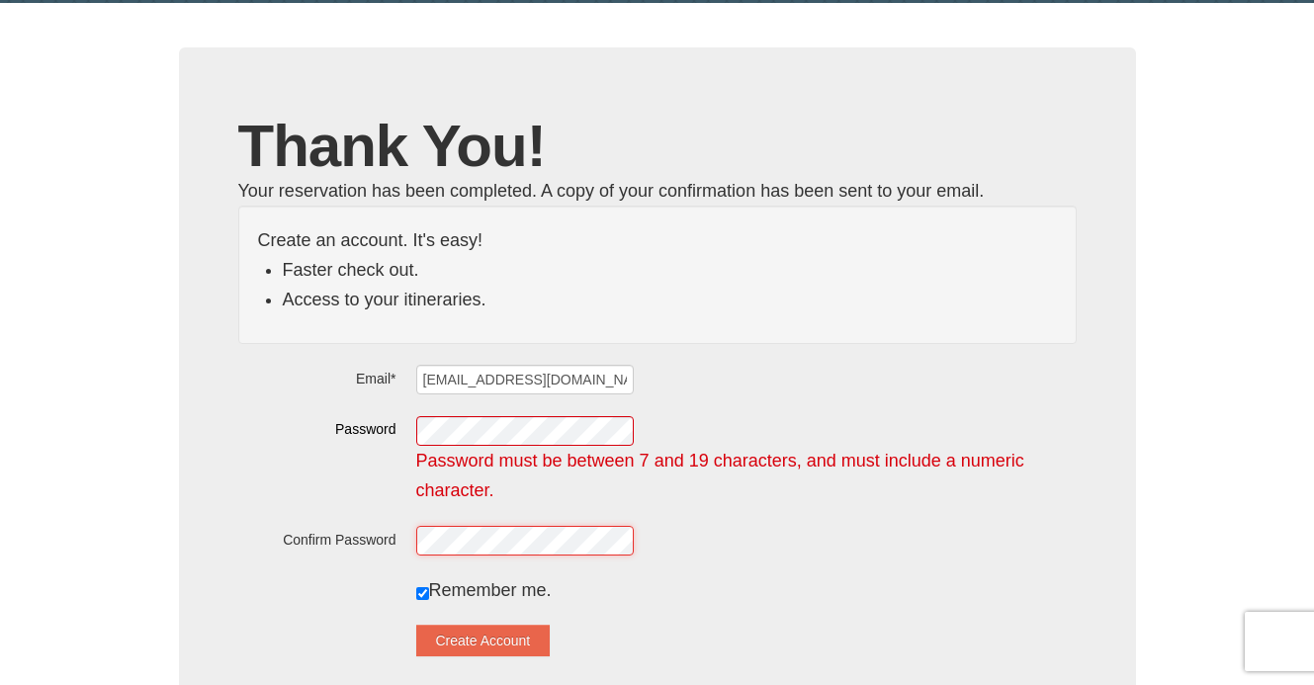
scroll to position [247, 0]
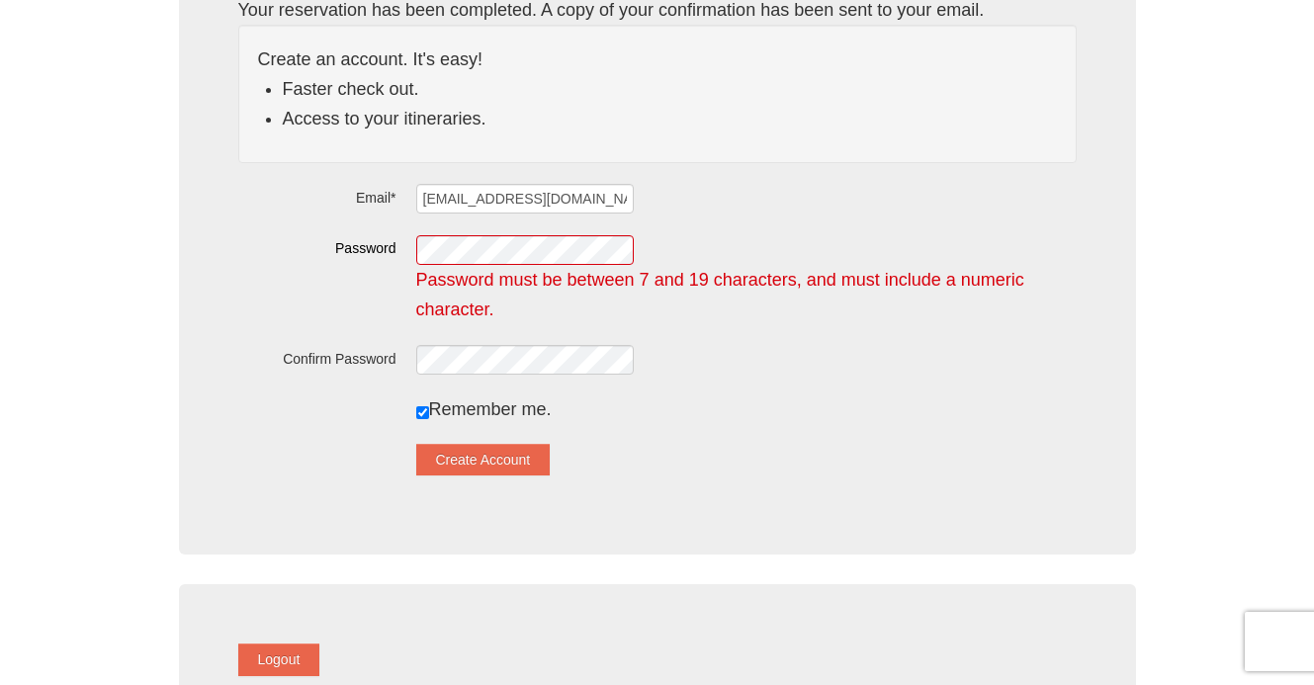
click at [493, 458] on button "Create Account" at bounding box center [483, 460] width 134 height 32
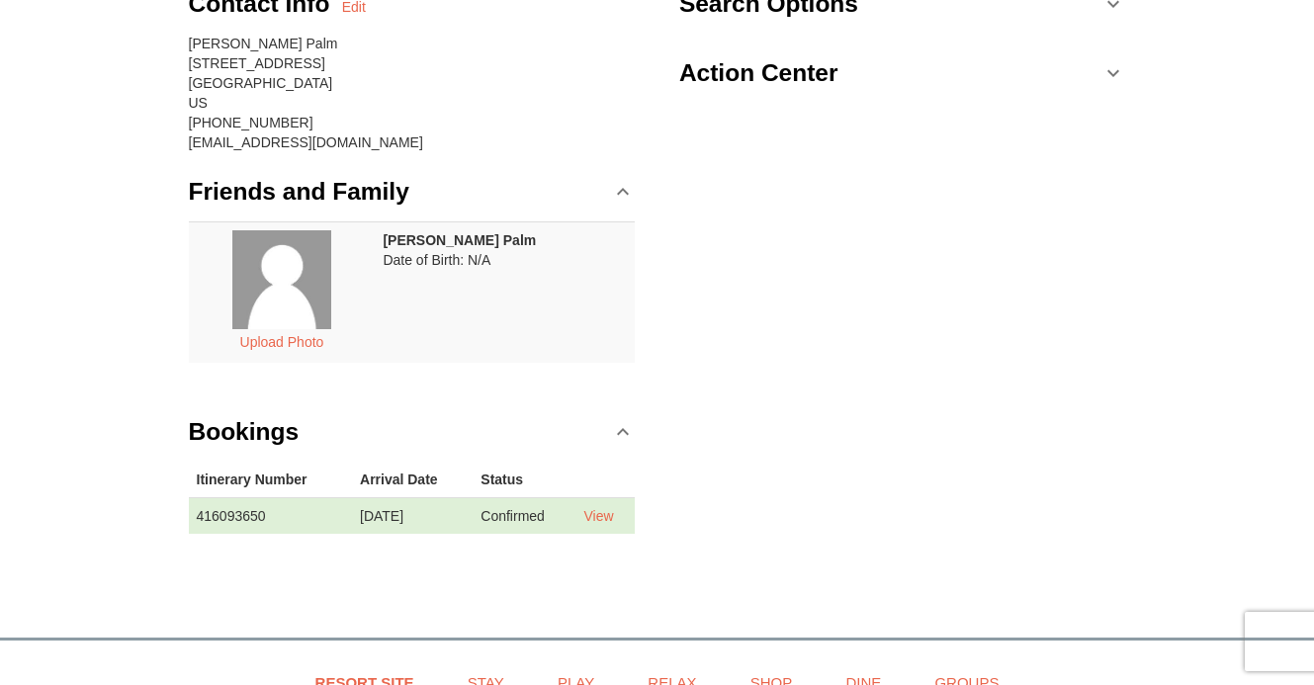
scroll to position [429, 0]
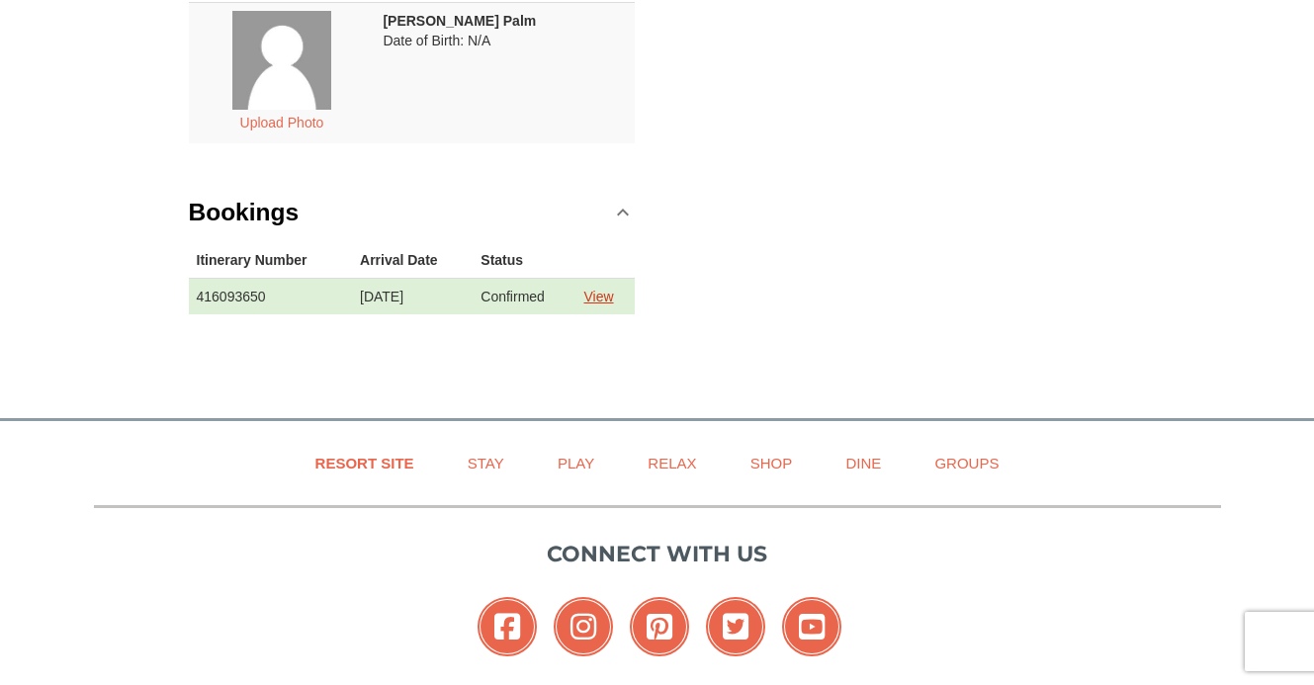
click at [604, 295] on link "View" at bounding box center [598, 297] width 30 height 16
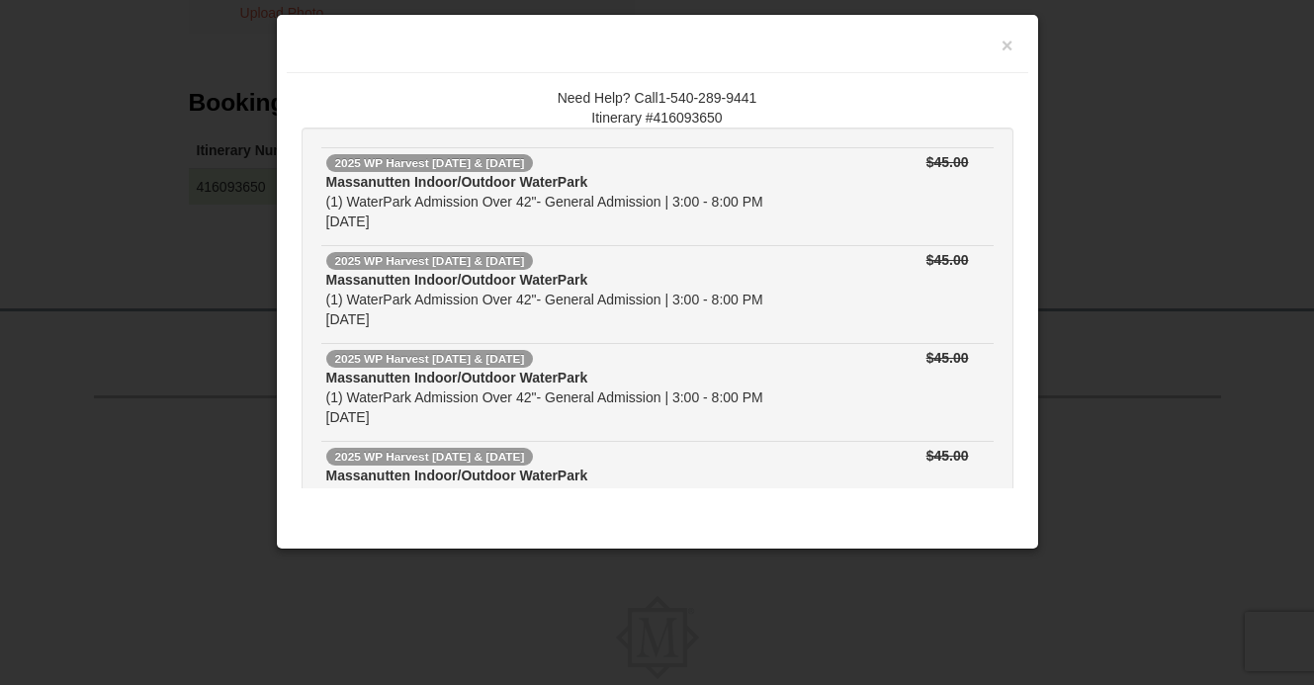
scroll to position [210, 0]
